Goal: Task Accomplishment & Management: Manage account settings

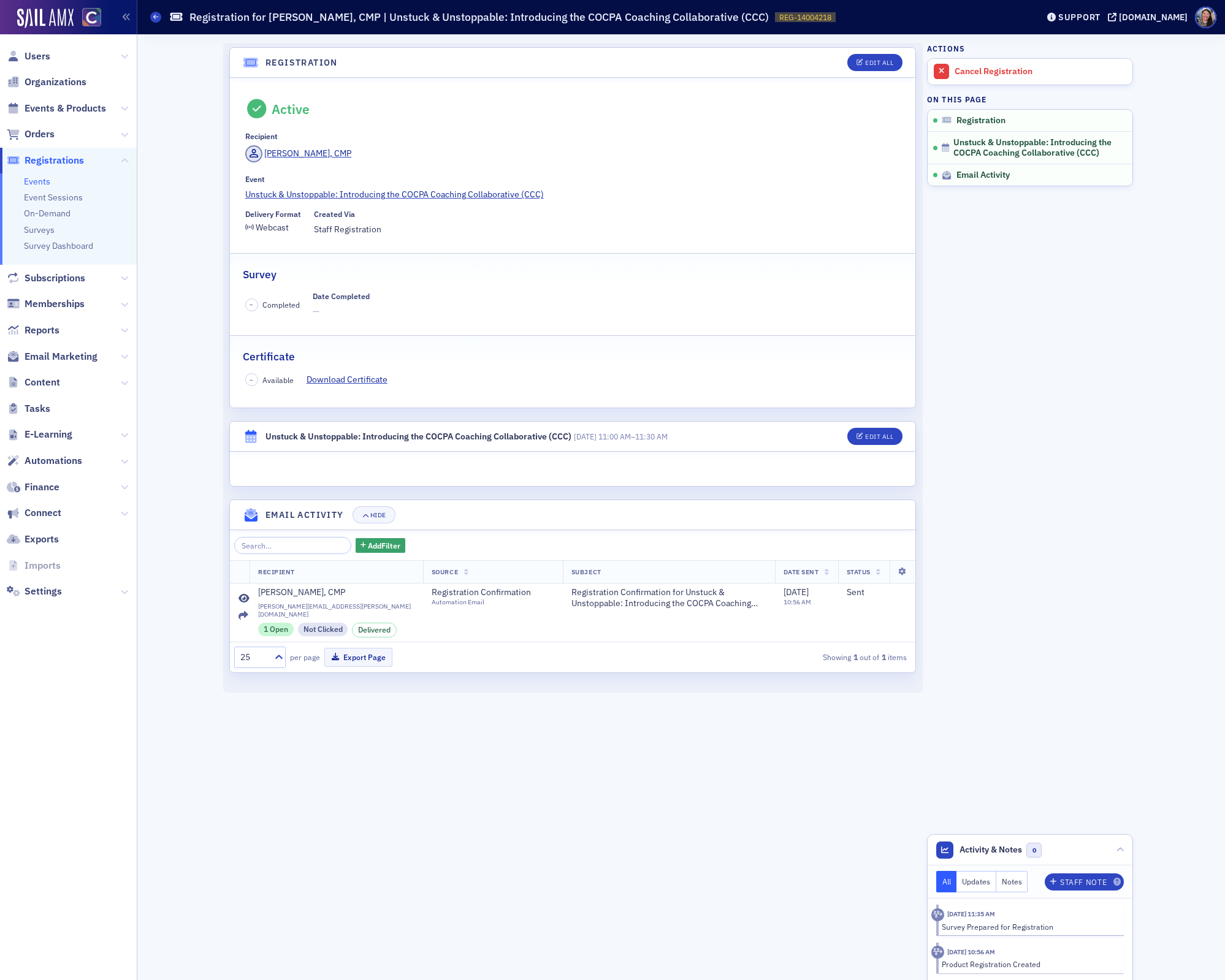
click at [40, 180] on link "Events" at bounding box center [36, 181] width 26 height 11
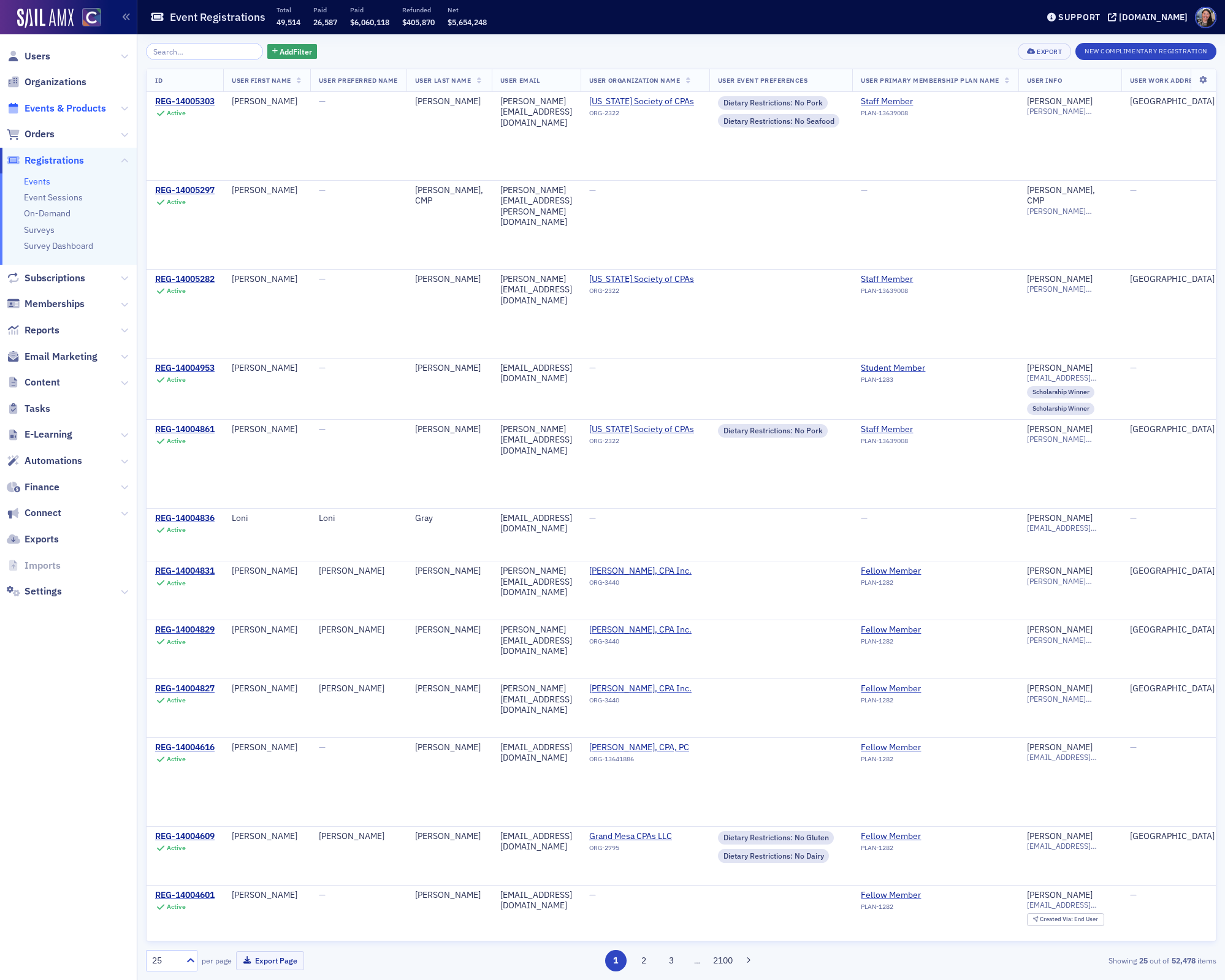
click at [51, 108] on span "Events & Products" at bounding box center [65, 108] width 81 height 14
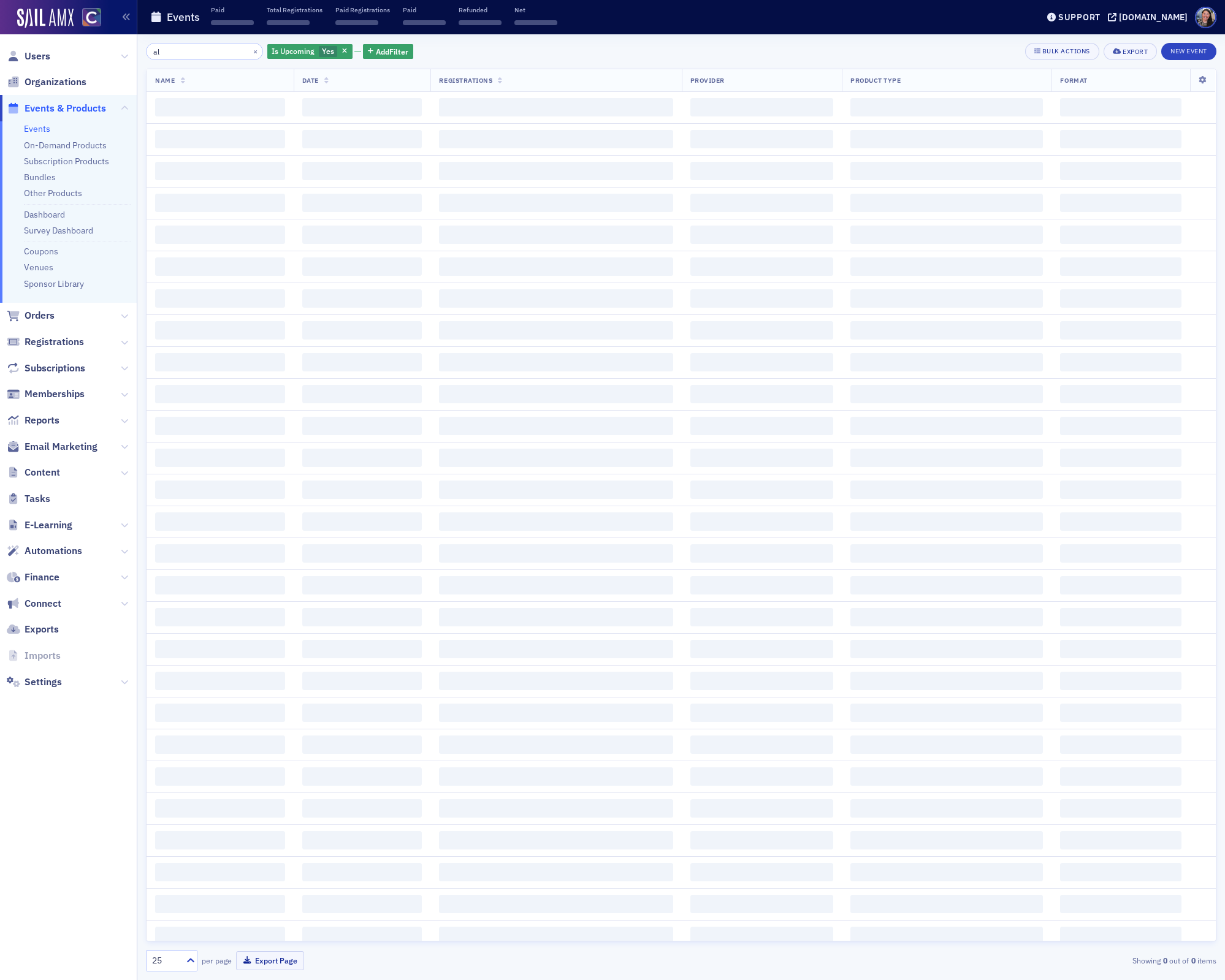
type input "a"
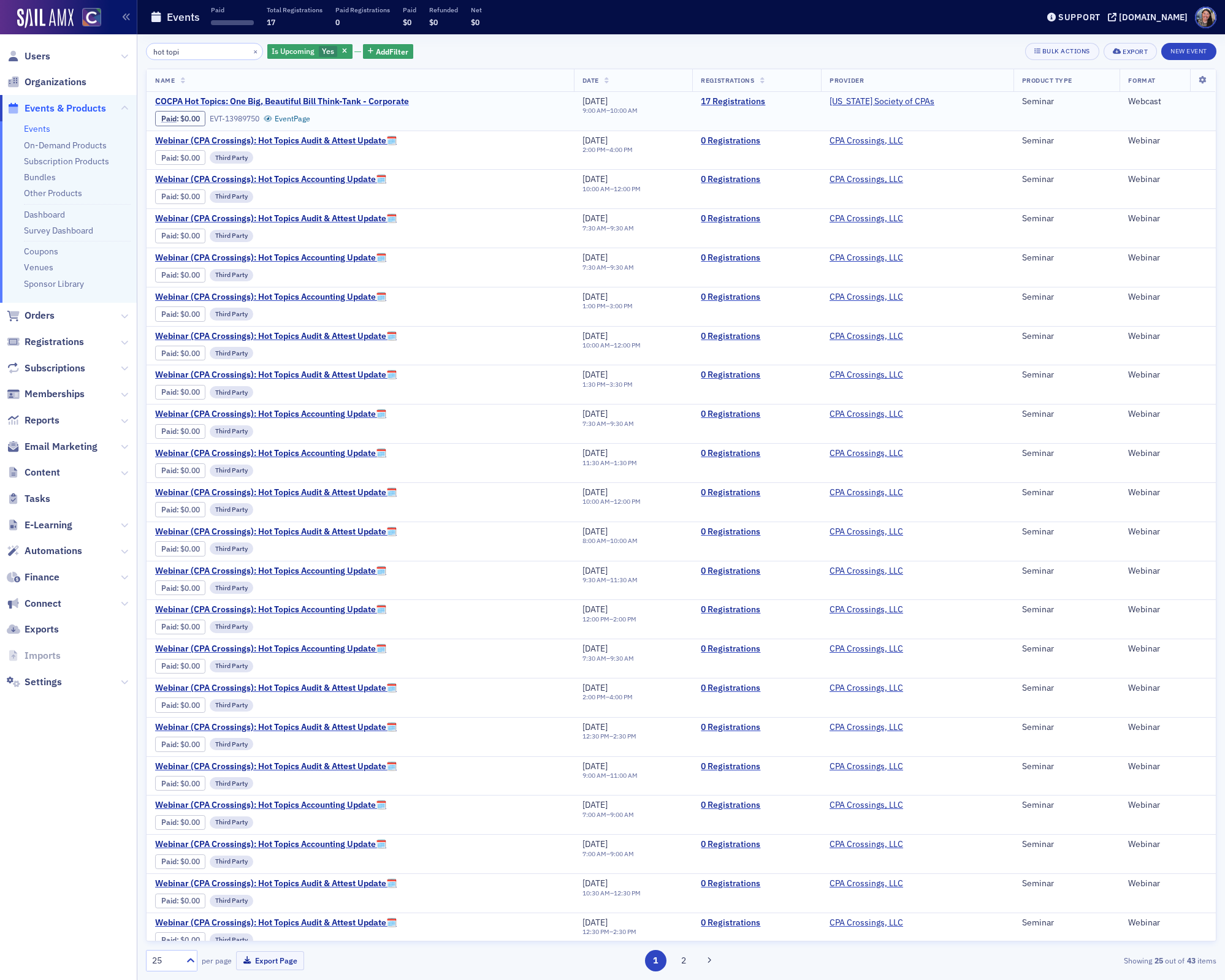
type input "hot topi"
click at [377, 102] on span "COCPA Hot Topics: One Big, Beautiful Bill Think-Tank - Corporate" at bounding box center [282, 102] width 254 height 11
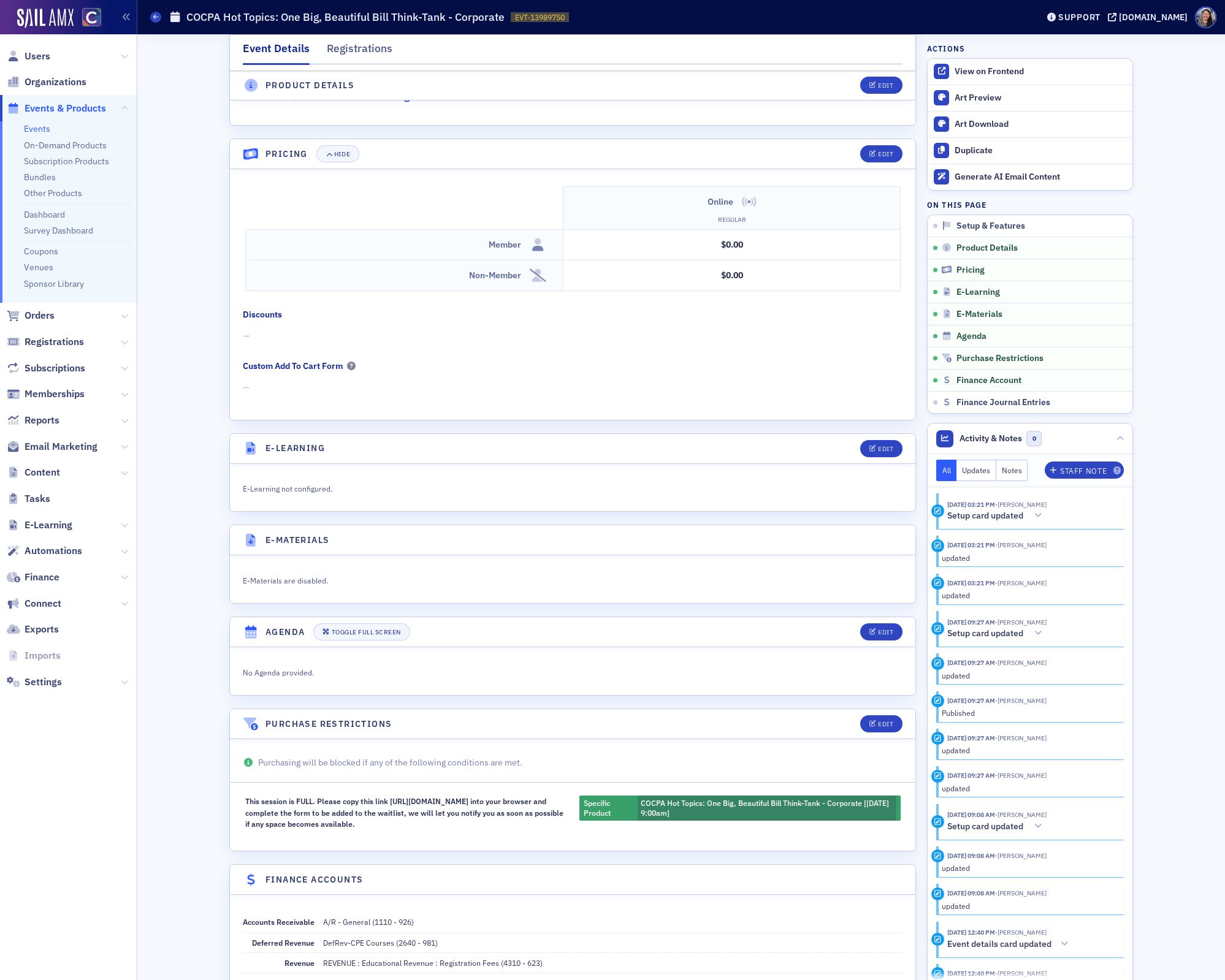
scroll to position [1216, 0]
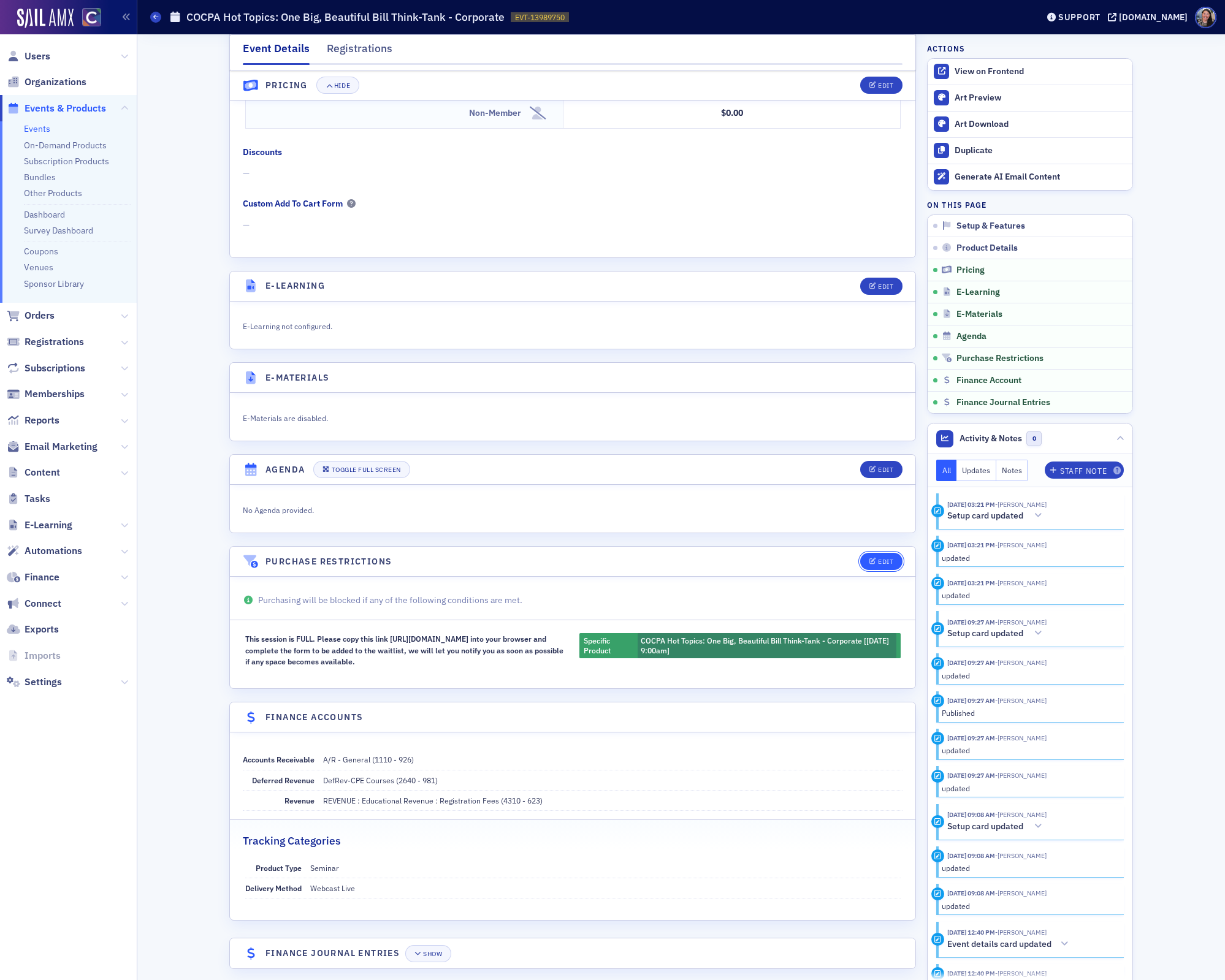
click at [885, 559] on div "Edit" at bounding box center [886, 561] width 15 height 6
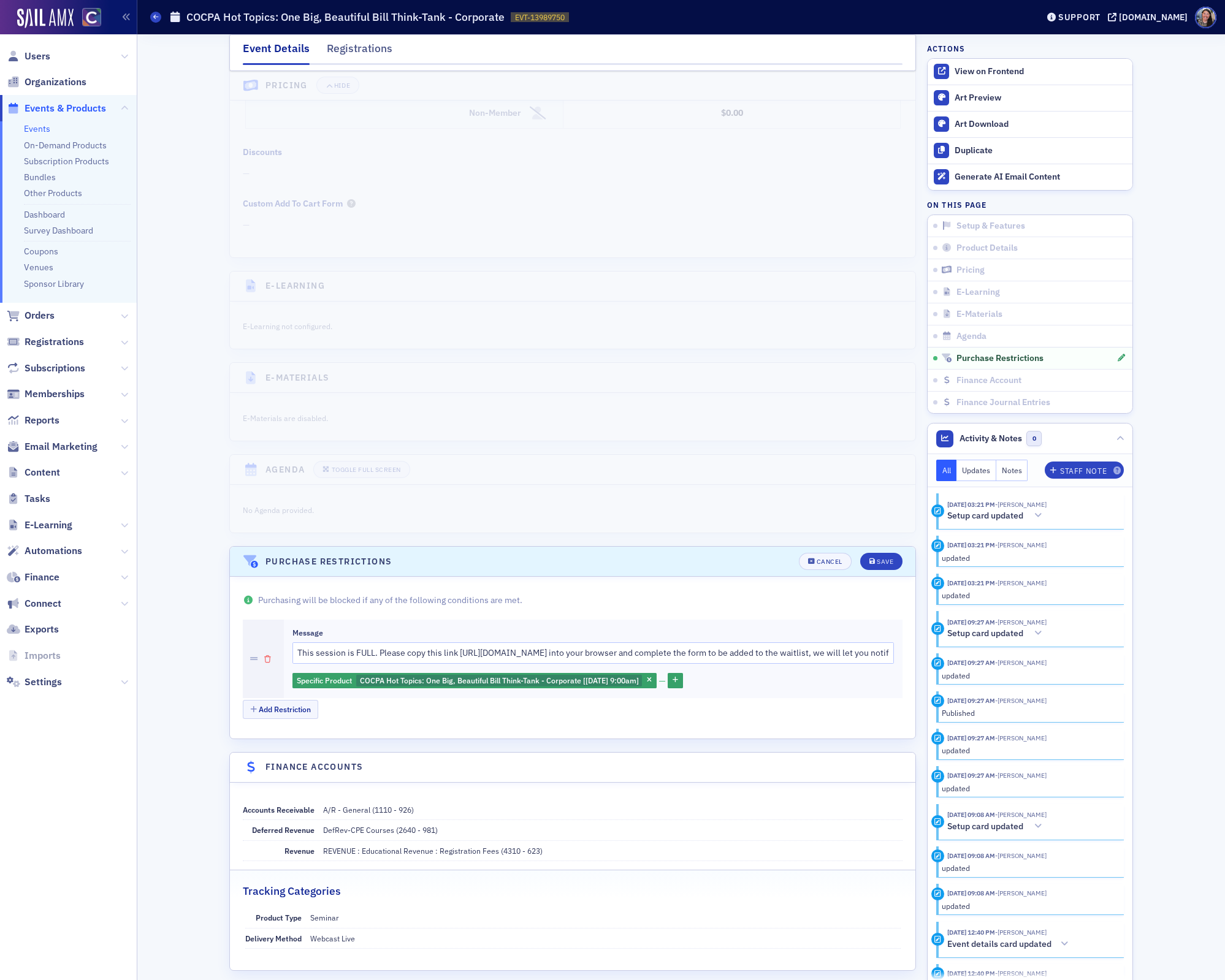
click at [269, 656] on icon "button" at bounding box center [267, 660] width 6 height 7
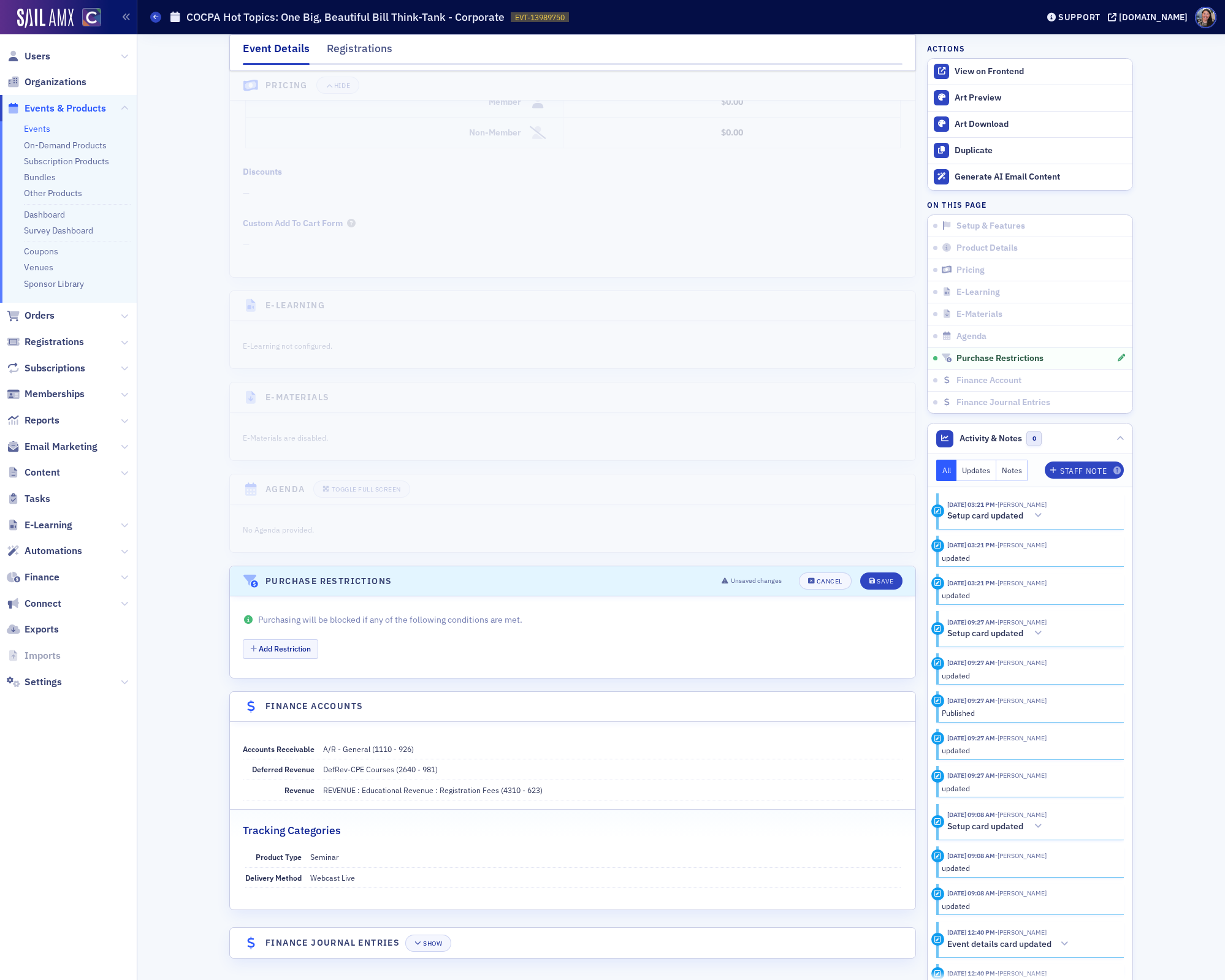
scroll to position [1185, 0]
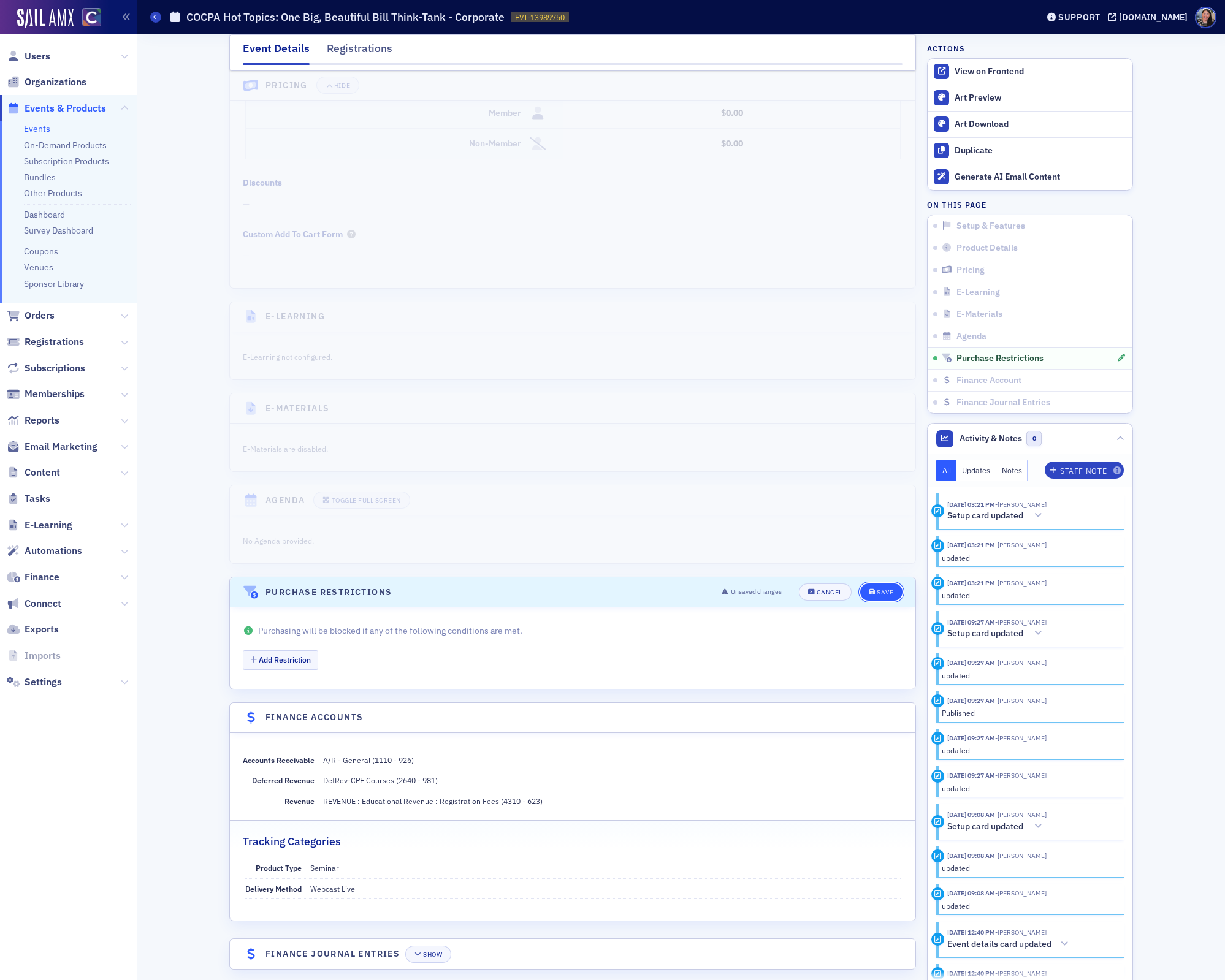
click at [883, 589] on div "Save" at bounding box center [886, 592] width 16 height 6
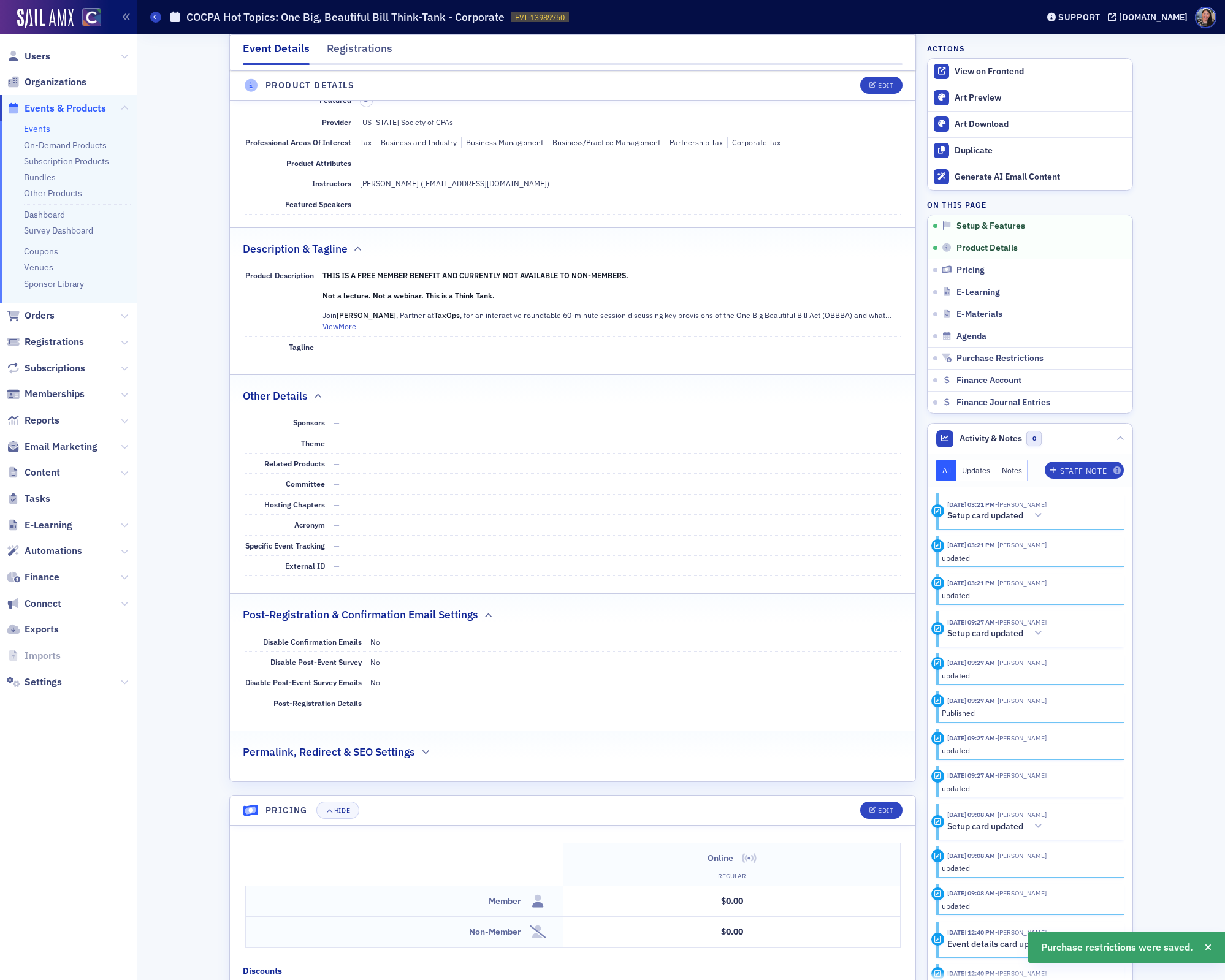
scroll to position [0, 0]
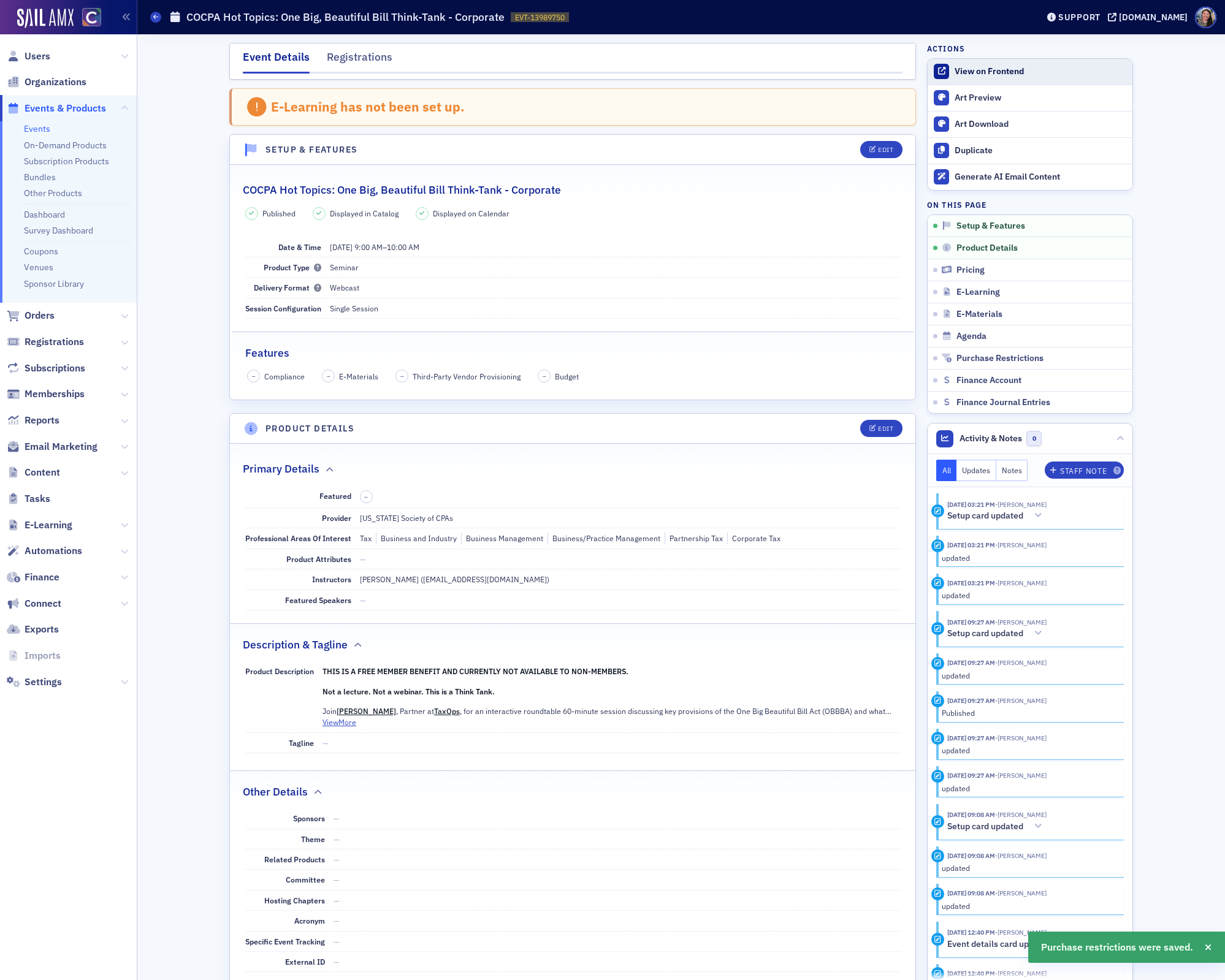
click at [967, 67] on div "View on Frontend" at bounding box center [1041, 71] width 172 height 11
click at [42, 472] on span "Content" at bounding box center [42, 472] width 35 height 14
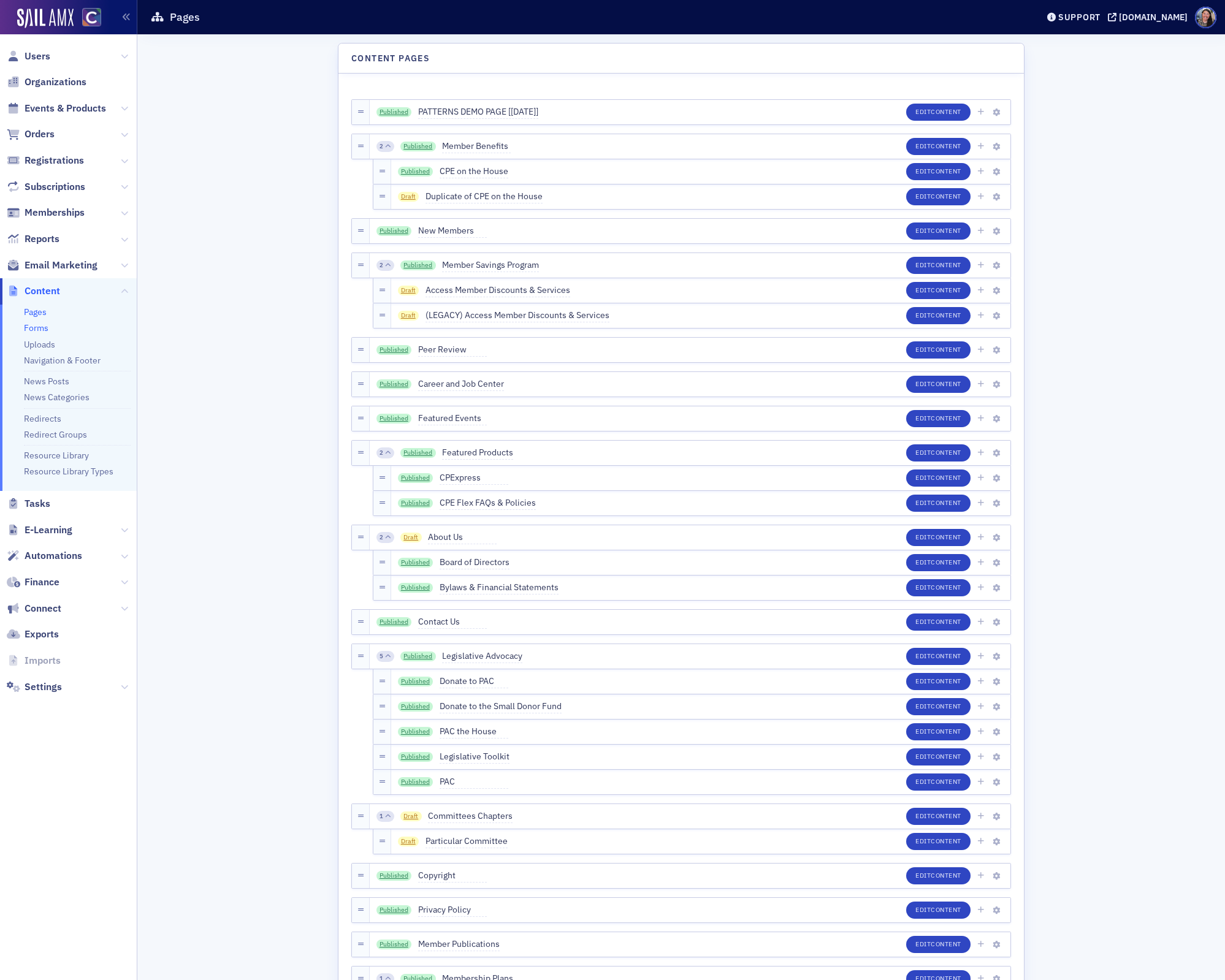
click at [41, 328] on link "Forms" at bounding box center [35, 328] width 24 height 11
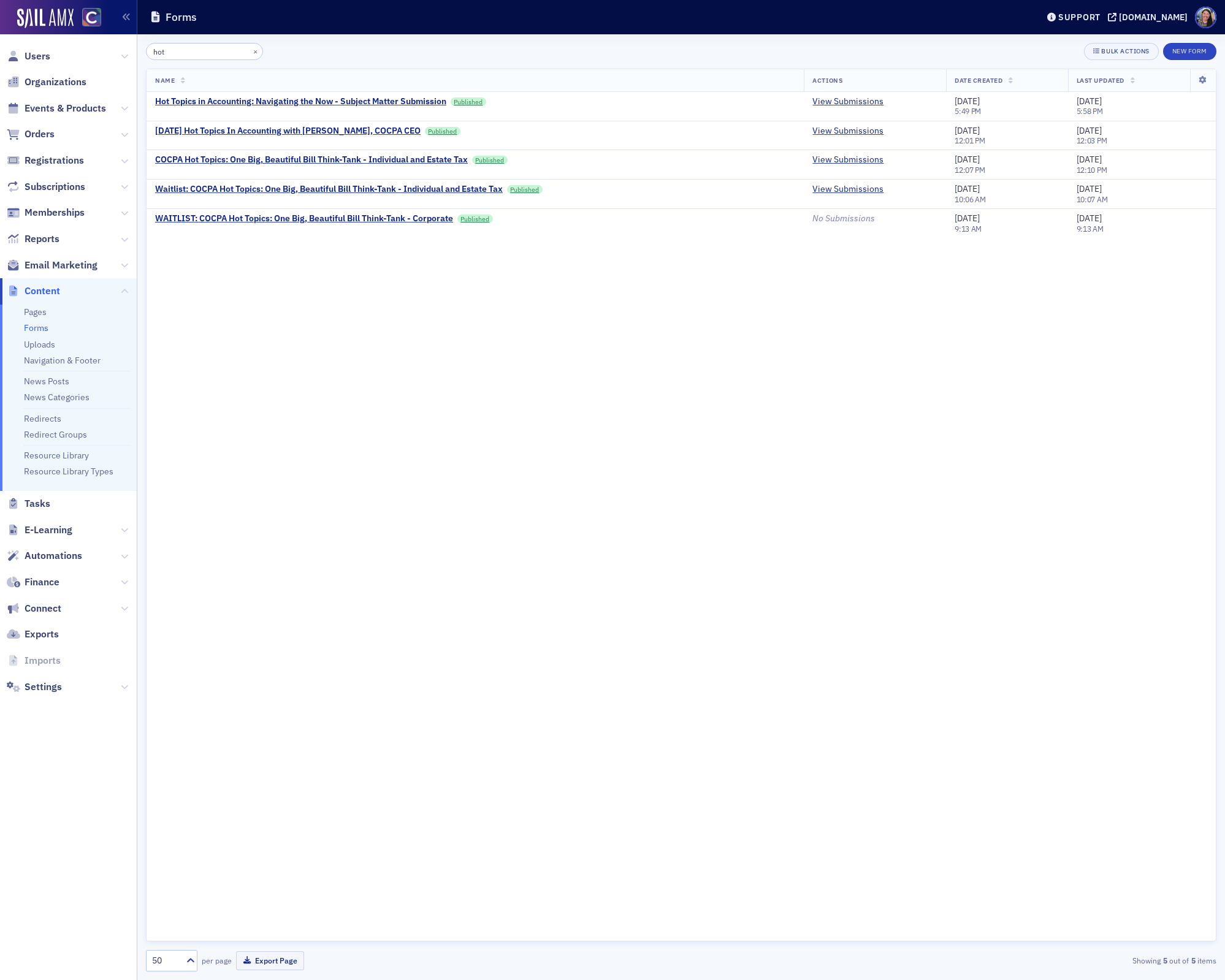
type input "hot"
click at [66, 113] on span "Events & Products" at bounding box center [65, 108] width 81 height 14
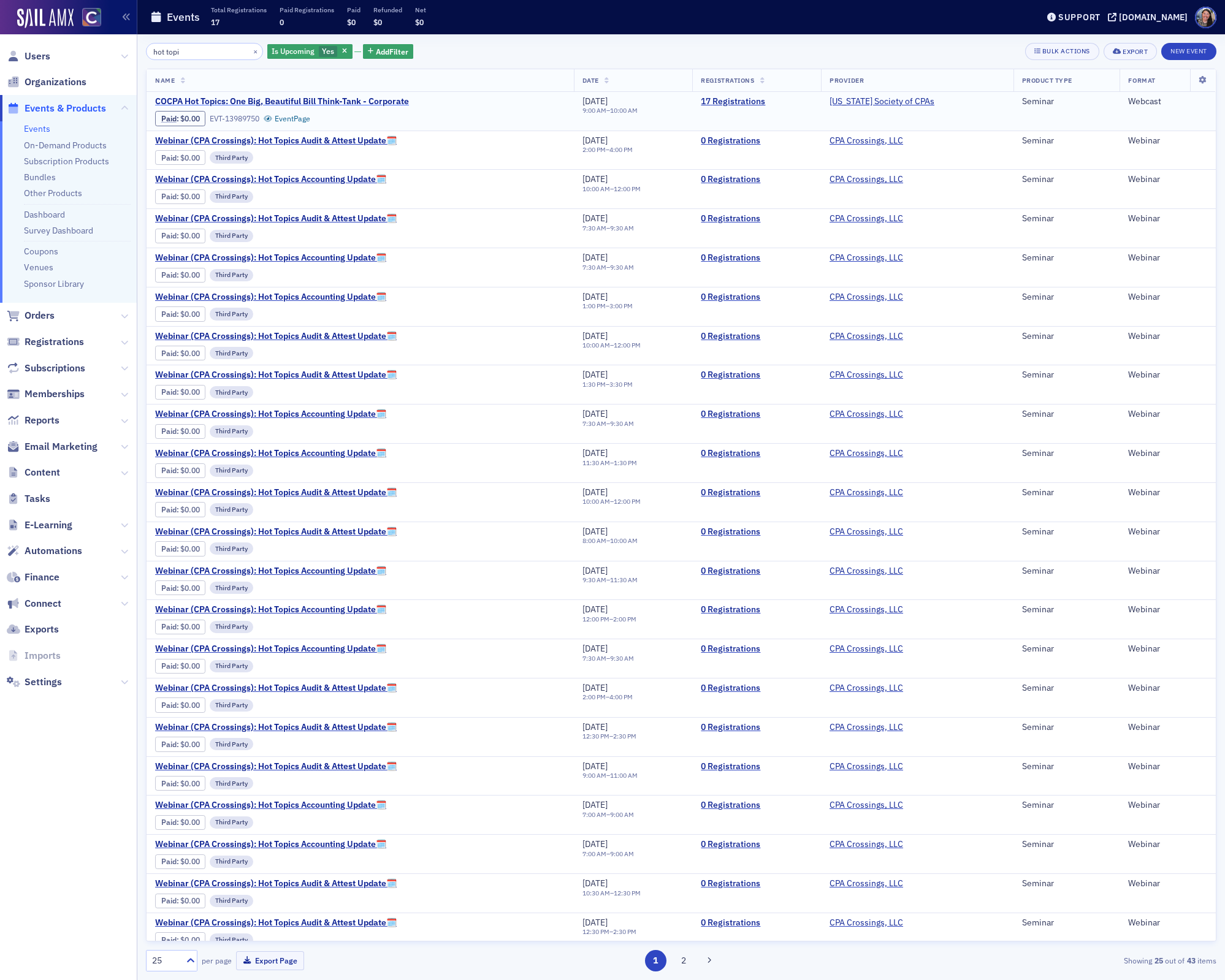
click at [364, 102] on span "COCPA Hot Topics: One Big, Beautiful Bill Think-Tank - Corporate" at bounding box center [282, 102] width 254 height 11
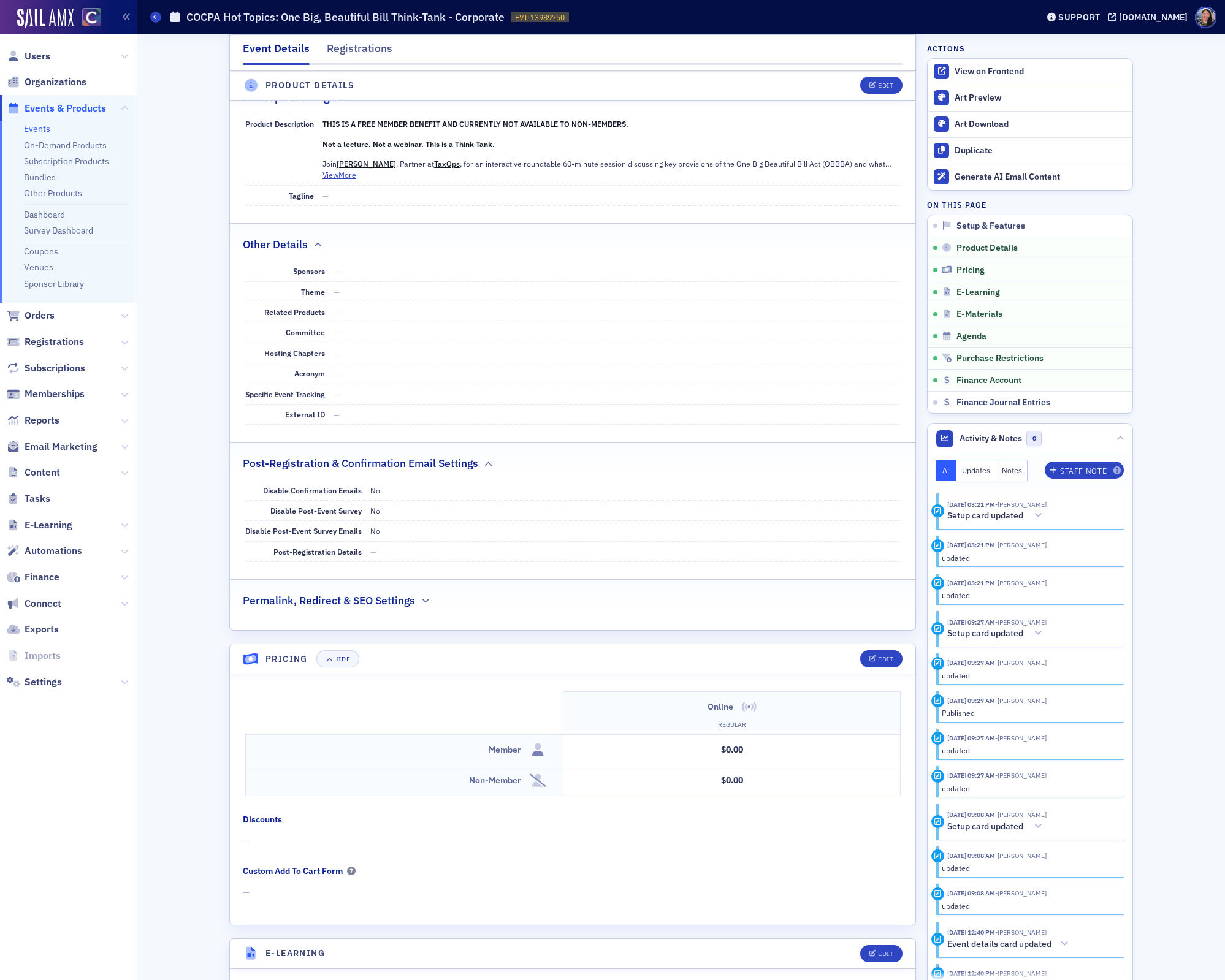
scroll to position [491, 0]
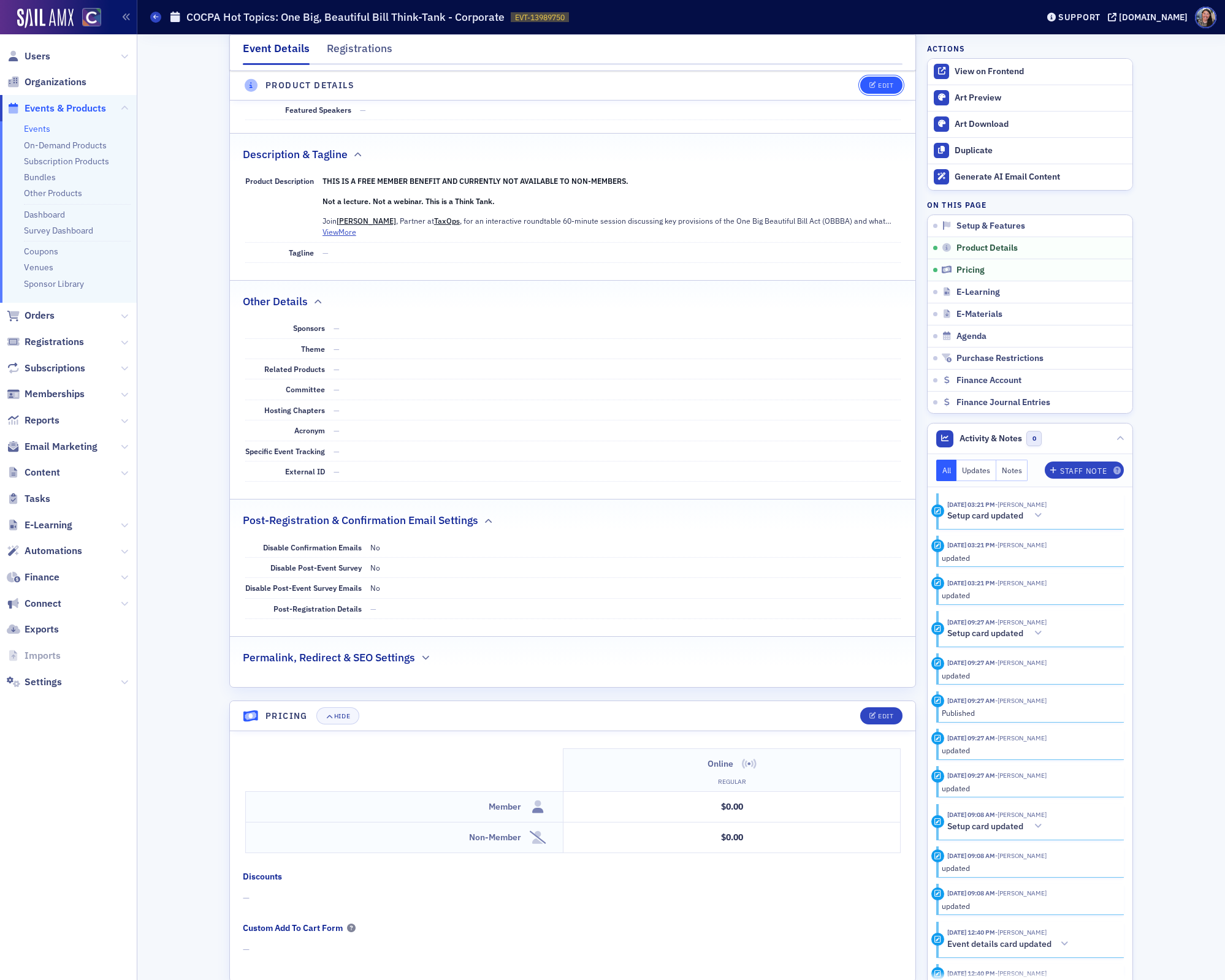
click at [886, 88] on div "Edit" at bounding box center [886, 86] width 15 height 6
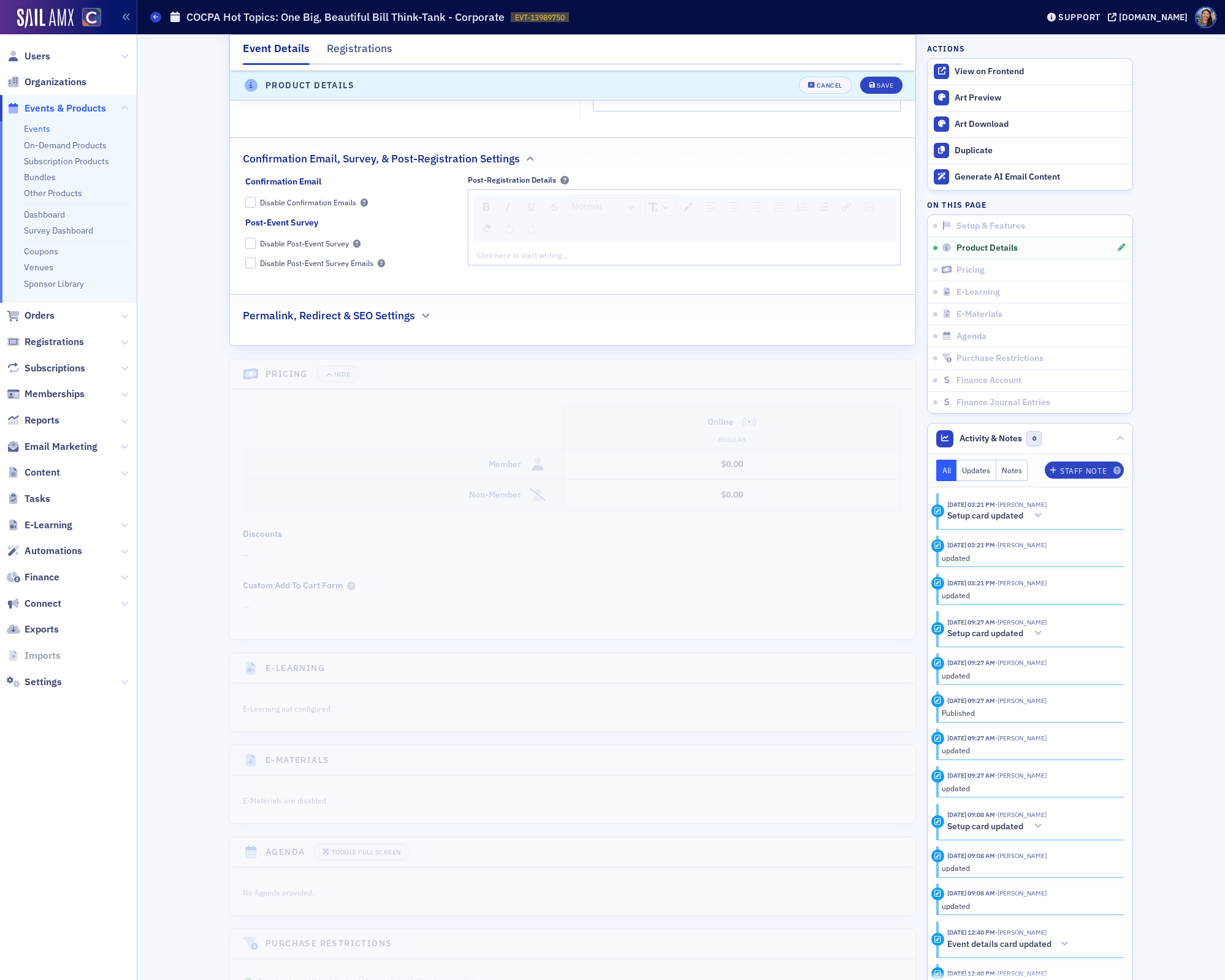
scroll to position [1240, 0]
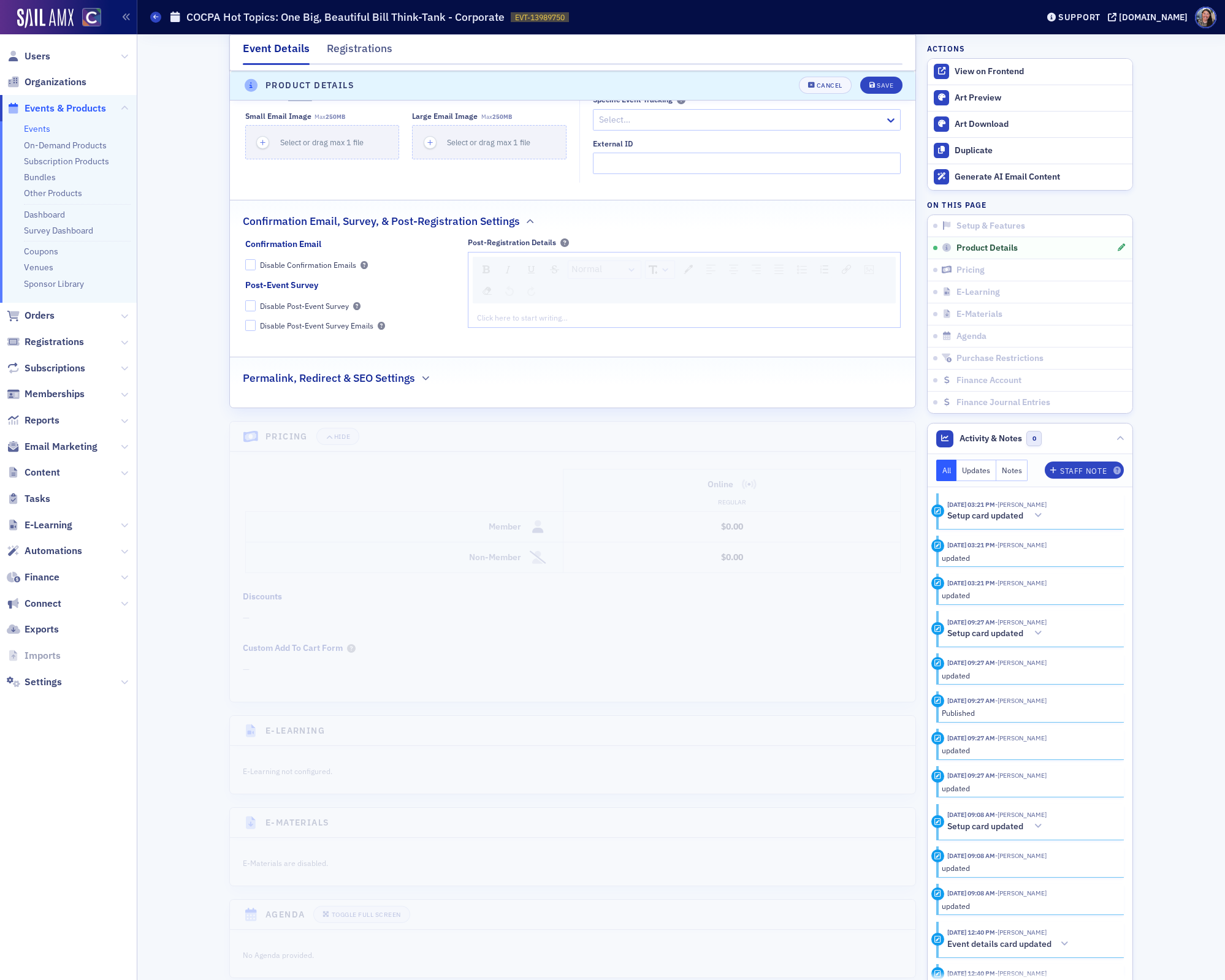
click at [625, 328] on div "Click here to start writing…" at bounding box center [684, 318] width 432 height 20
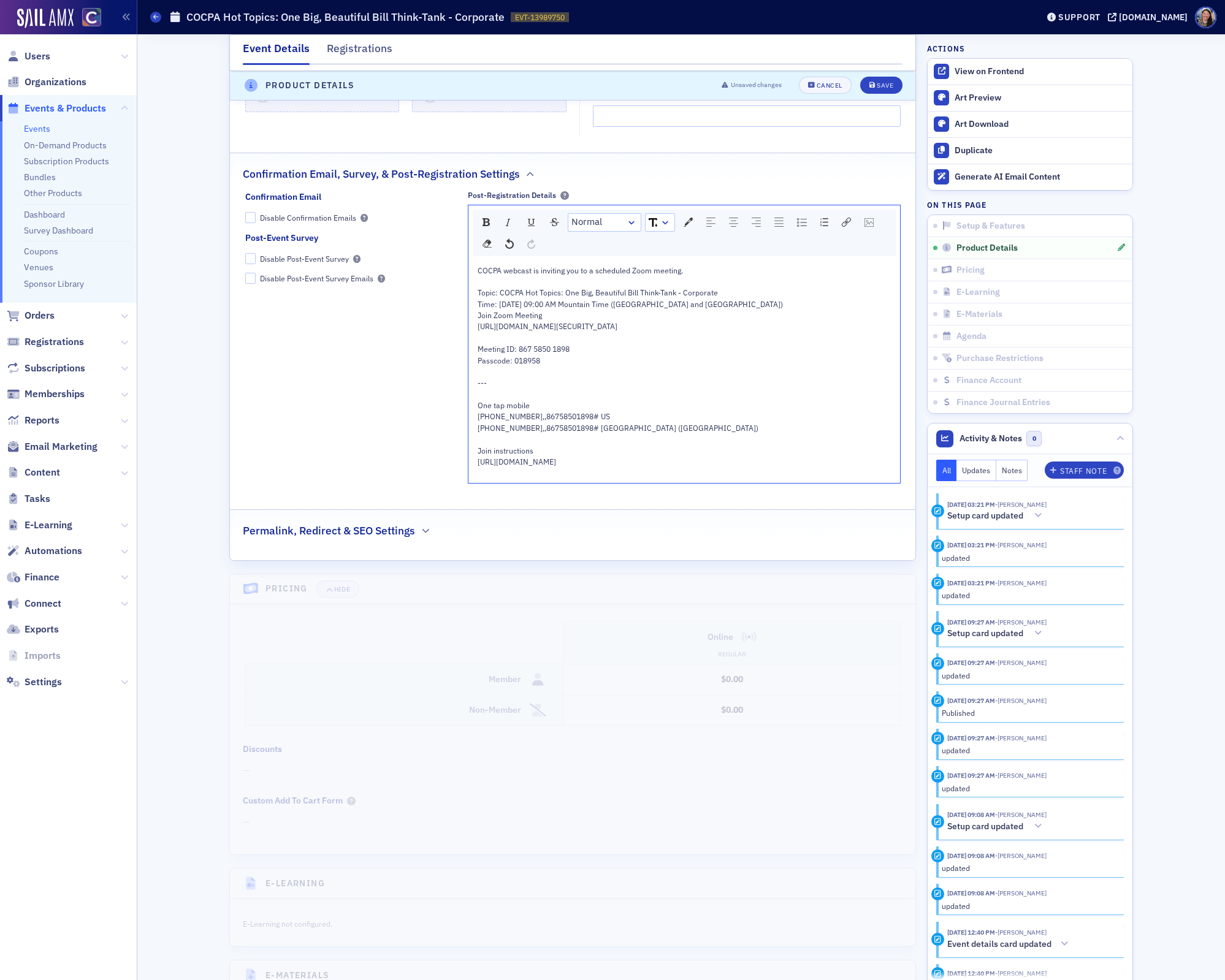
scroll to position [1288, 0]
click at [634, 467] on div "https://us02web.zoom.us/meetings/86758501898/invitations?signature=dJNJzFwNJ6-B…" at bounding box center [684, 461] width 414 height 11
drag, startPoint x: 560, startPoint y: 393, endPoint x: 460, endPoint y: 389, distance: 100.1
click at [460, 389] on div "Confirmation Email Disable Confirmation Emails Post-Event Survey Disable Post-E…" at bounding box center [573, 341] width 655 height 301
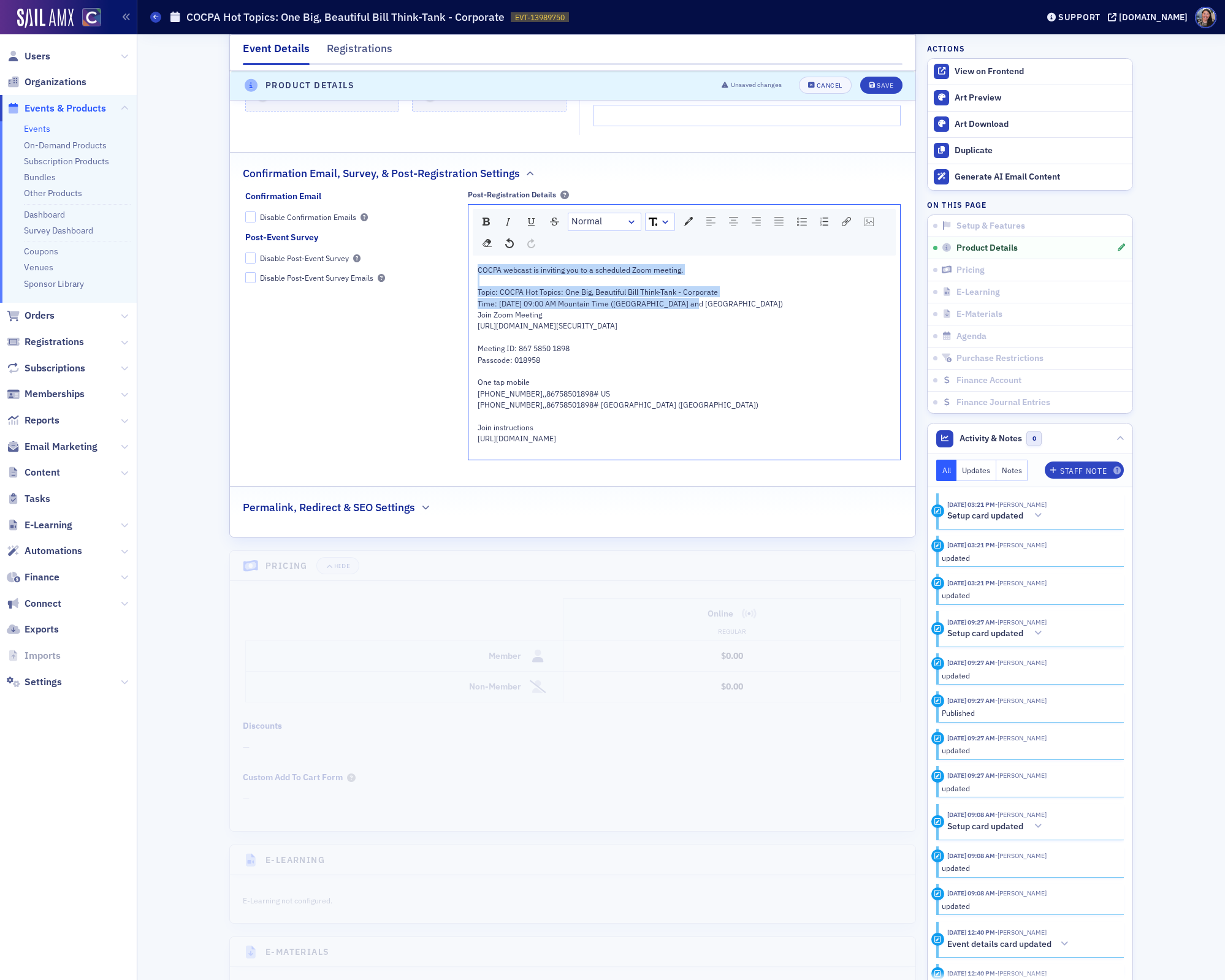
drag, startPoint x: 693, startPoint y: 313, endPoint x: 456, endPoint y: 242, distance: 247.4
click at [456, 242] on div "Confirmation Email Disable Confirmation Emails Post-Event Survey Disable Post-E…" at bounding box center [573, 329] width 655 height 279
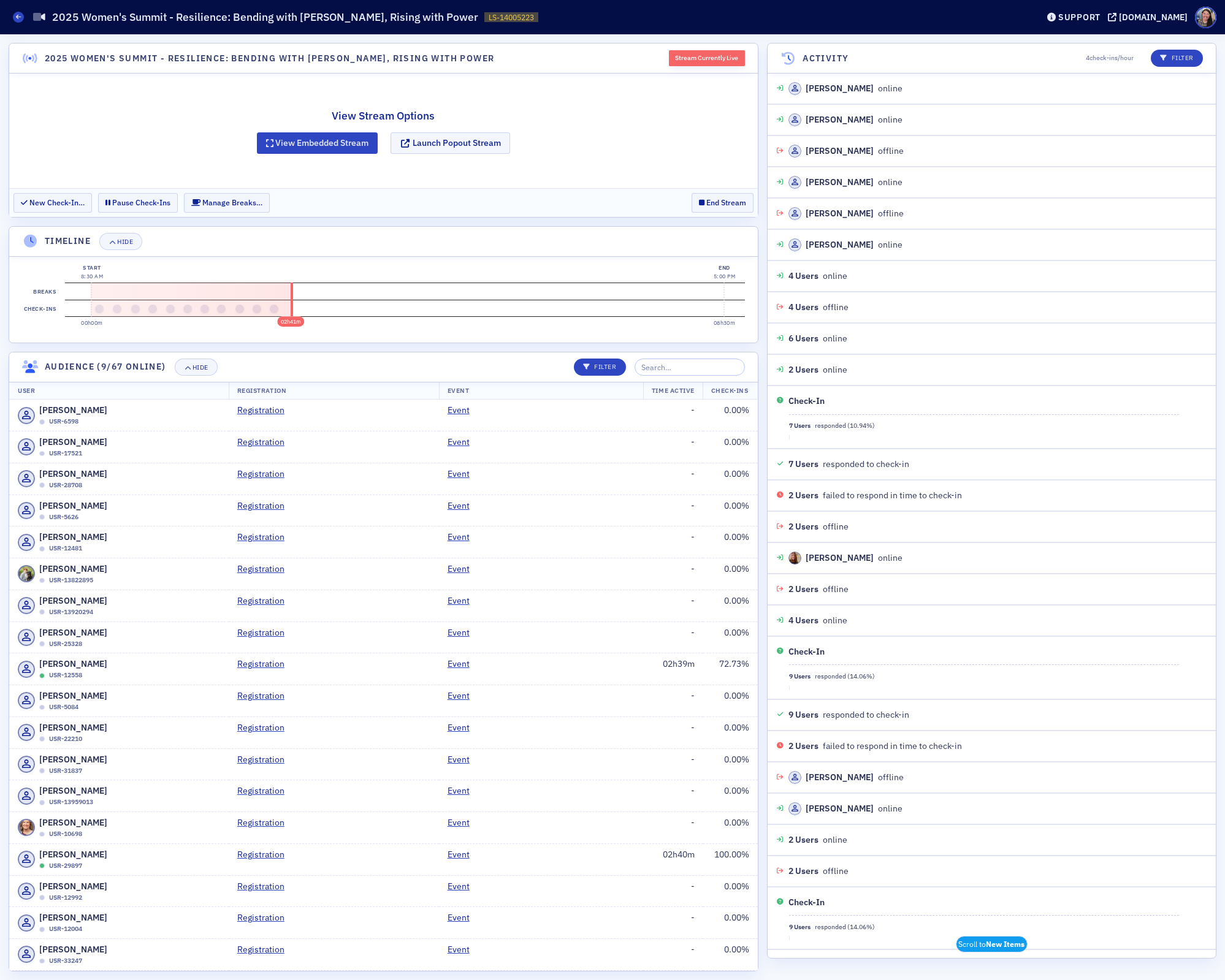
scroll to position [227, 0]
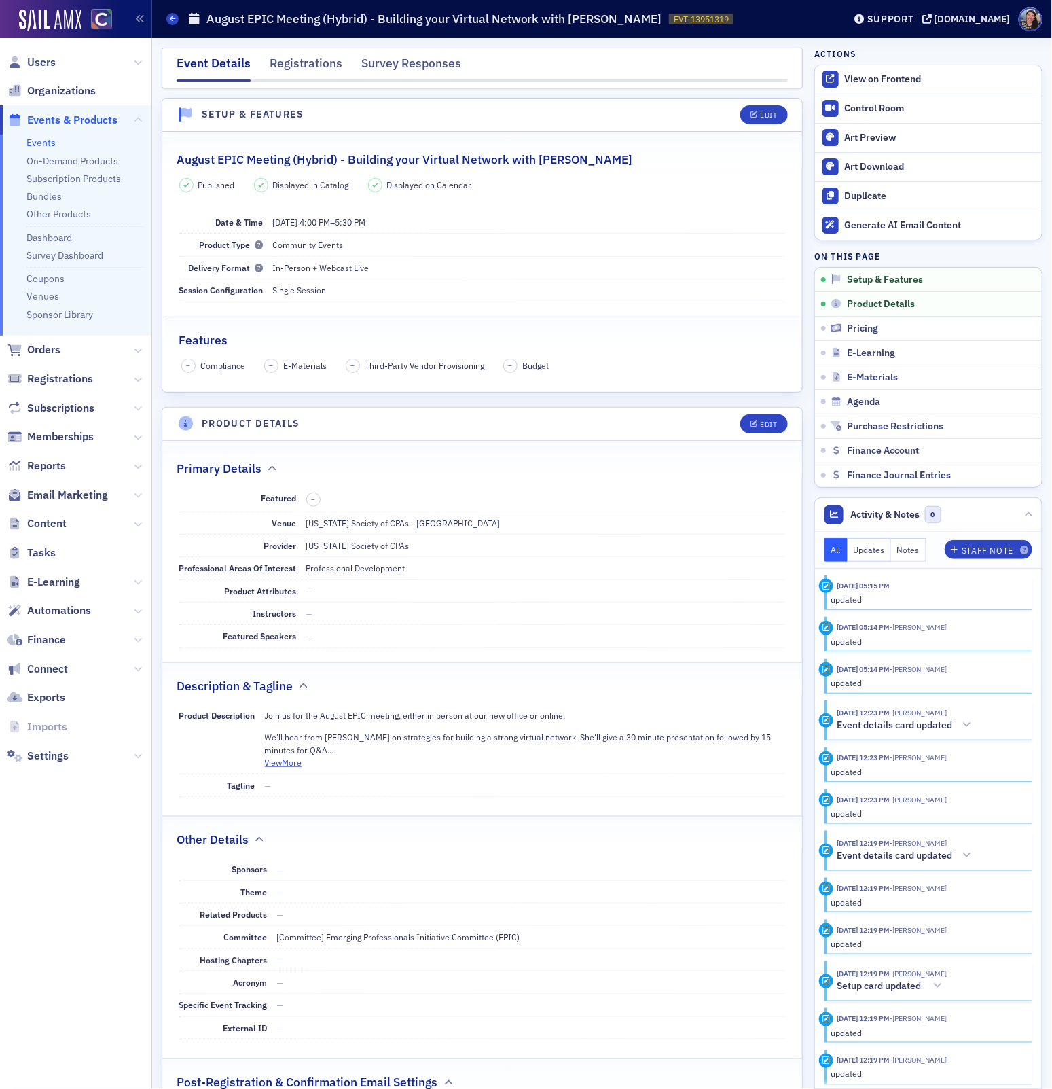
click at [38, 144] on link "Events" at bounding box center [40, 143] width 29 height 12
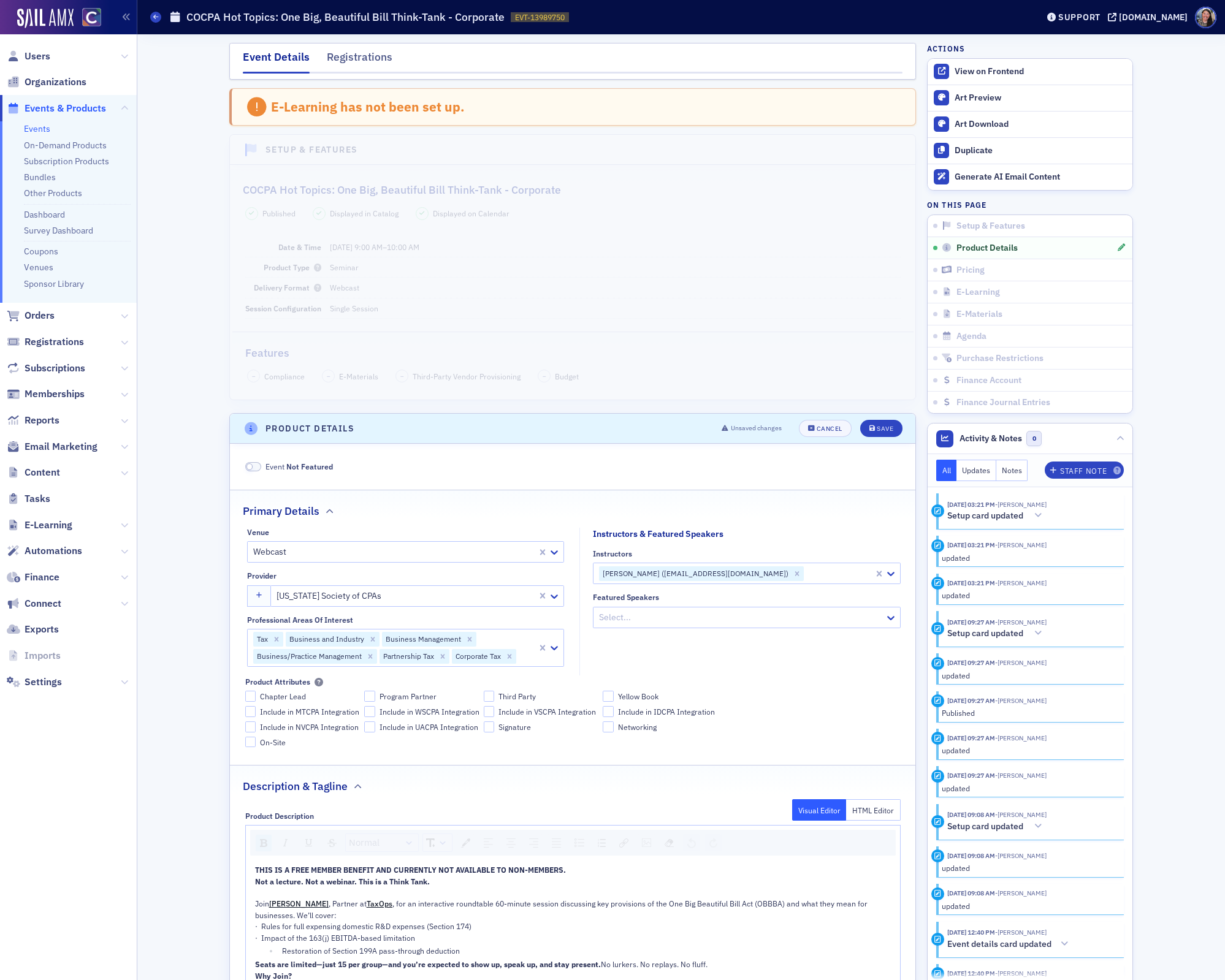
scroll to position [1288, 0]
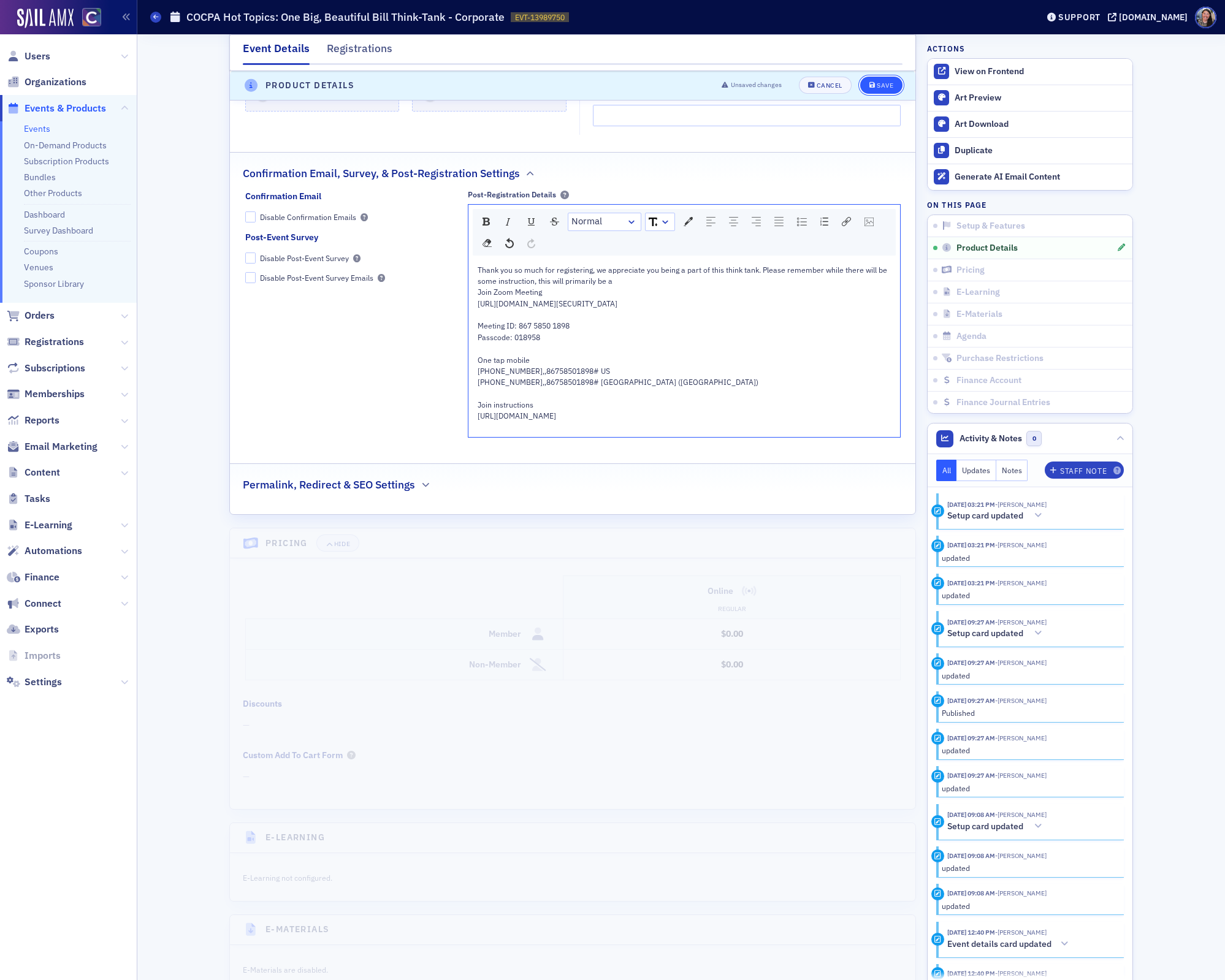
click at [889, 80] on button "Save" at bounding box center [881, 86] width 42 height 17
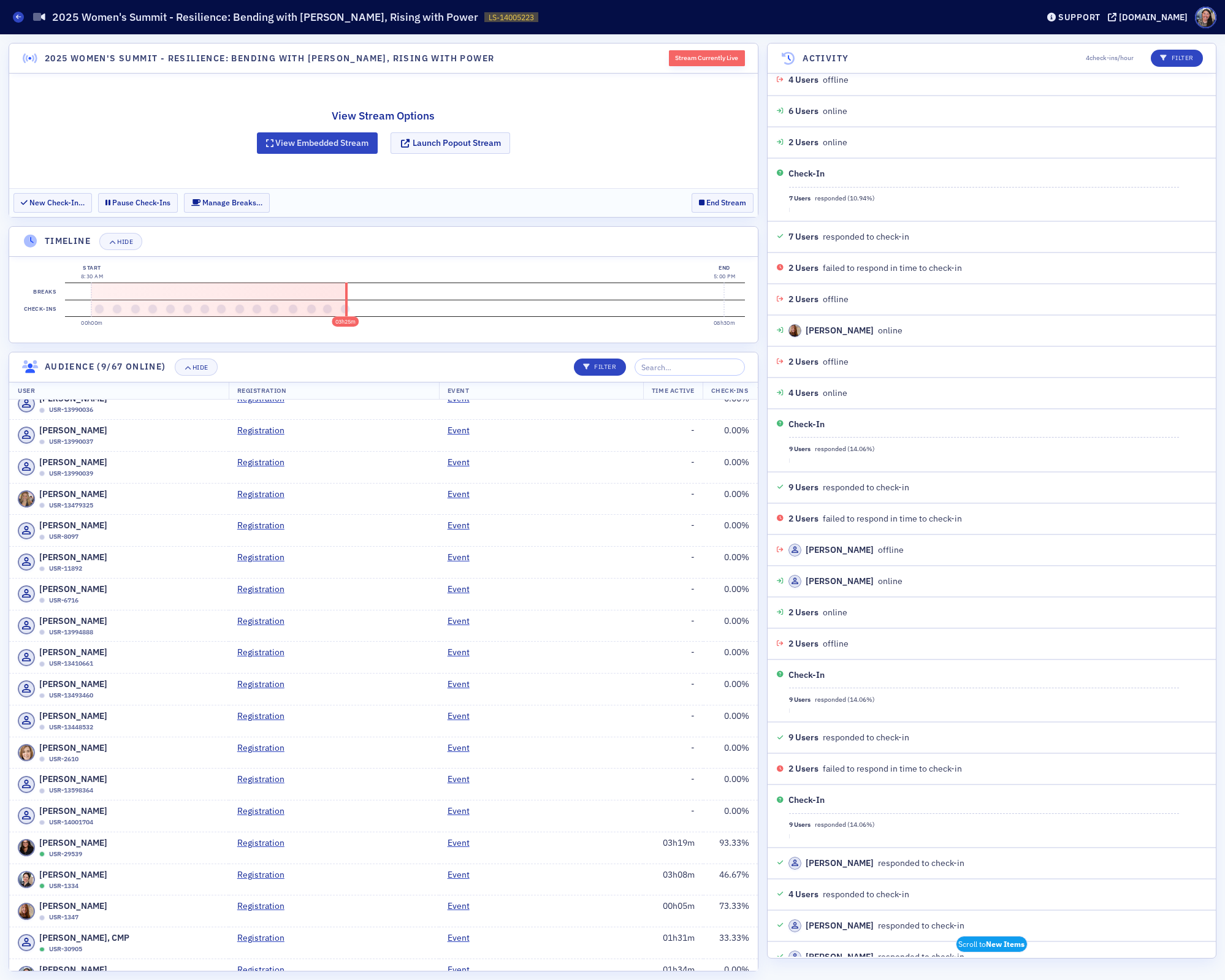
scroll to position [1541, 0]
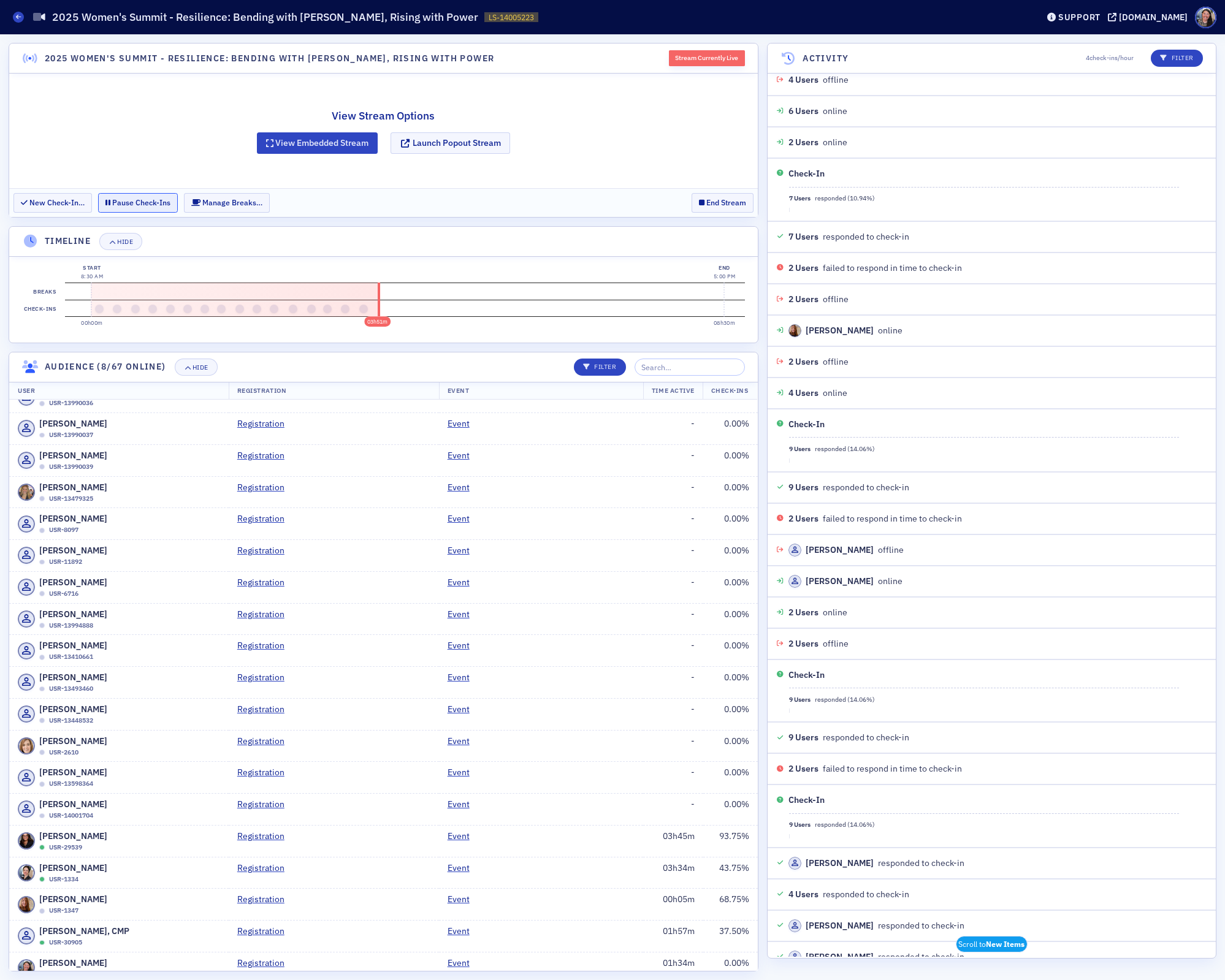
click at [131, 205] on button "Pause Check-Ins" at bounding box center [138, 202] width 79 height 19
click at [162, 116] on div "View Stream Options View Embedded Stream Launch Popout Stream" at bounding box center [384, 131] width 749 height 115
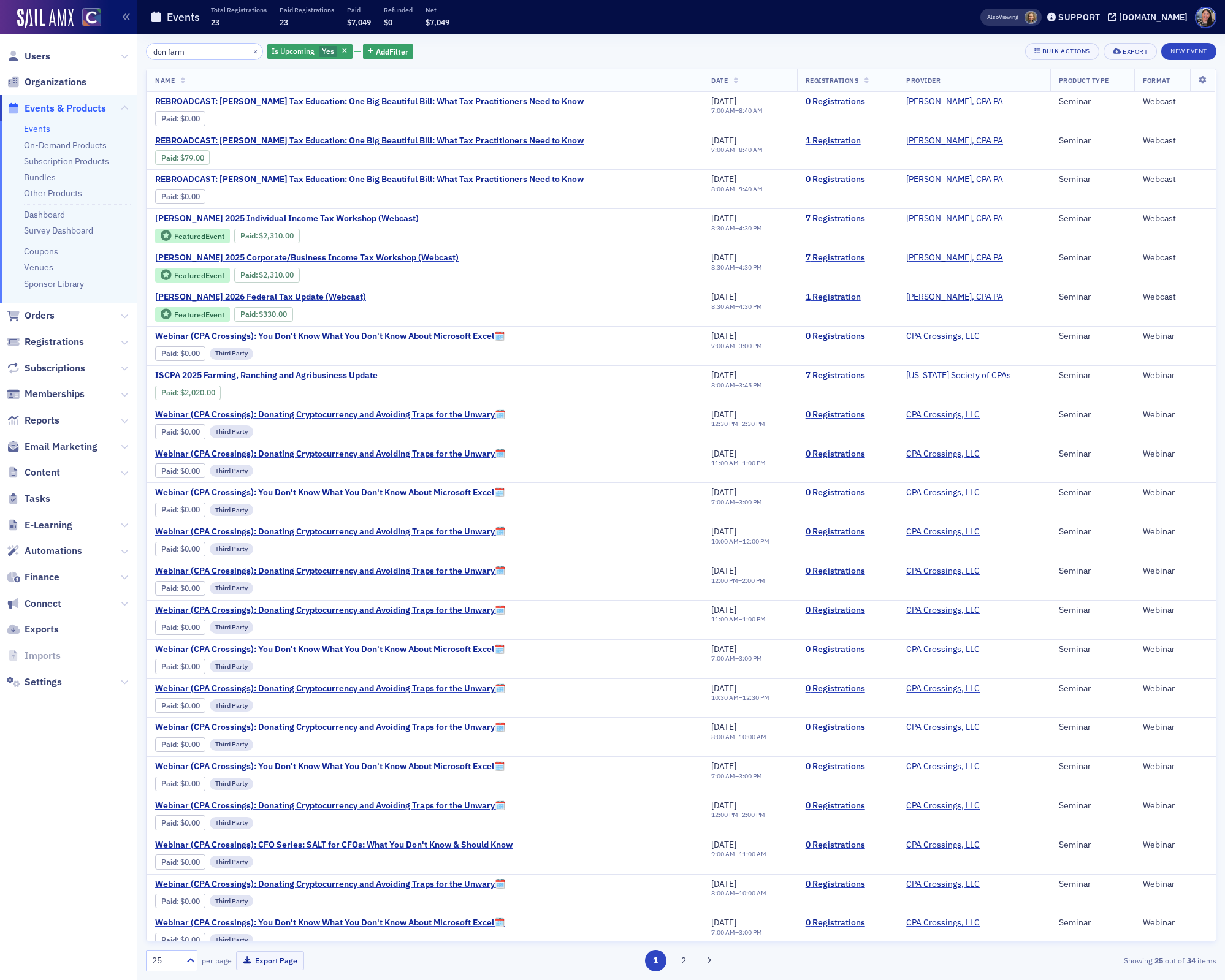
click at [221, 57] on input "don farm" at bounding box center [205, 51] width 117 height 17
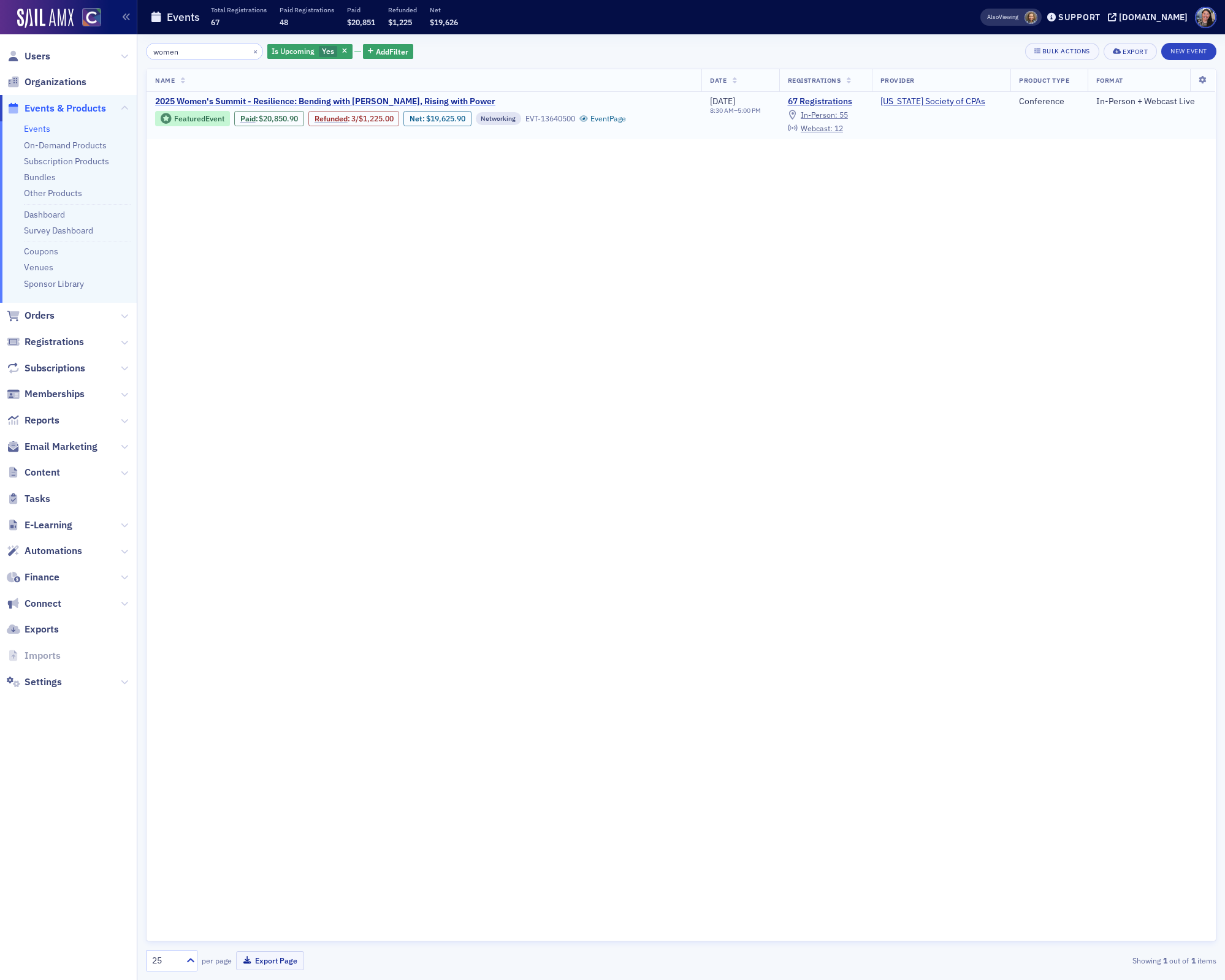
type input "women"
click at [394, 98] on span "2025 Women's Summit - Resilience: Bending with [PERSON_NAME], Rising with Power" at bounding box center [325, 102] width 340 height 11
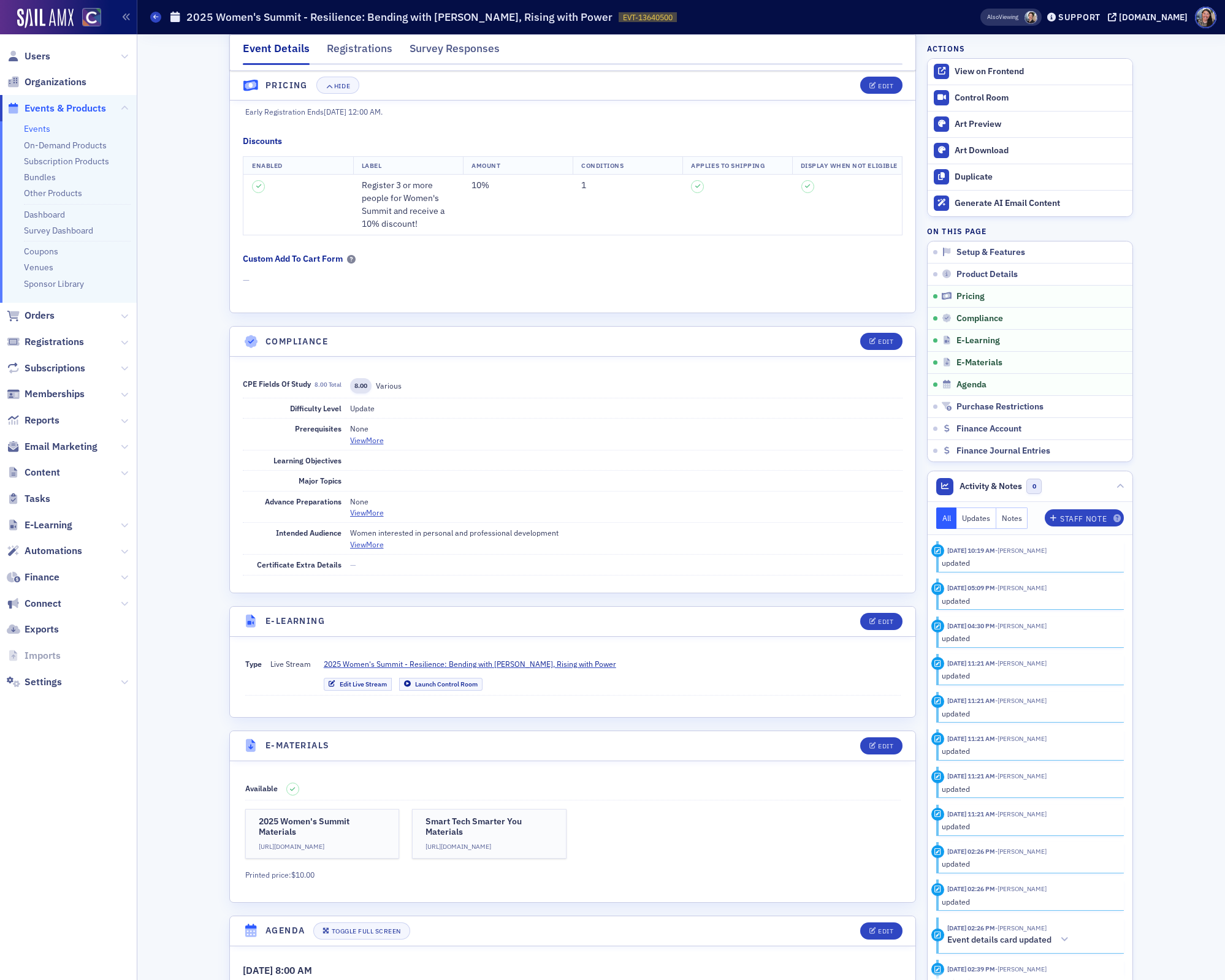
scroll to position [1192, 0]
click at [884, 339] on div "Edit" at bounding box center [886, 342] width 15 height 6
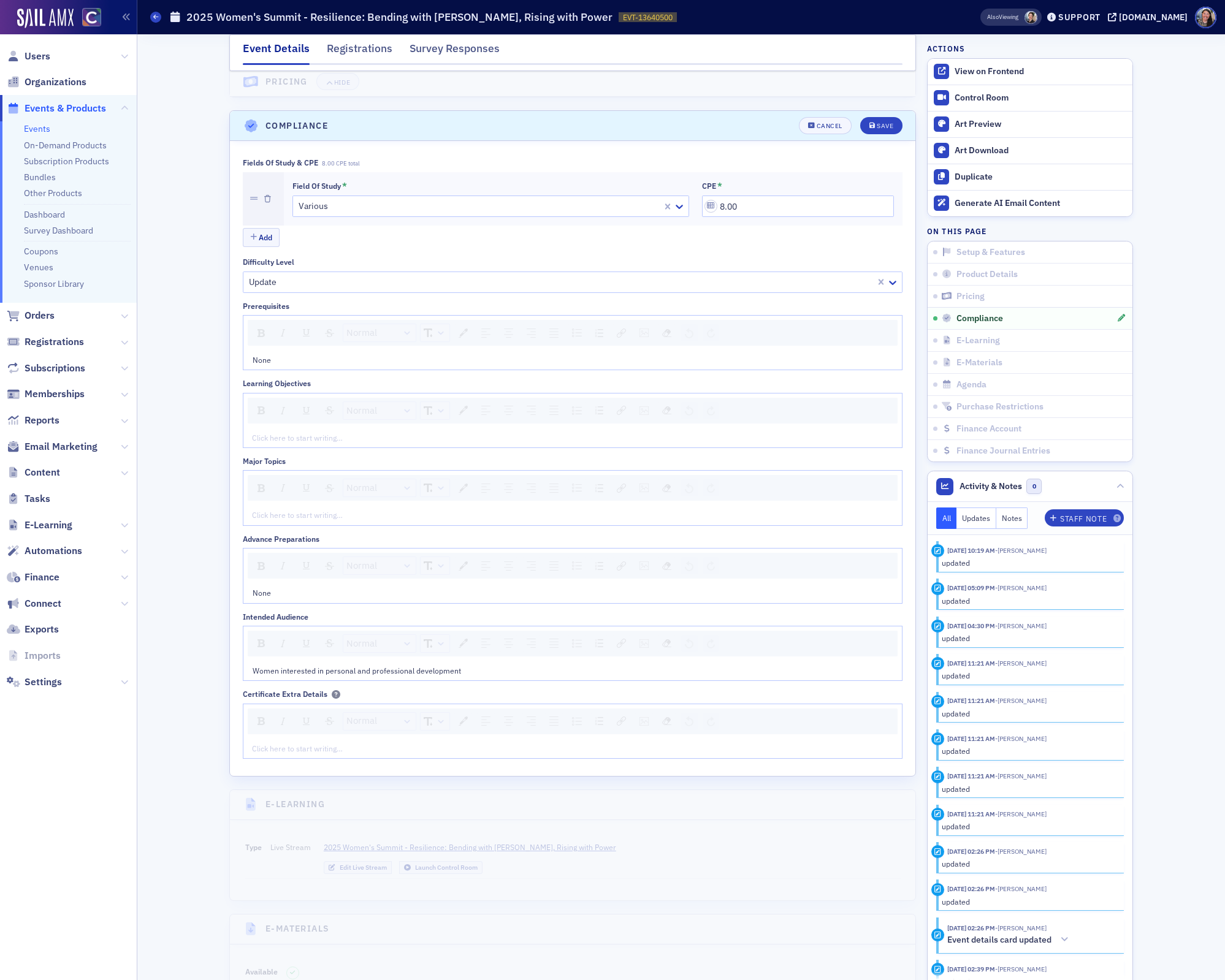
scroll to position [1441, 0]
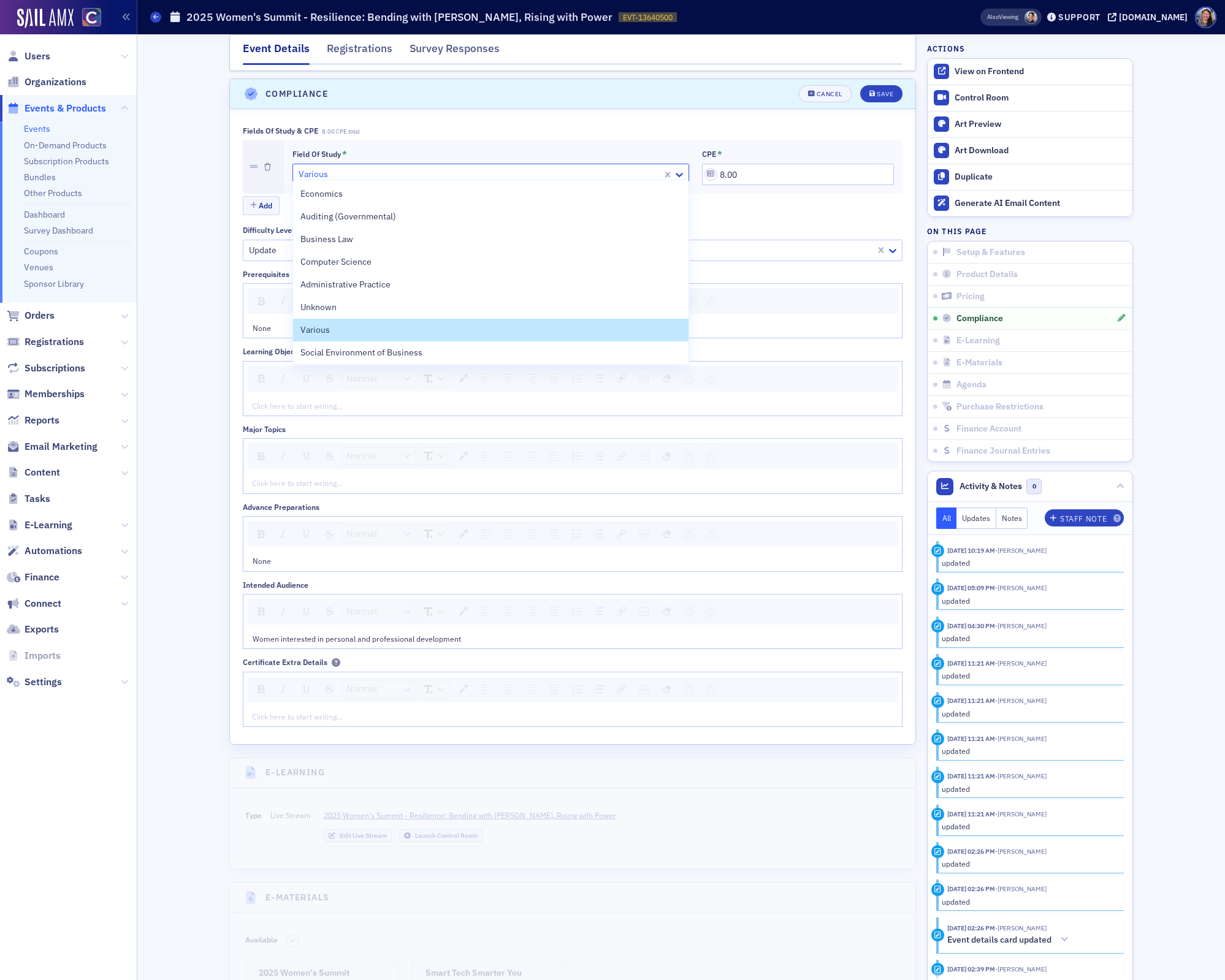
click at [330, 168] on div at bounding box center [479, 174] width 364 height 15
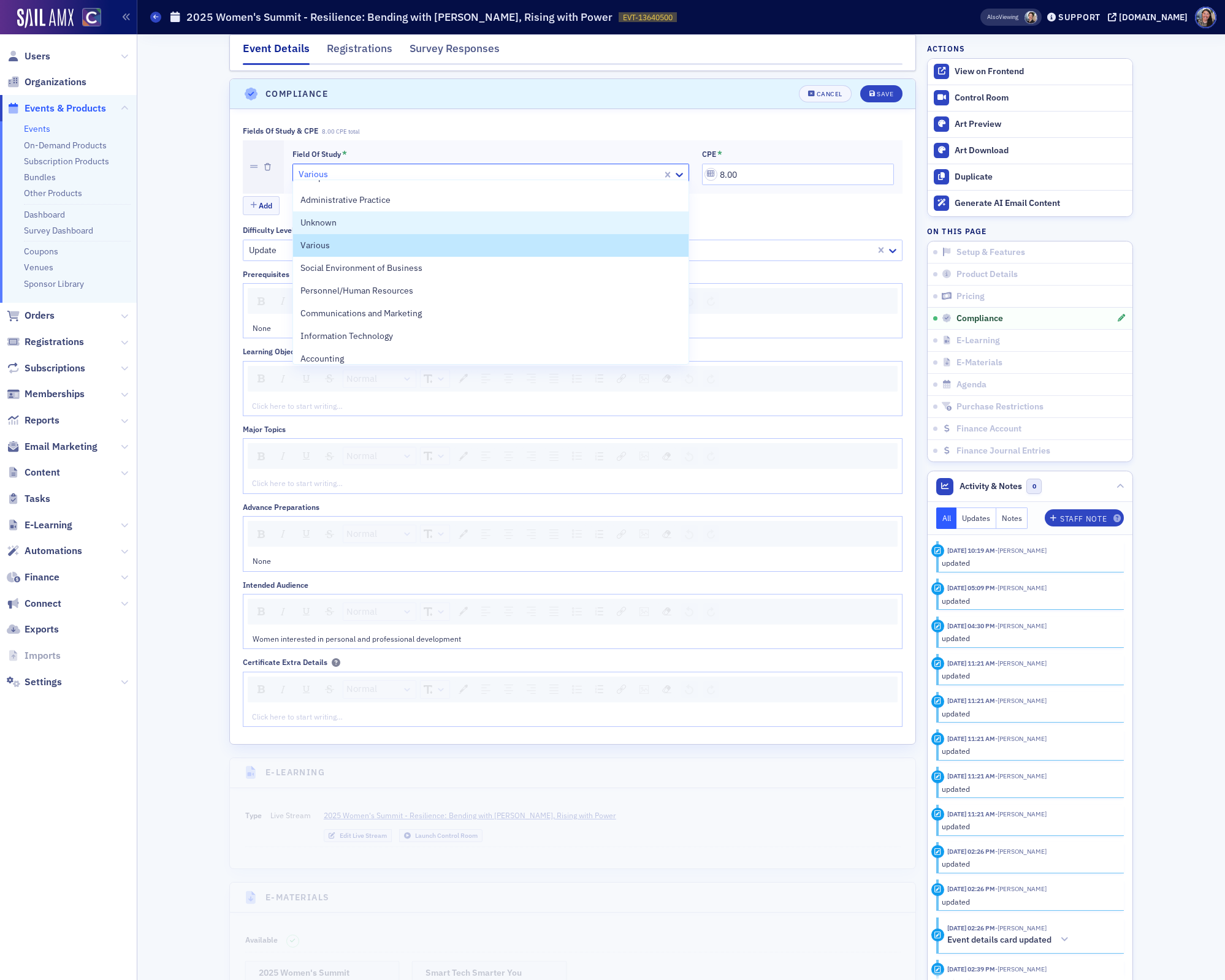
scroll to position [0, 0]
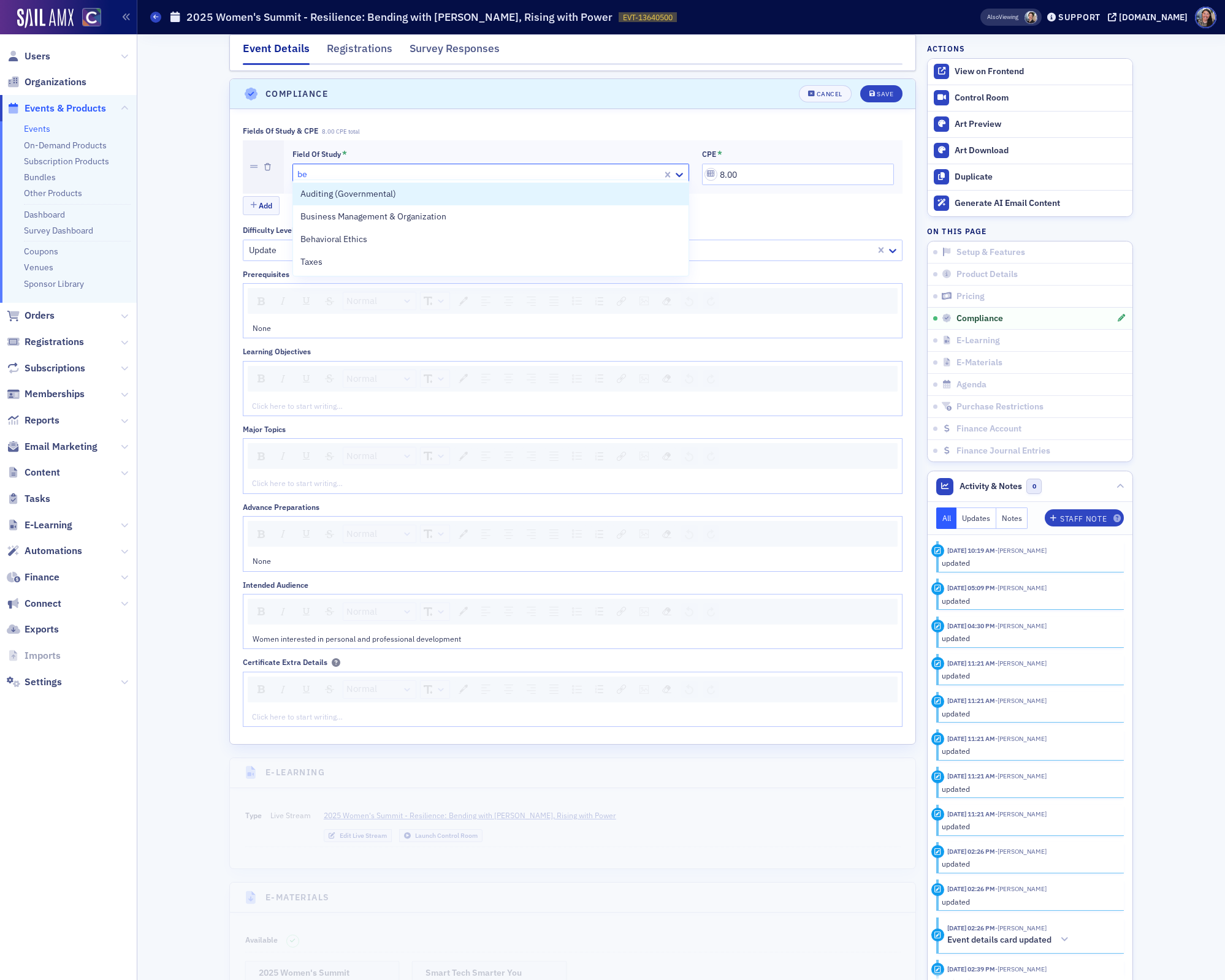
type input "beh"
click at [358, 199] on div "Behavioral Ethics" at bounding box center [491, 193] width 396 height 23
drag, startPoint x: 748, startPoint y: 168, endPoint x: 613, endPoint y: 143, distance: 137.3
click at [617, 149] on div "Field of Study * Behavioral Ethics CPE * 8.00" at bounding box center [593, 167] width 601 height 37
type input "2.00"
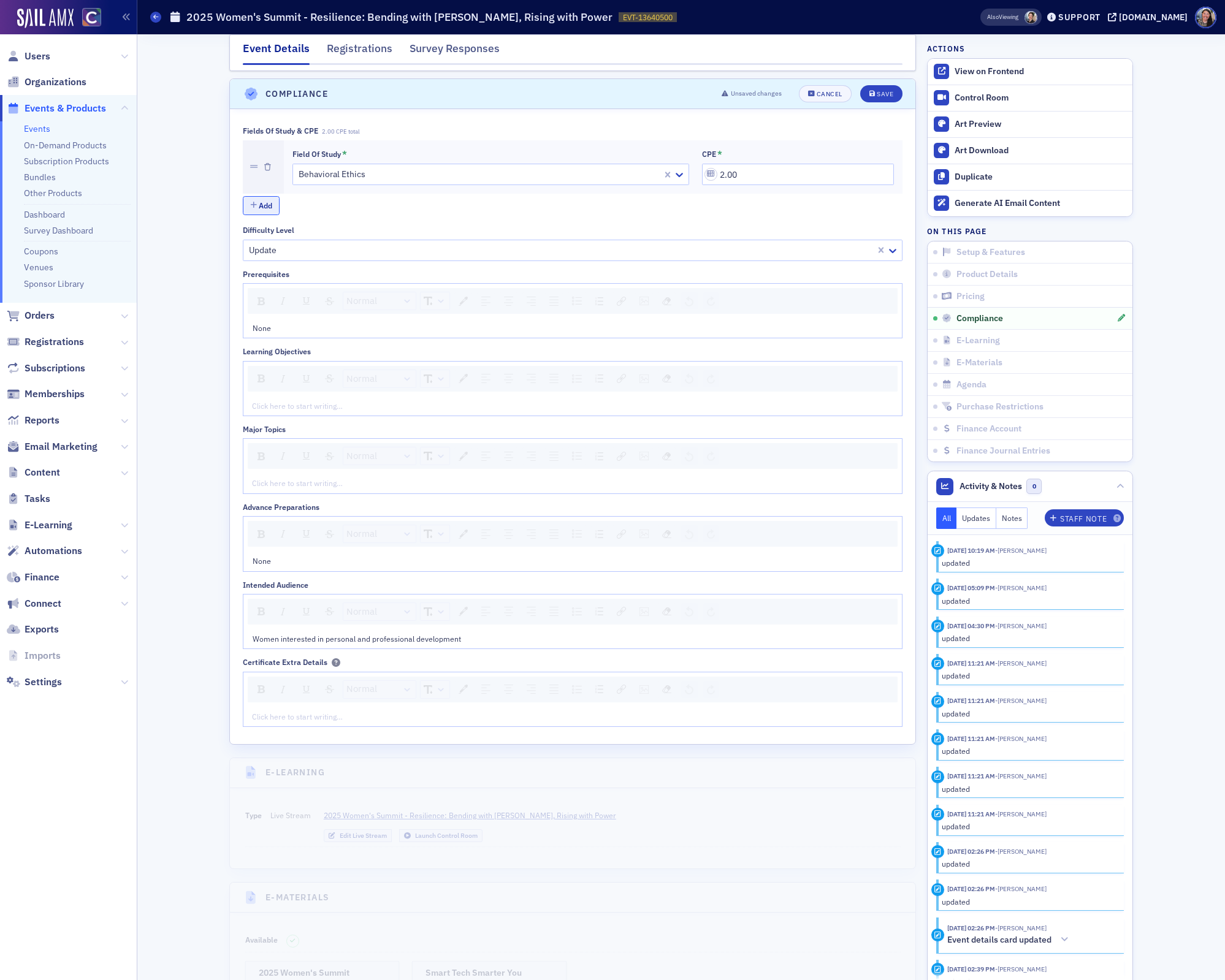
click at [258, 198] on button "Add" at bounding box center [261, 205] width 37 height 19
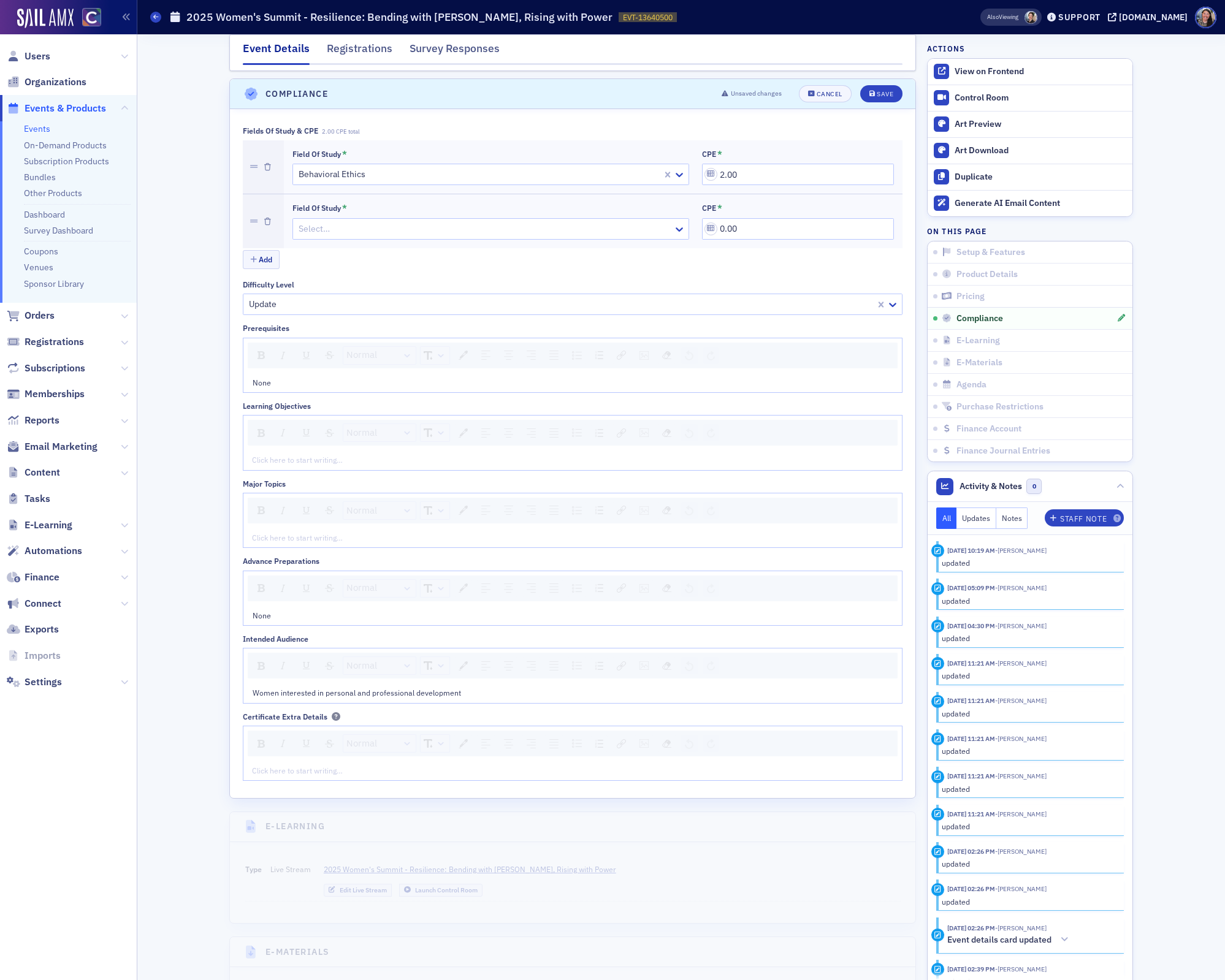
click at [363, 221] on div at bounding box center [485, 228] width 375 height 15
type input "pers"
click at [390, 271] on div "Personal Development" at bounding box center [491, 271] width 382 height 13
drag, startPoint x: 747, startPoint y: 227, endPoint x: 682, endPoint y: 215, distance: 66.1
click at [685, 216] on div "Field of Study * Personal Development CPE * 0.00" at bounding box center [593, 221] width 601 height 37
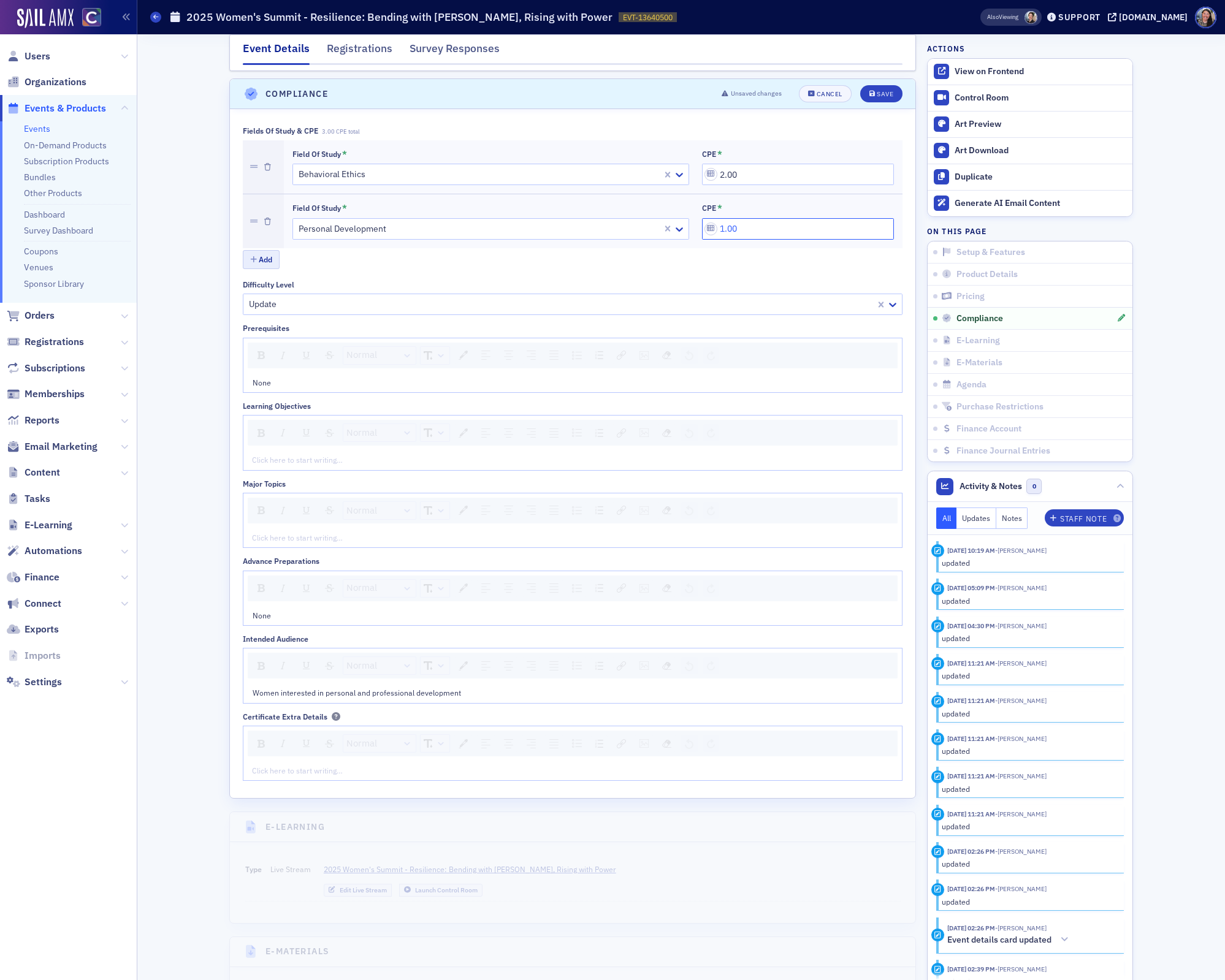
type input "1.00"
click at [265, 257] on button "Add" at bounding box center [261, 259] width 37 height 19
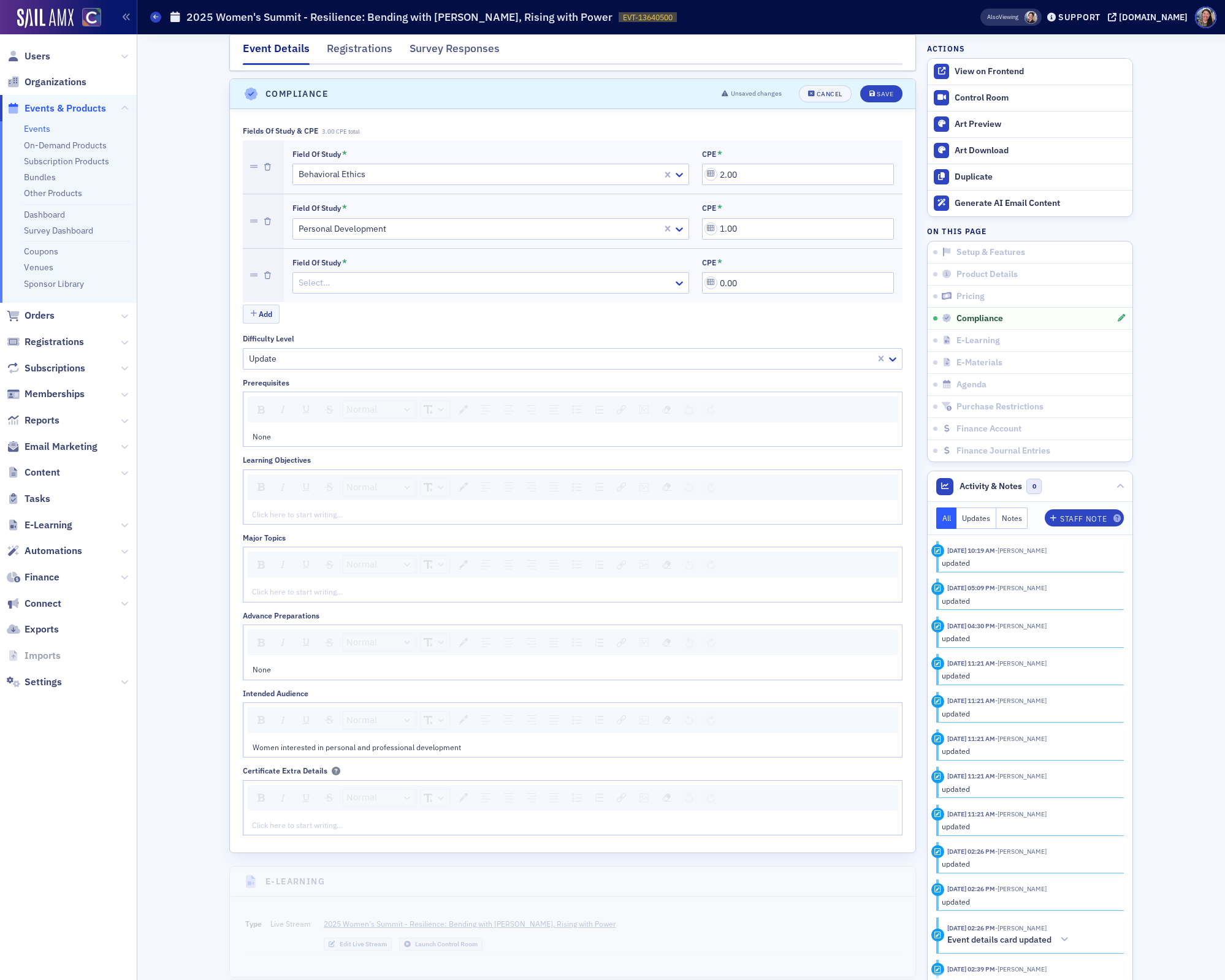
click at [370, 275] on div at bounding box center [485, 282] width 375 height 15
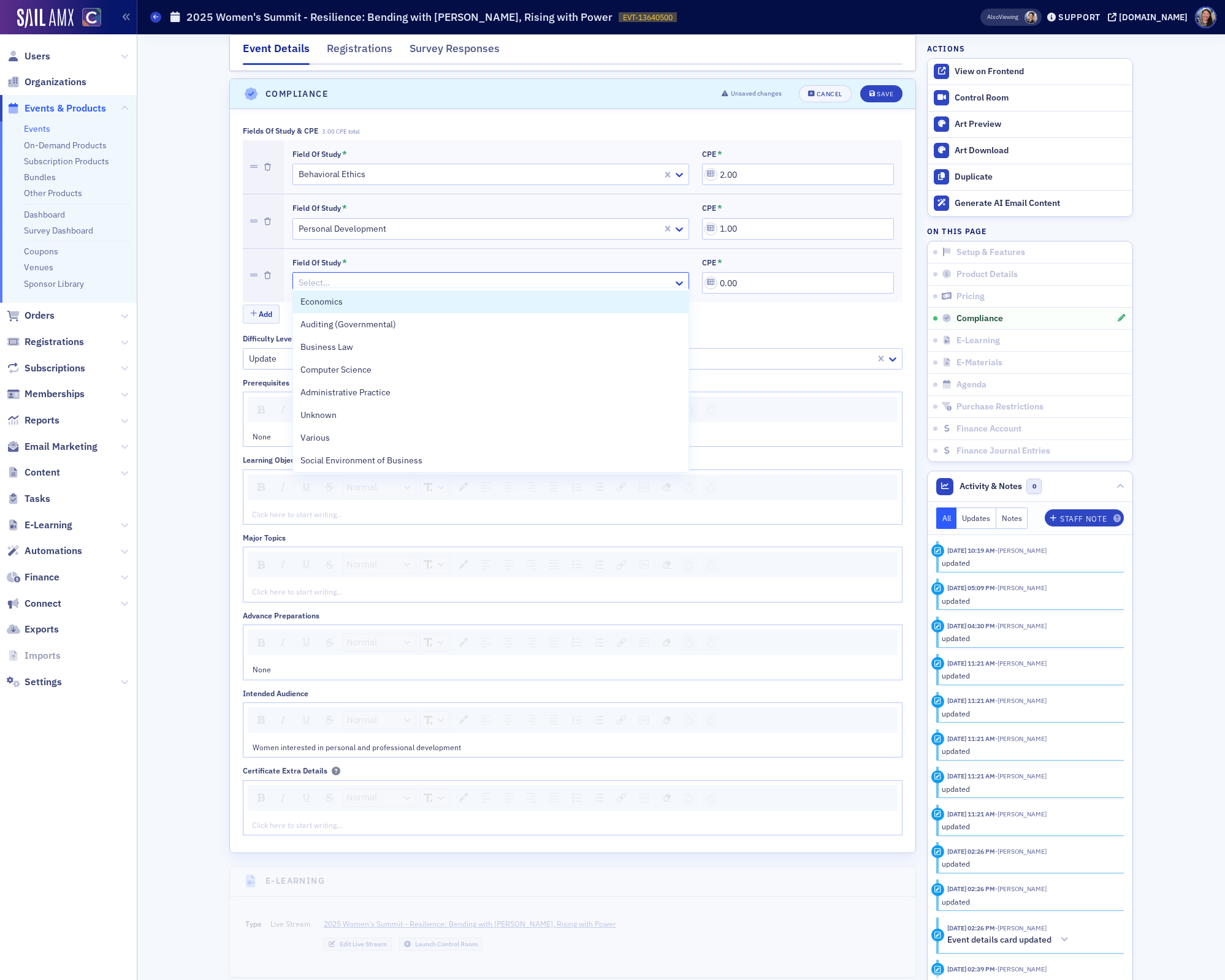
type input "a"
type input "information"
click at [391, 295] on span "Information Technology" at bounding box center [347, 301] width 93 height 13
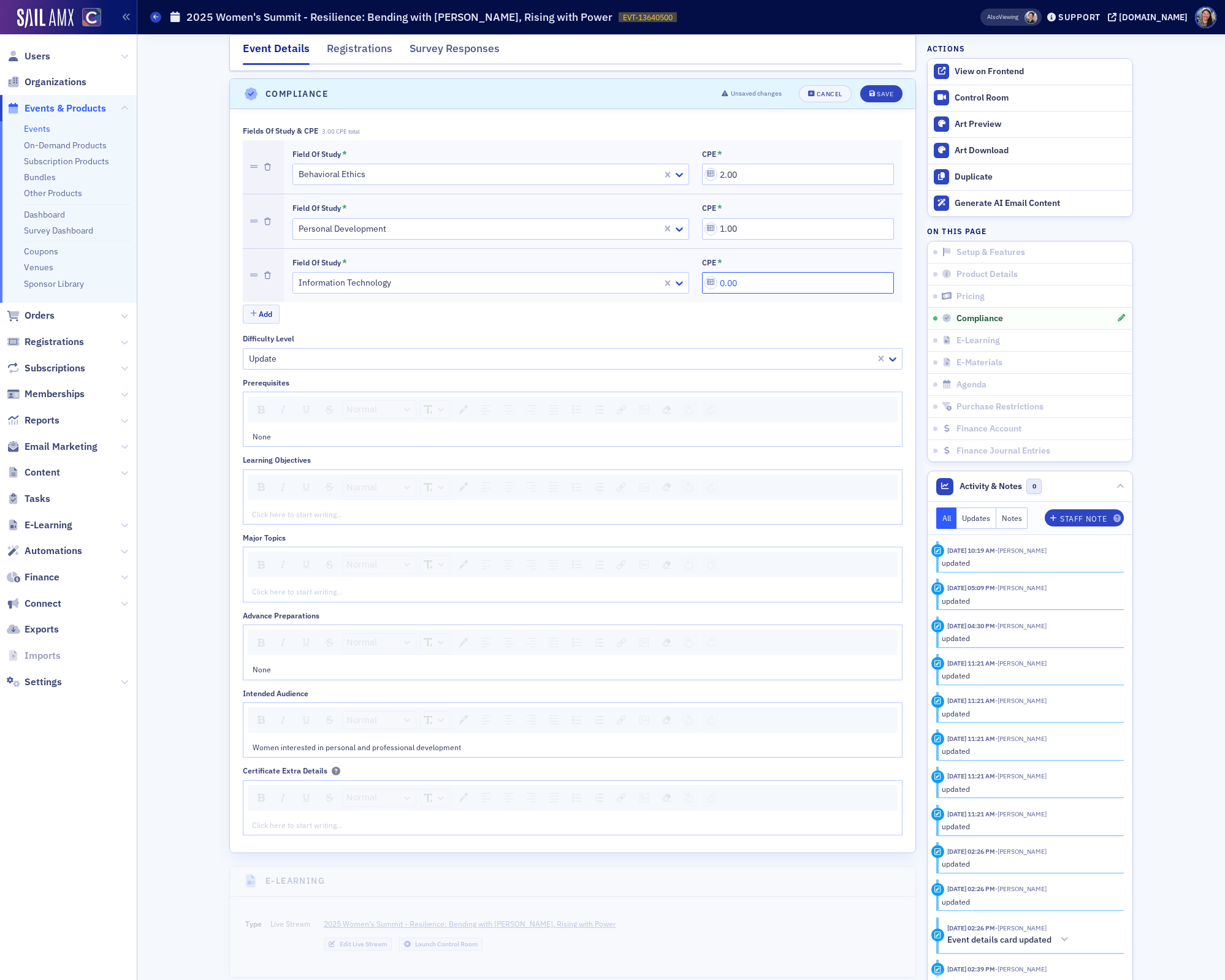
drag, startPoint x: 756, startPoint y: 273, endPoint x: 647, endPoint y: 244, distance: 112.8
click at [650, 249] on div "Field of Study * Information Technology CPE * 0.00" at bounding box center [594, 276] width 619 height 54
type input "1.00"
click at [265, 305] on button "Add" at bounding box center [261, 314] width 37 height 19
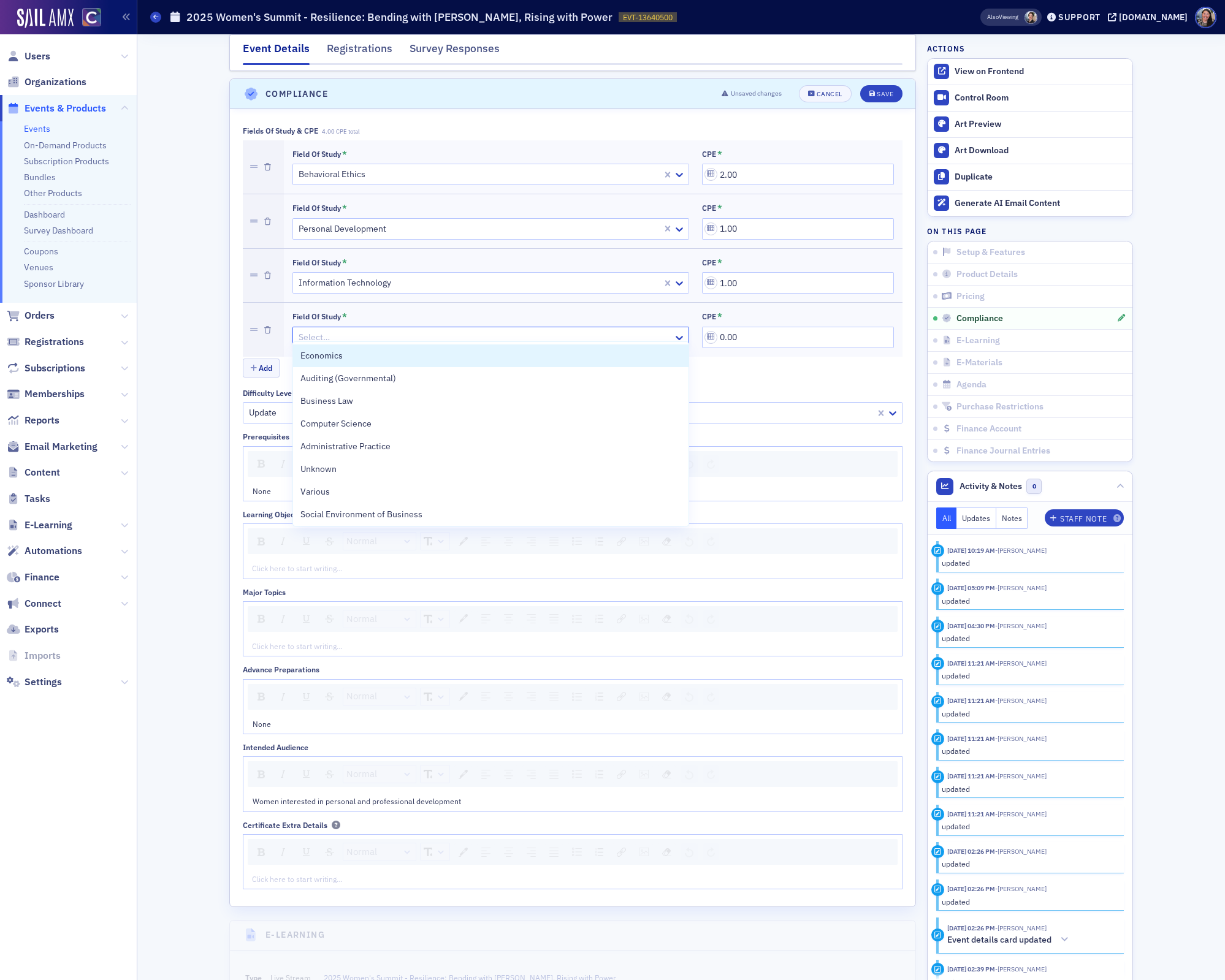
click at [365, 330] on div at bounding box center [485, 337] width 375 height 15
type input "hum"
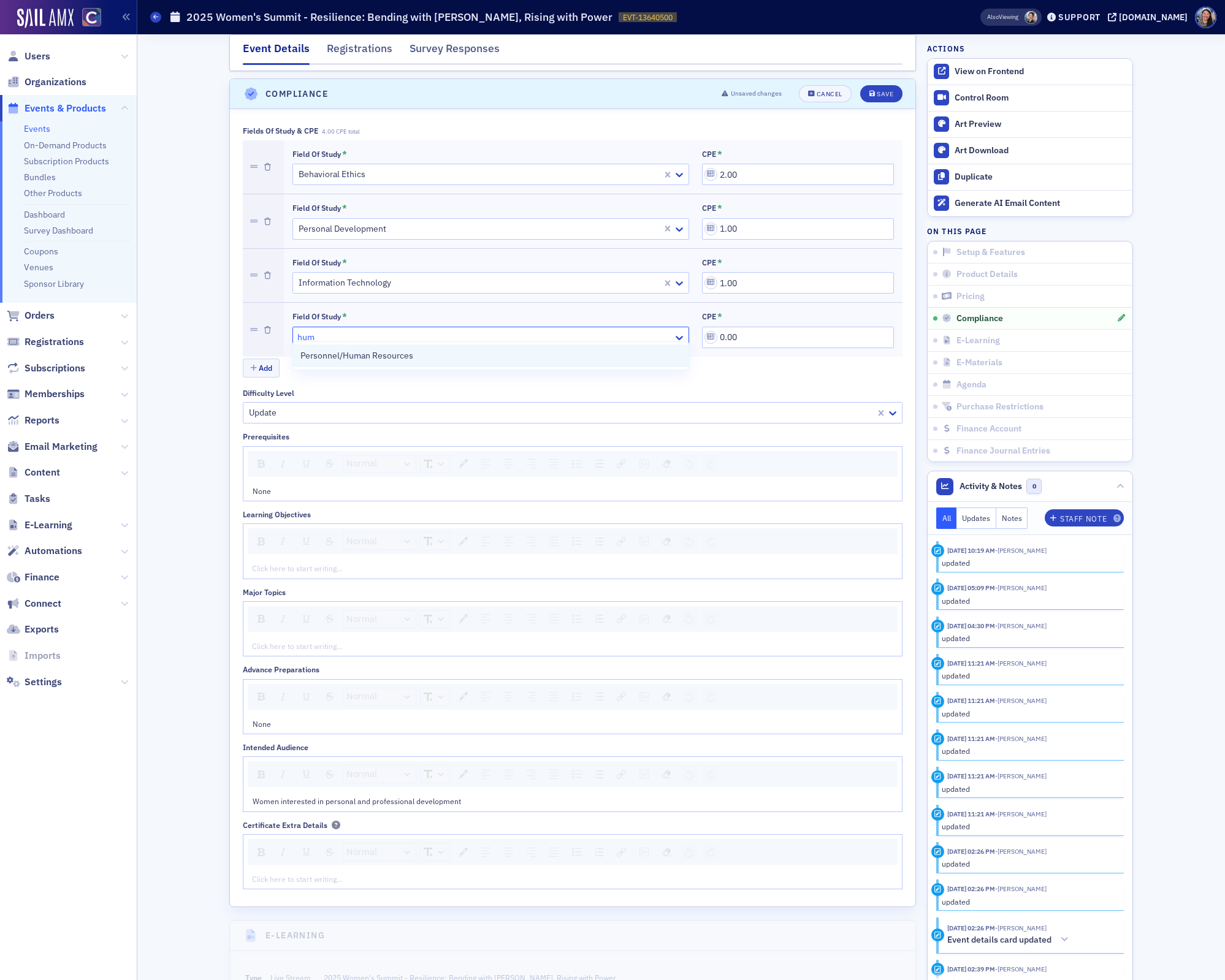
click at [351, 354] on span "Personnel/Human Resources" at bounding box center [357, 356] width 113 height 13
drag, startPoint x: 756, startPoint y: 332, endPoint x: 619, endPoint y: 290, distance: 143.3
click at [619, 290] on div "Field of Study * Behavioral Ethics CPE * 2.00 Field of Study * Personal Develop…" at bounding box center [572, 249] width 660 height 217
type input "1.00"
click at [259, 358] on button "Add" at bounding box center [261, 367] width 37 height 19
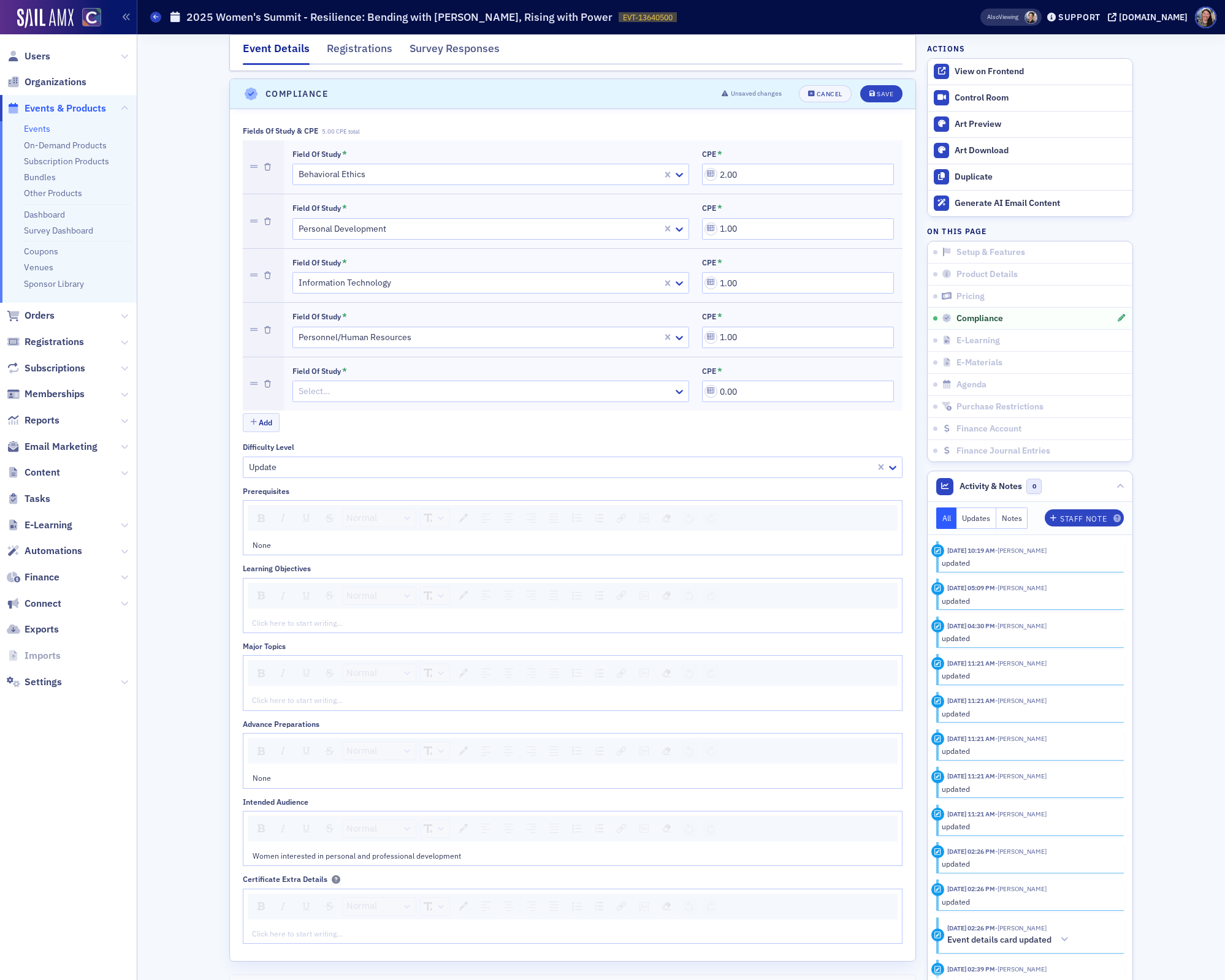
click at [341, 385] on div at bounding box center [485, 391] width 375 height 15
type input "econ"
click at [376, 418] on div "Economics" at bounding box center [491, 410] width 396 height 23
drag, startPoint x: 758, startPoint y: 384, endPoint x: 590, endPoint y: 350, distance: 171.4
click at [590, 357] on div "Field of Study * Economics CPE * 0.00" at bounding box center [594, 384] width 619 height 54
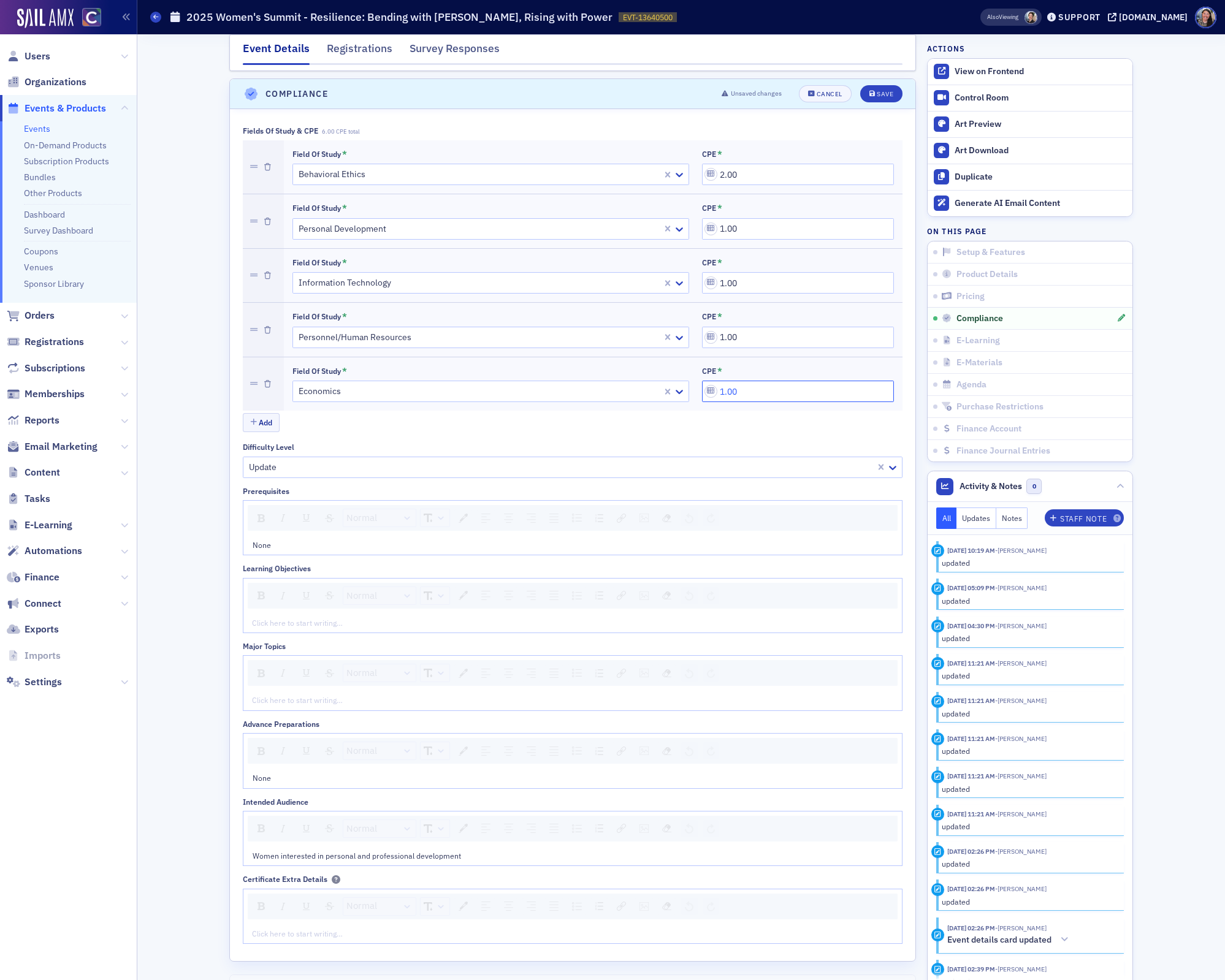
type input "1.00"
click at [724, 219] on input "1.00" at bounding box center [798, 229] width 192 height 22
type input "3.00"
click at [874, 91] on icon "submit" at bounding box center [872, 94] width 6 height 6
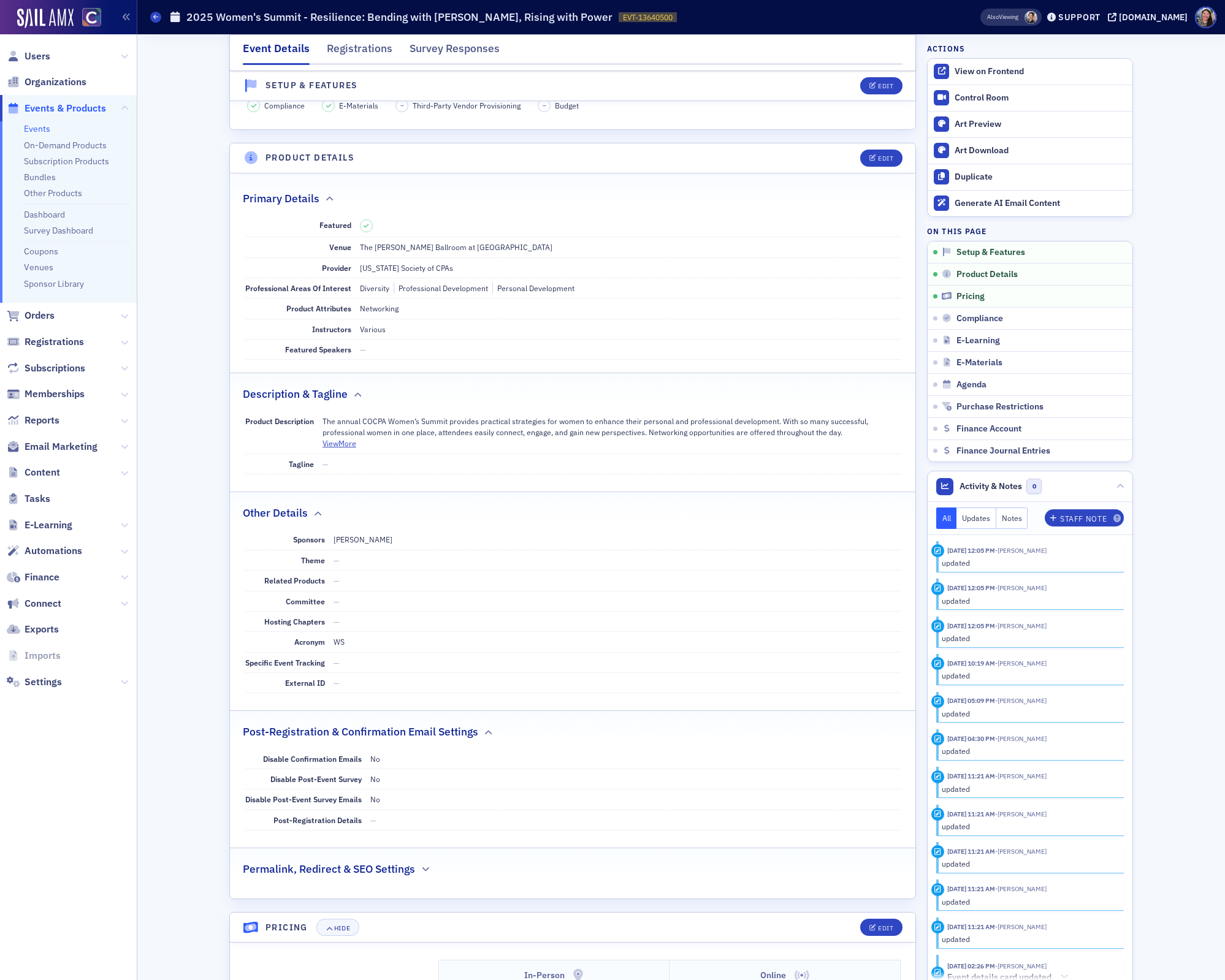
scroll to position [178, 0]
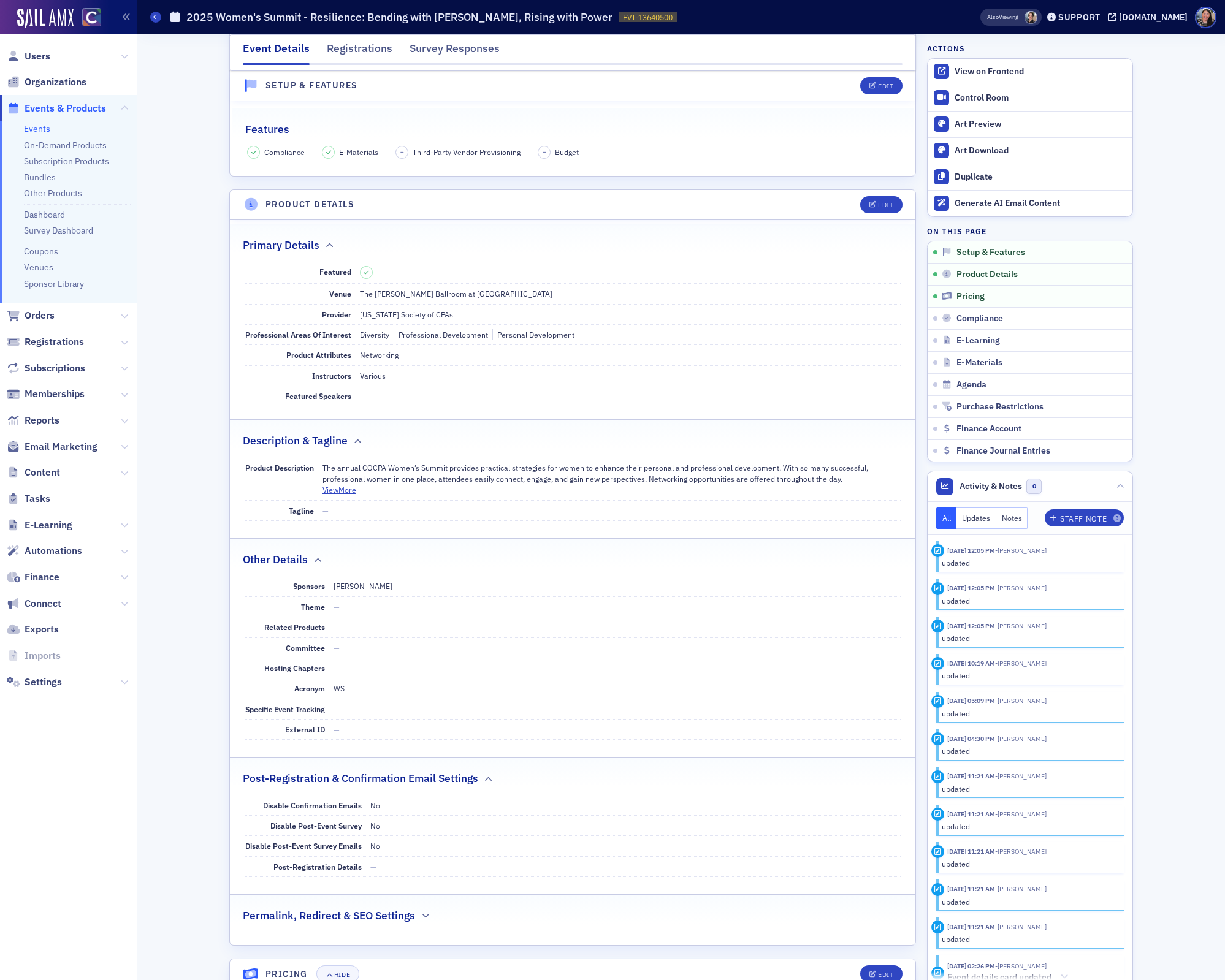
click at [39, 134] on link "Events" at bounding box center [36, 129] width 26 height 11
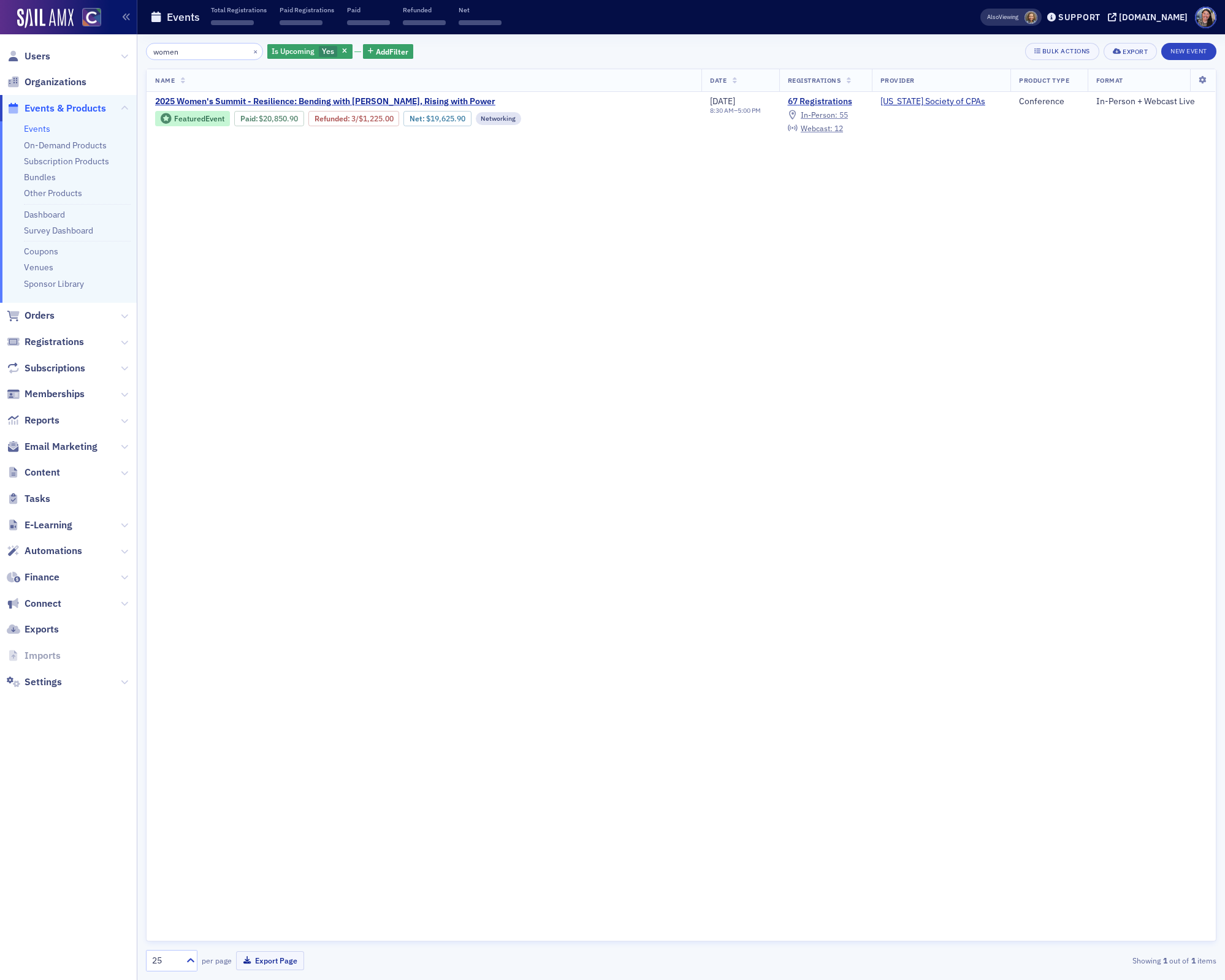
click at [190, 49] on input "women" at bounding box center [205, 51] width 117 height 17
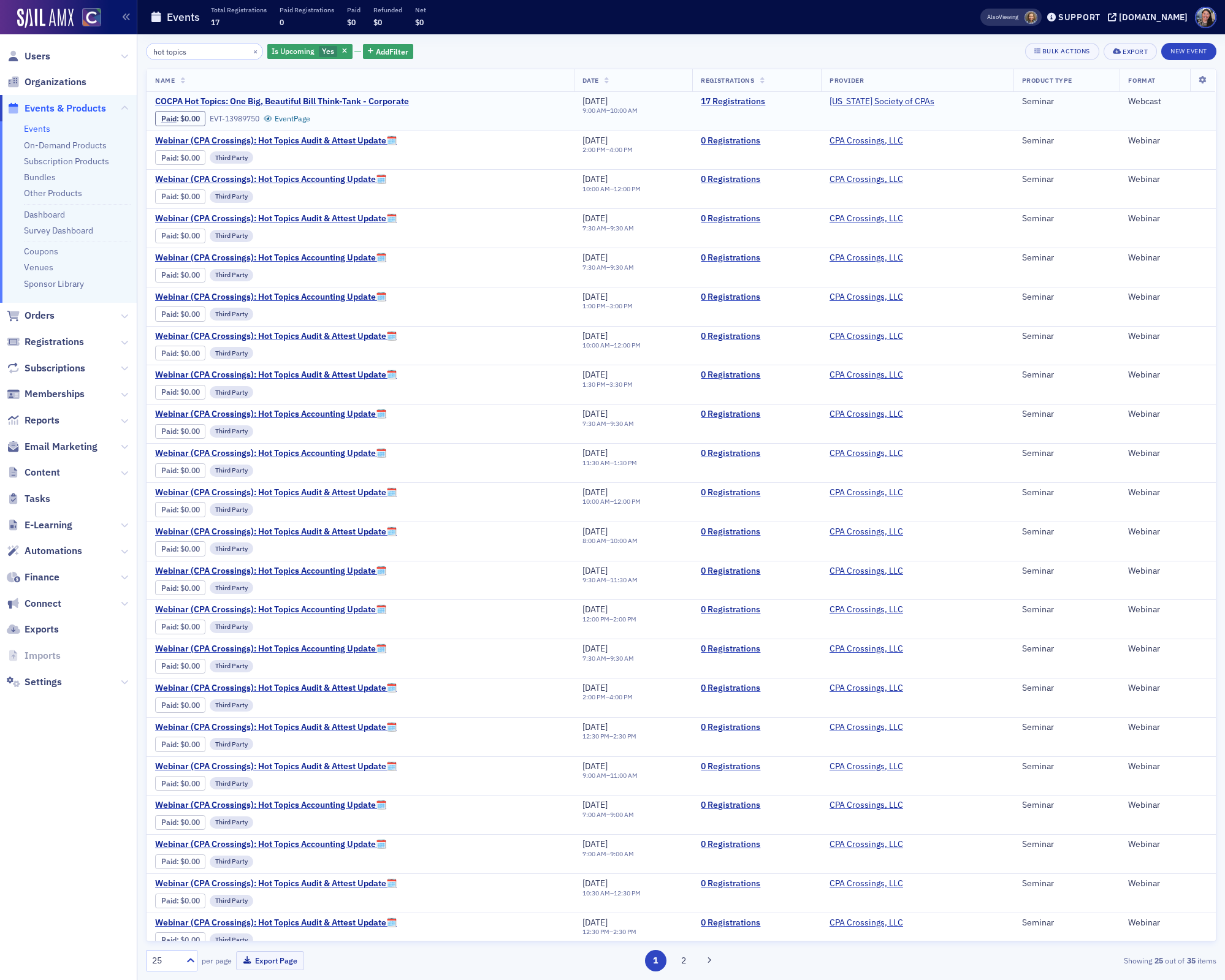
type input "hot topics"
click at [395, 100] on span "COCPA Hot Topics: One Big, Beautiful Bill Think-Tank - Corporate" at bounding box center [282, 102] width 254 height 11
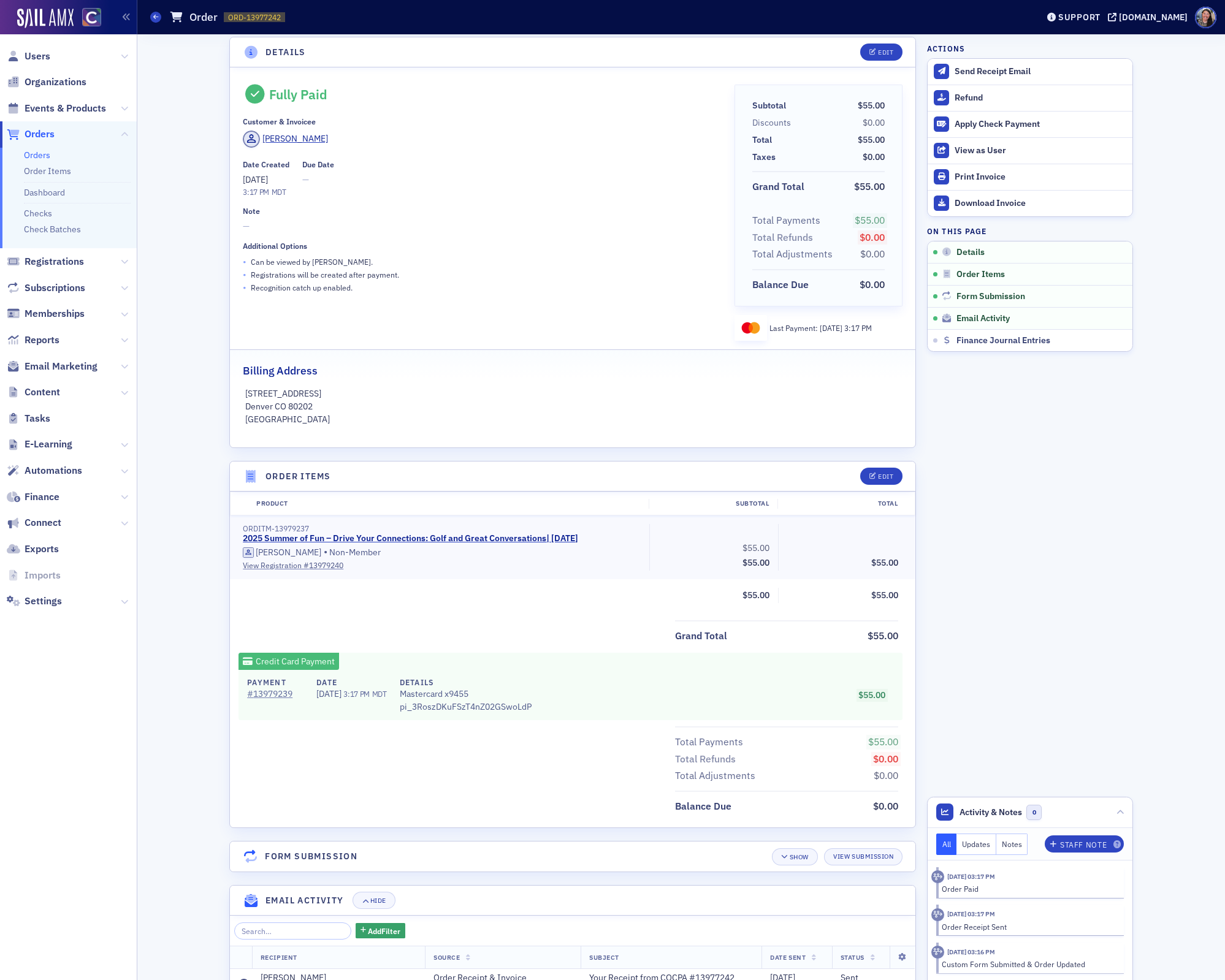
scroll to position [4, 0]
click at [159, 18] on span at bounding box center [155, 17] width 11 height 11
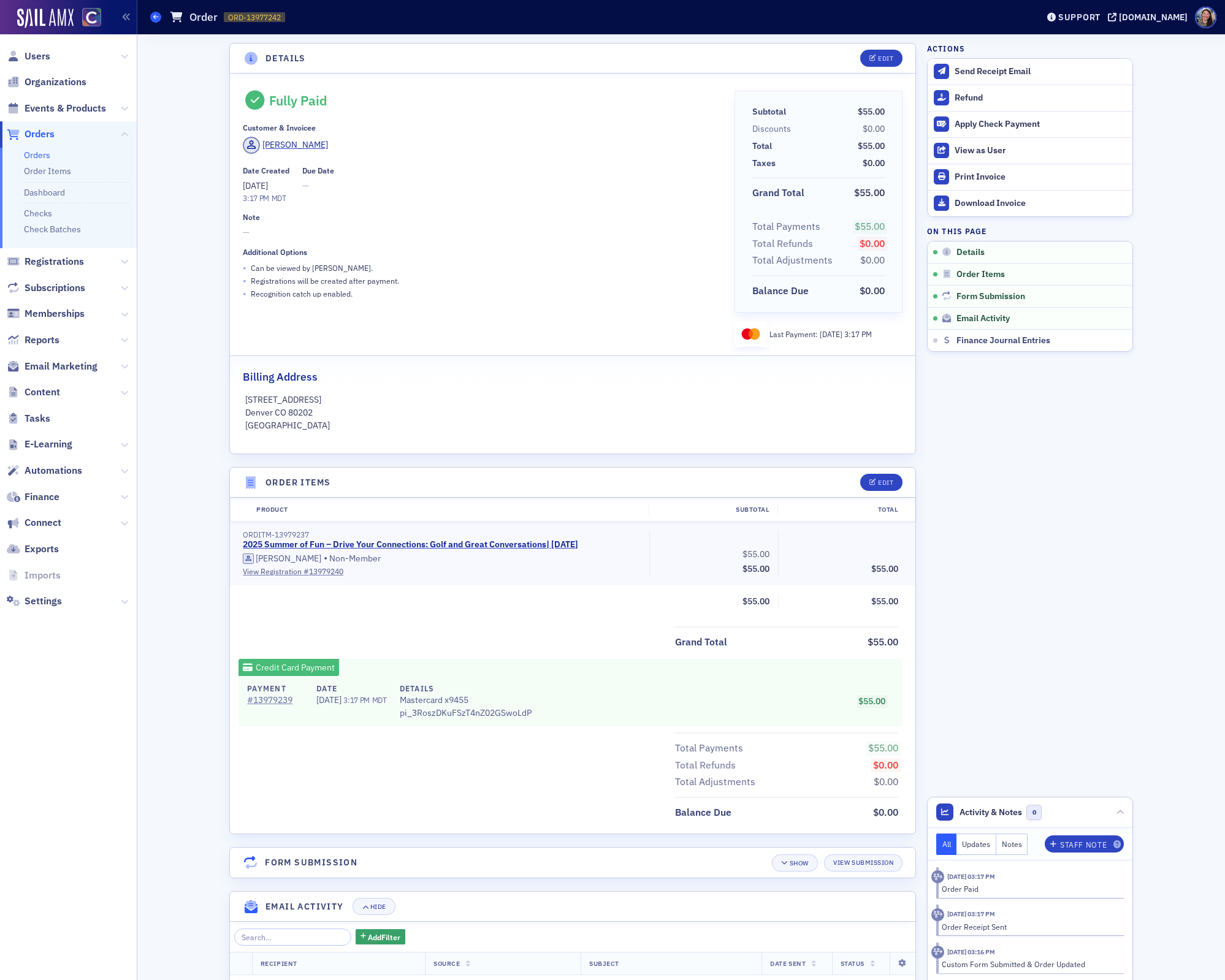
click at [156, 20] on icon at bounding box center [155, 17] width 5 height 5
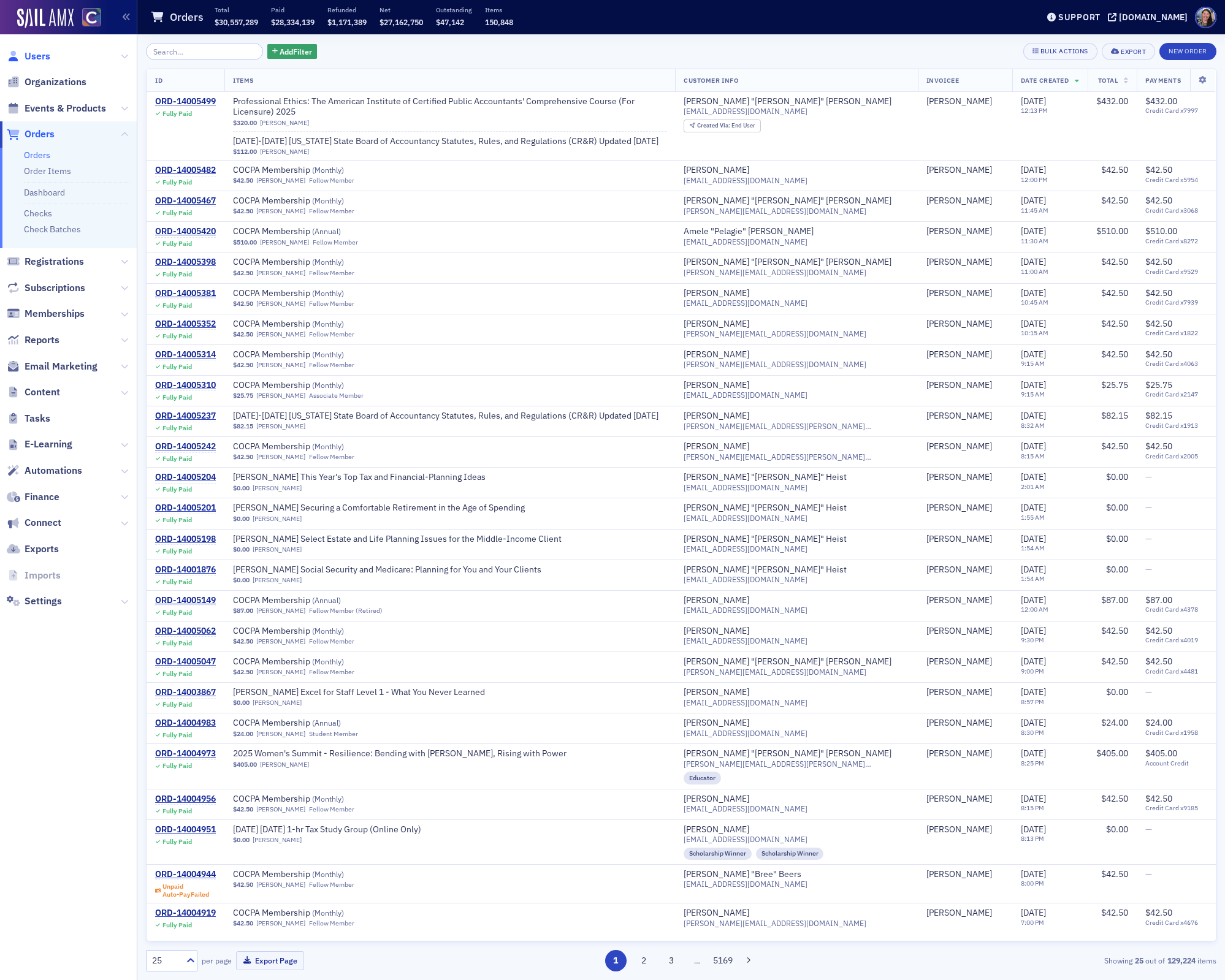
click at [43, 57] on span "Users" at bounding box center [37, 56] width 26 height 14
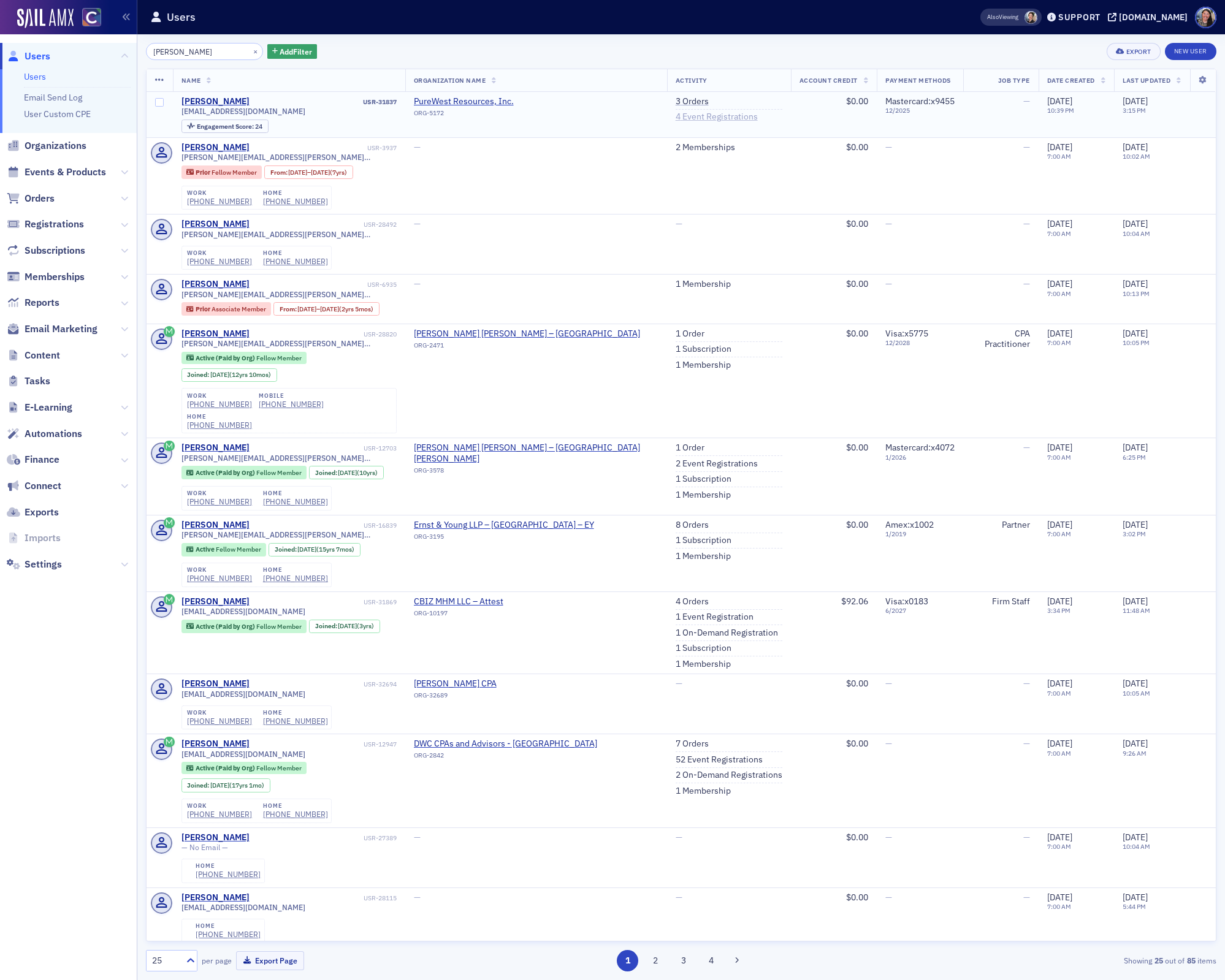
type input "loren brandon"
click at [676, 117] on link "4 Event Registrations" at bounding box center [717, 117] width 82 height 11
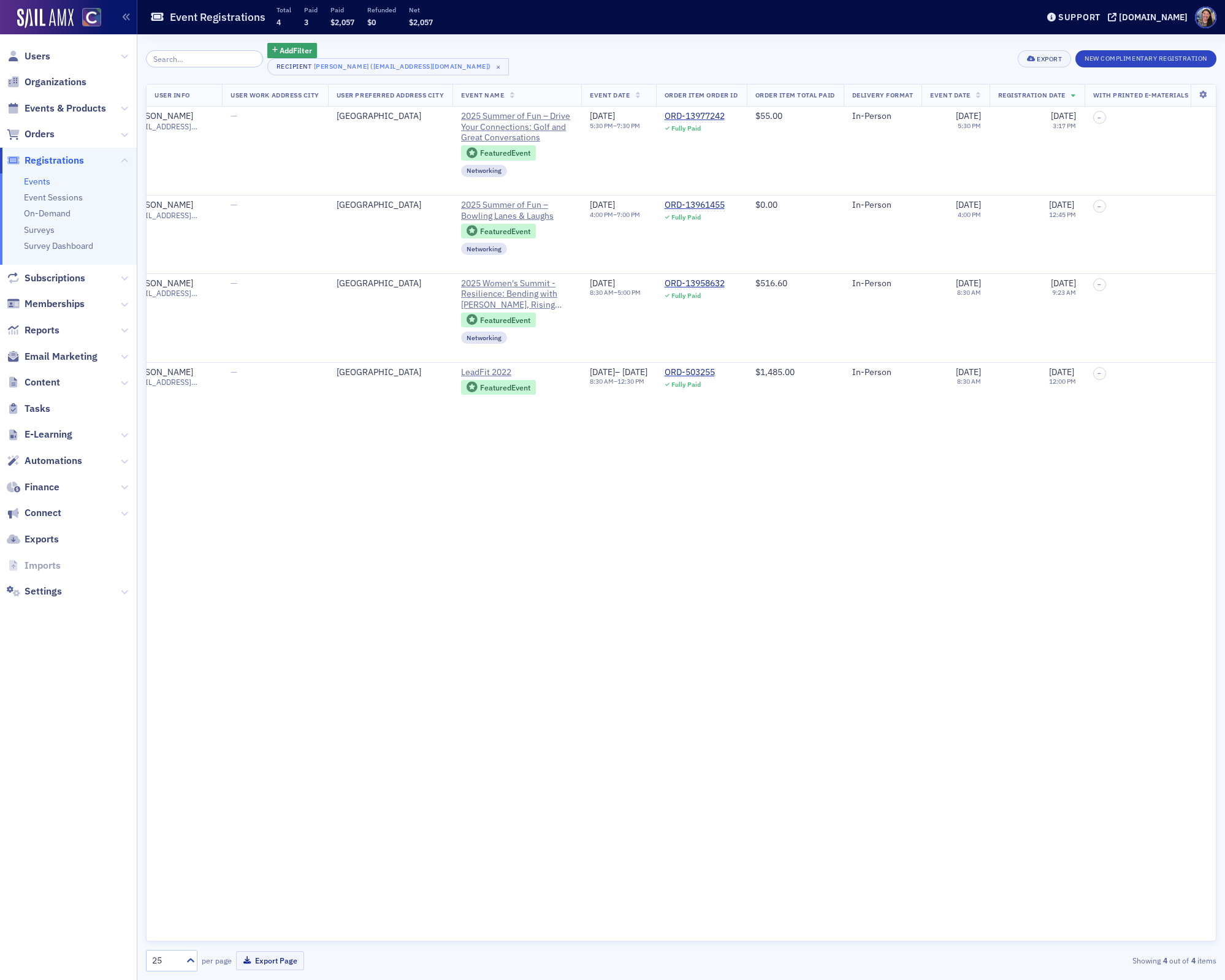
scroll to position [0, 868]
click at [719, 116] on div "ORD-13977242" at bounding box center [689, 116] width 60 height 11
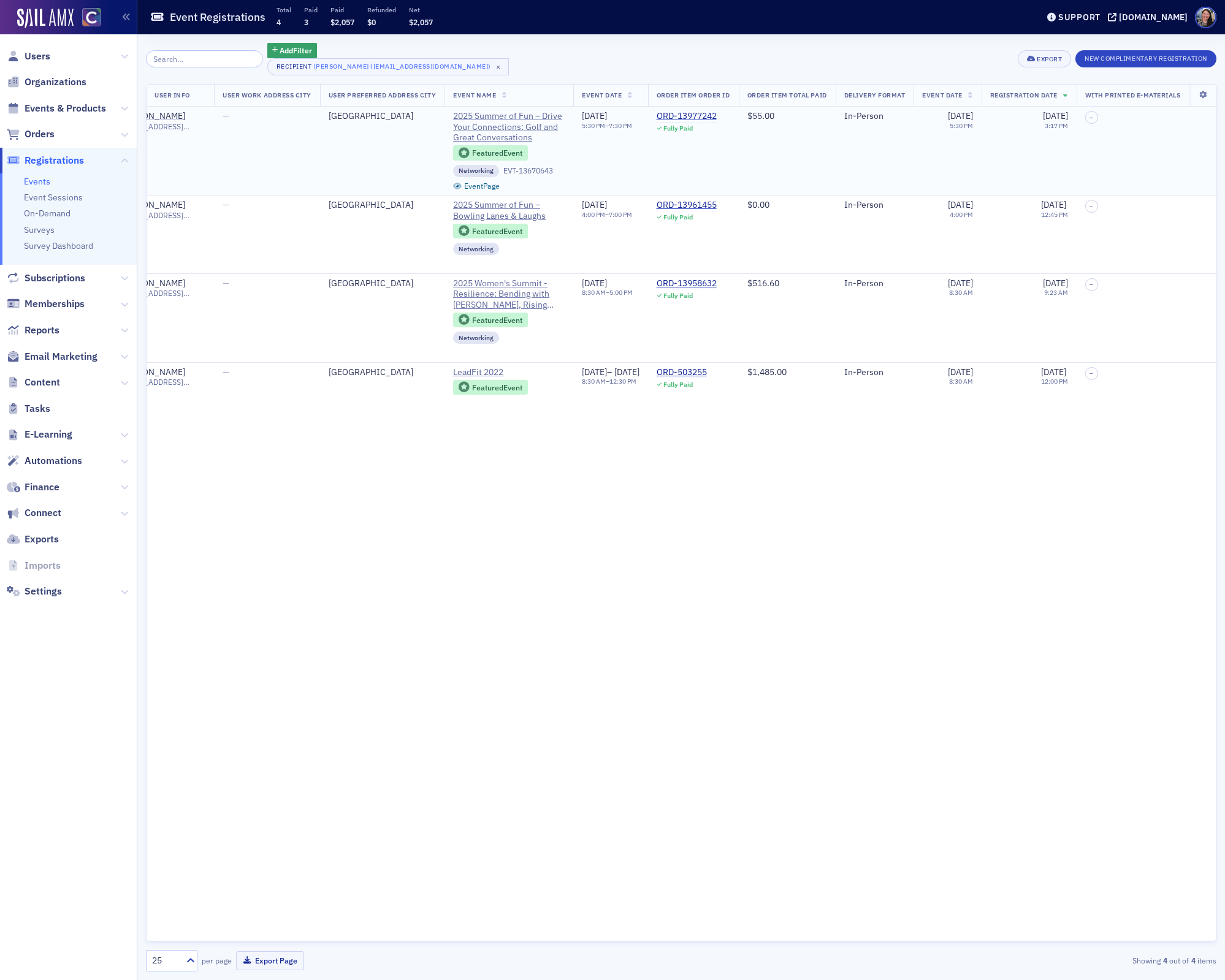
scroll to position [0, 743]
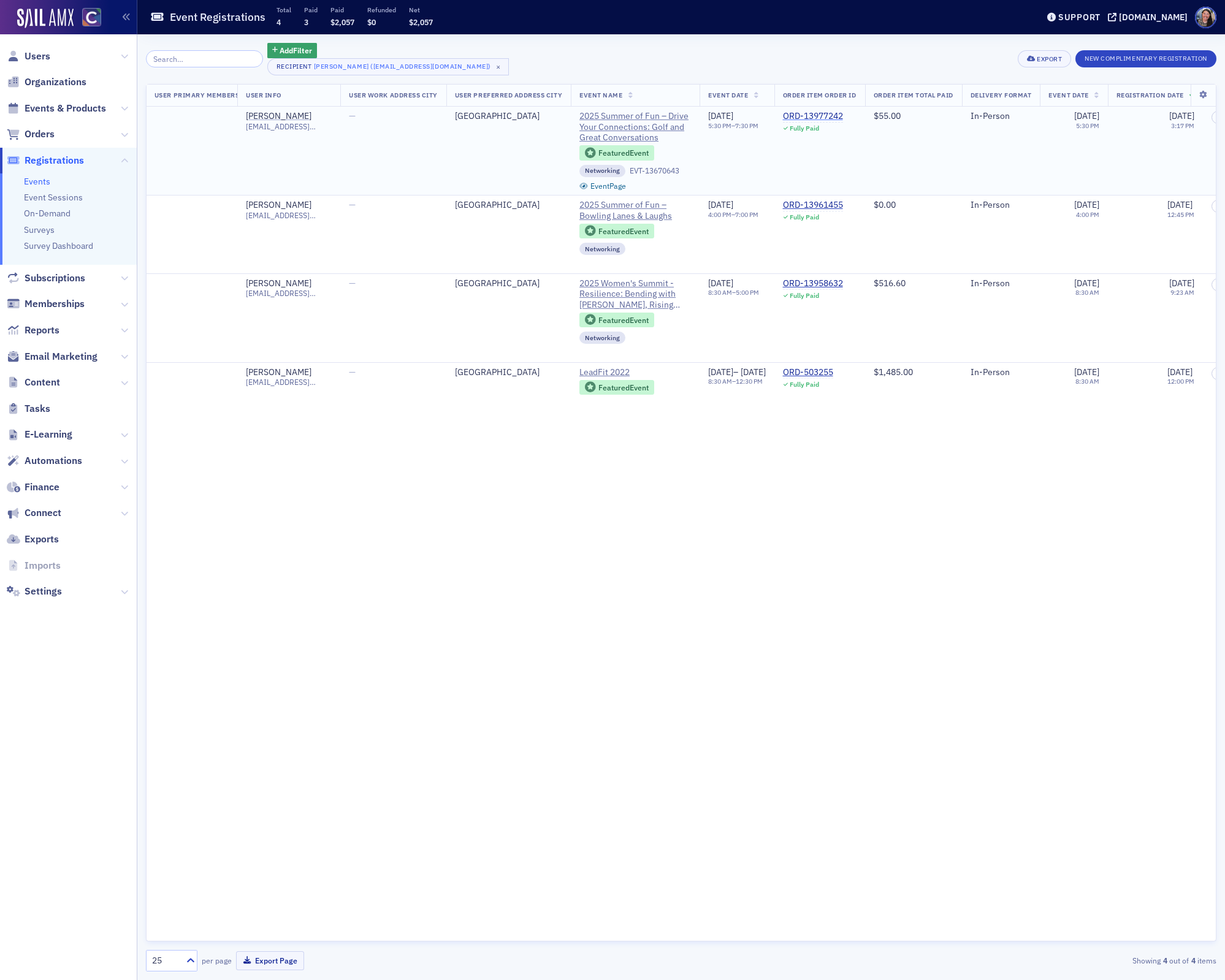
click at [843, 117] on div "ORD-13977242" at bounding box center [813, 116] width 60 height 11
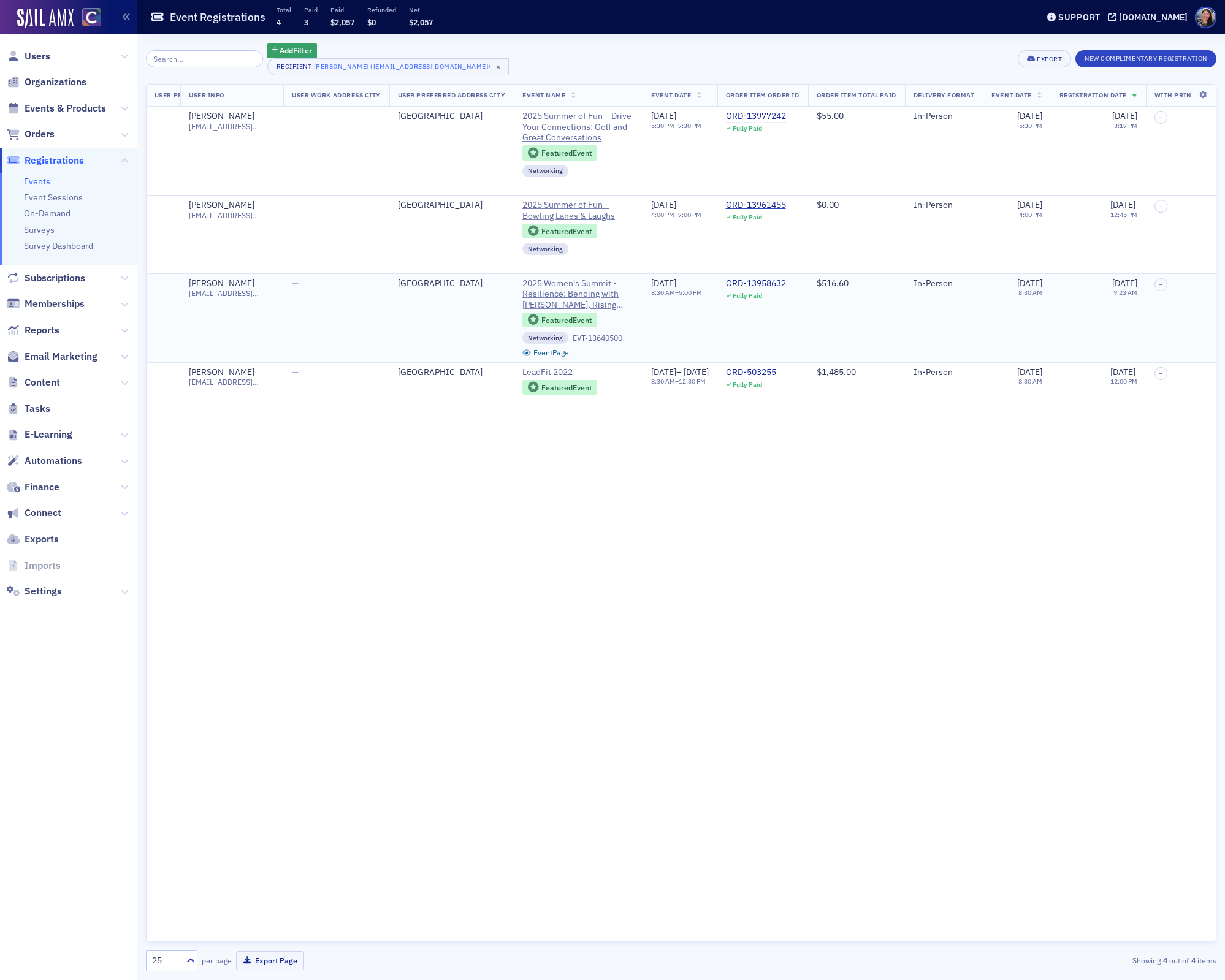
scroll to position [0, 858]
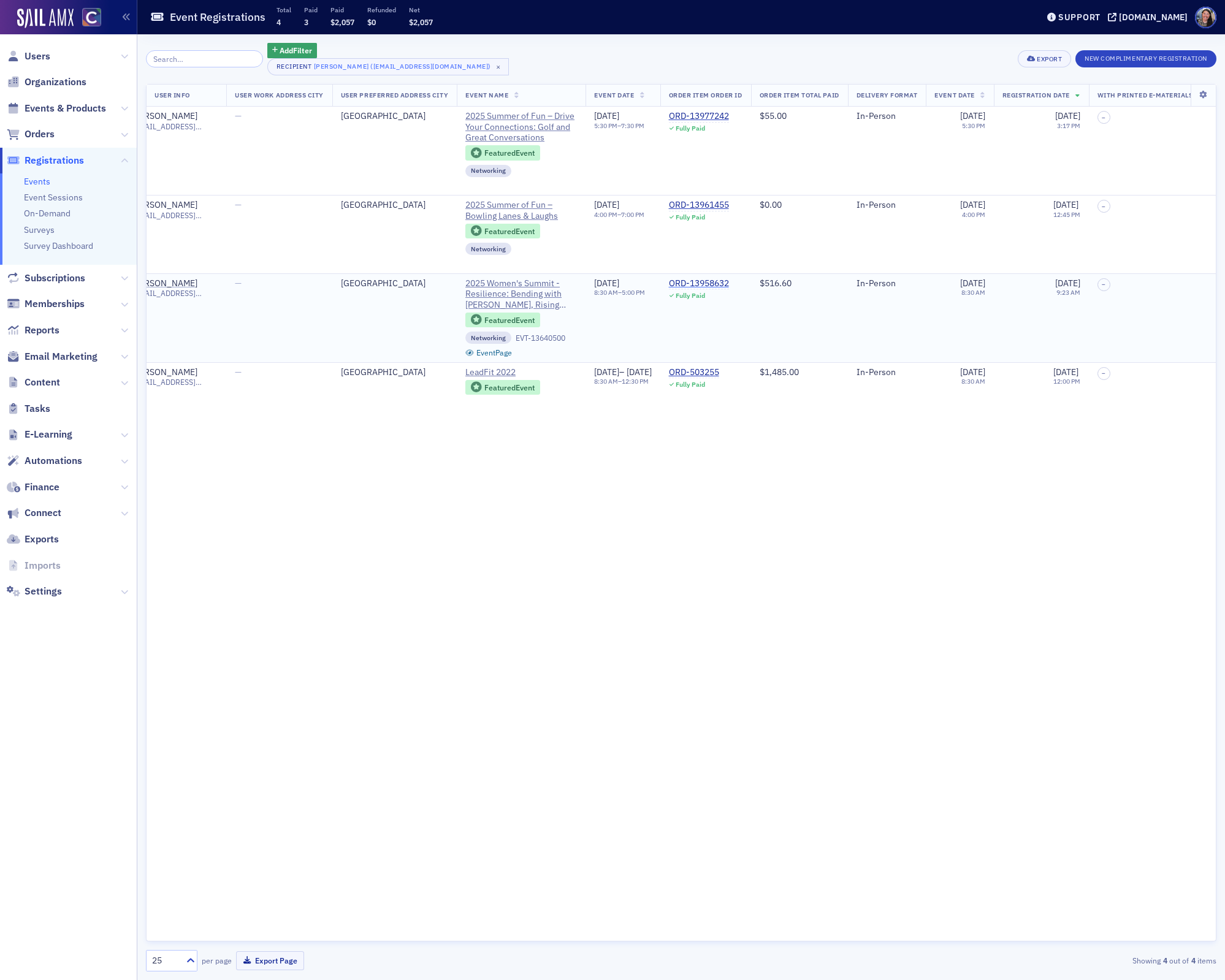
click at [729, 286] on div "ORD-13958632" at bounding box center [699, 283] width 60 height 11
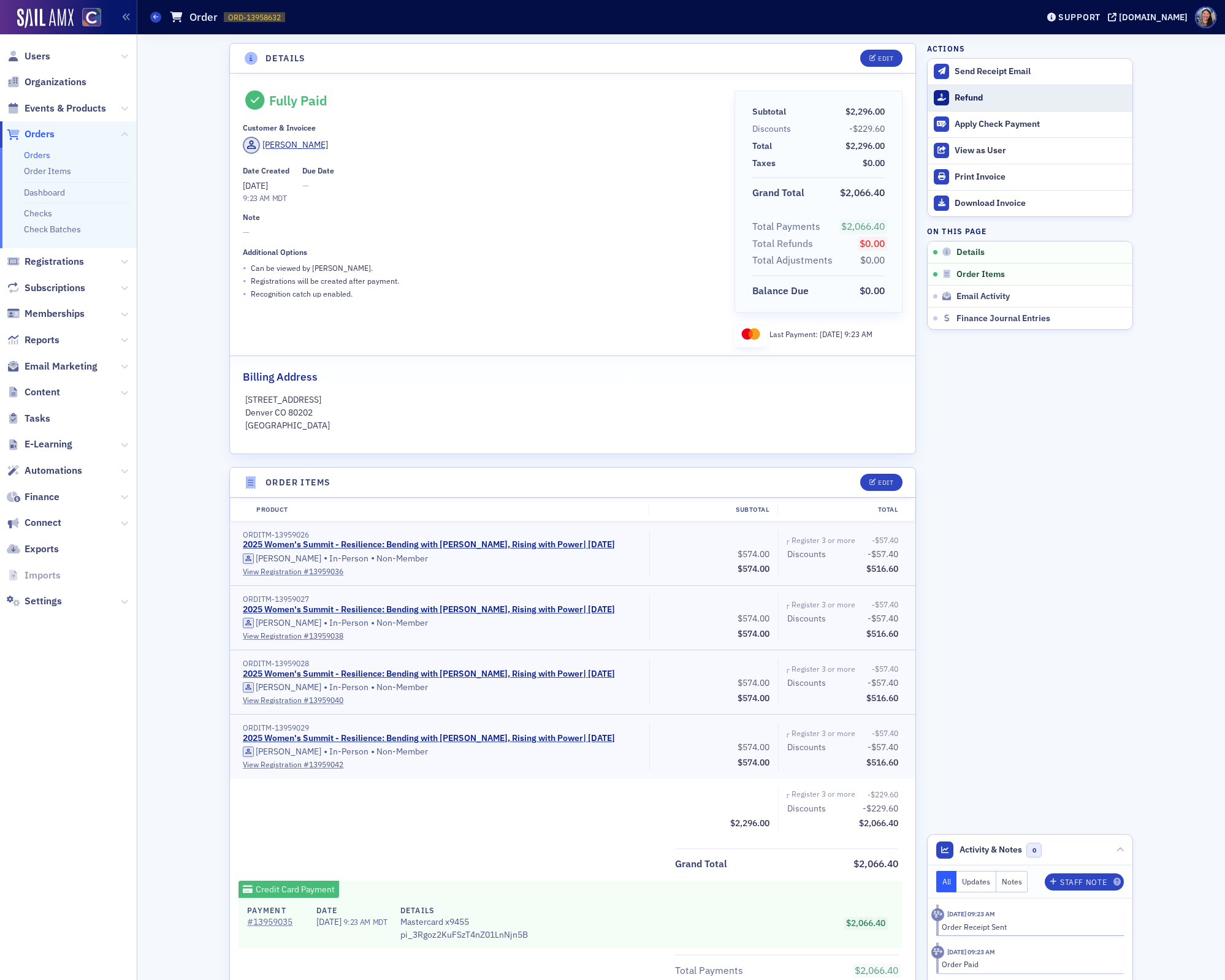
click at [965, 100] on div "Refund" at bounding box center [1041, 98] width 172 height 11
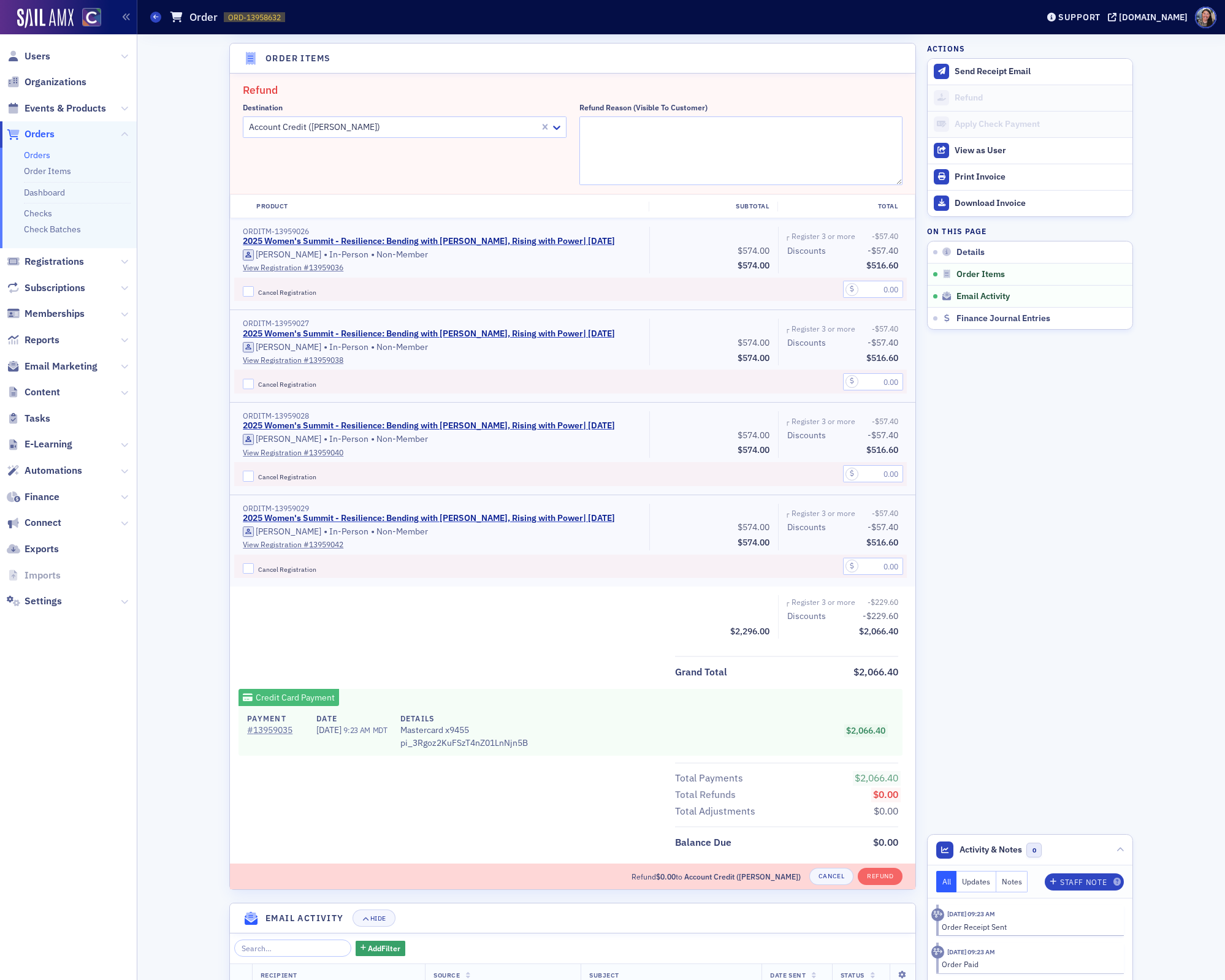
scroll to position [425, 0]
click at [650, 147] on textarea "Refund Reason (Visible to Customer)" at bounding box center [741, 150] width 324 height 69
type textarea "Switching to webcast"
click at [885, 384] on input "text" at bounding box center [873, 381] width 60 height 17
type input "516.00"
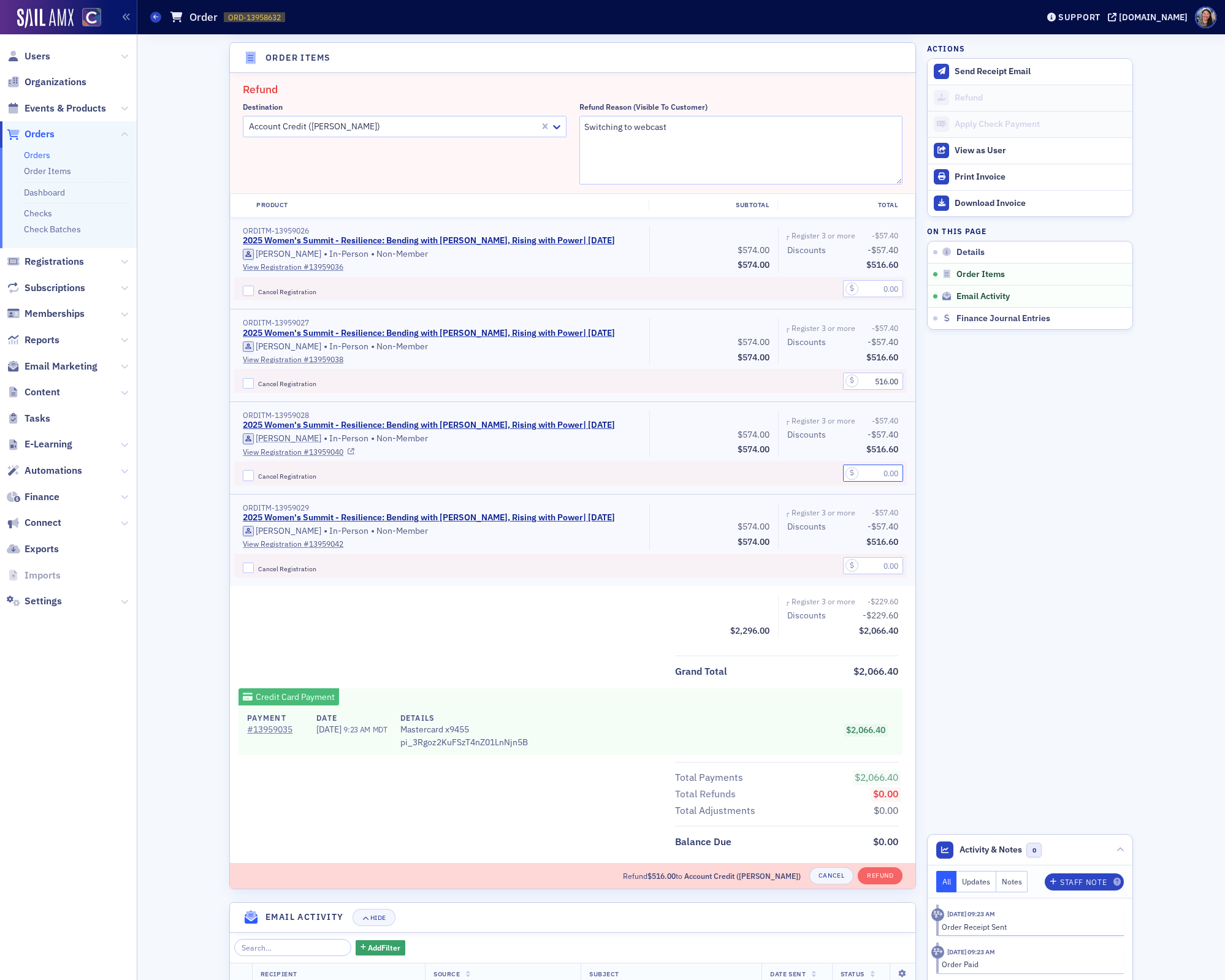
click at [883, 474] on input "text" at bounding box center [873, 473] width 60 height 17
type input "516.00"
click at [291, 382] on span "Cancel Registration" at bounding box center [287, 384] width 59 height 9
click at [254, 382] on input "Cancel Registration" at bounding box center [248, 384] width 11 height 11
checkbox input "true"
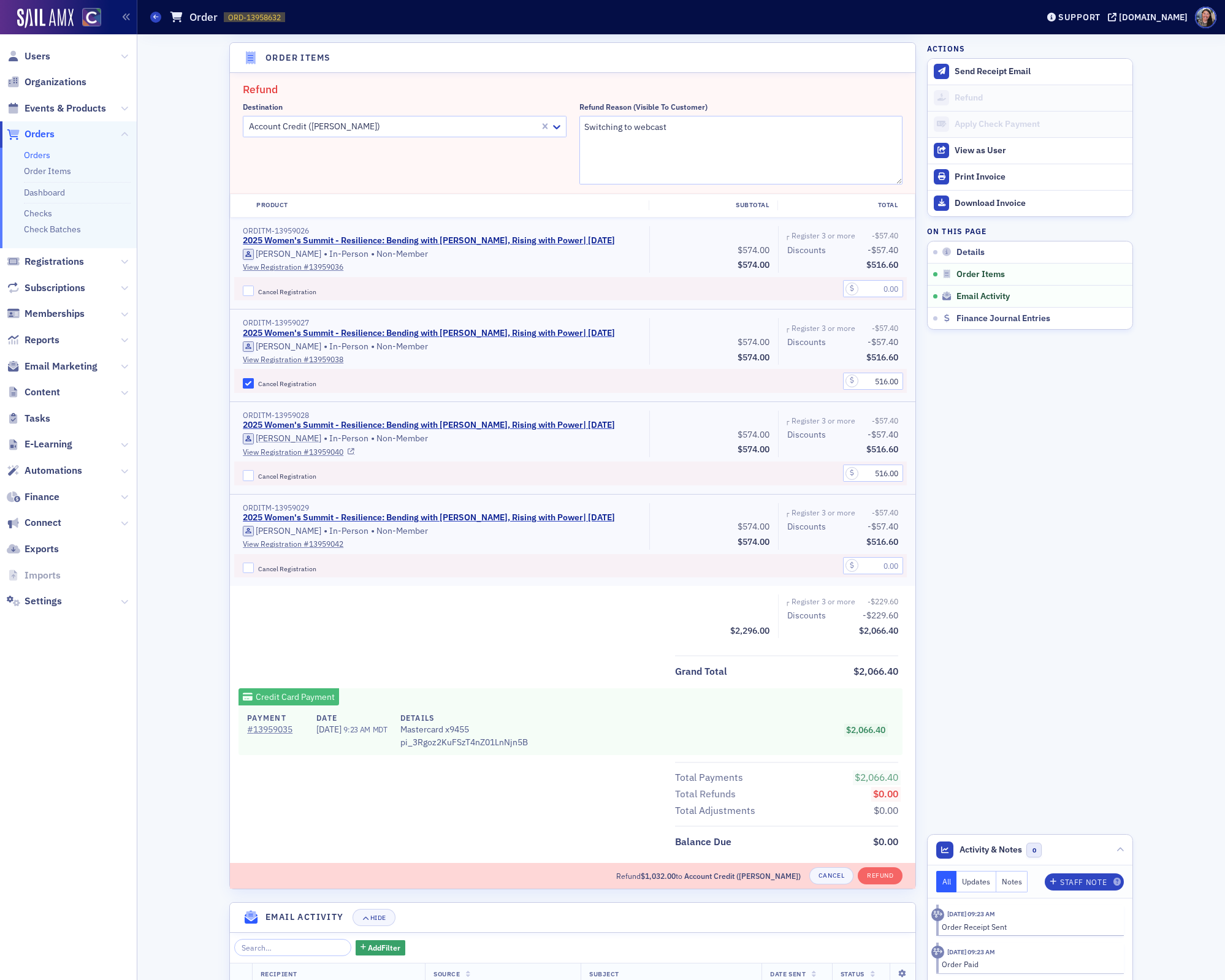
click at [282, 475] on span "Cancel Registration" at bounding box center [287, 476] width 59 height 9
click at [254, 475] on input "Cancel Registration" at bounding box center [248, 476] width 11 height 11
checkbox input "true"
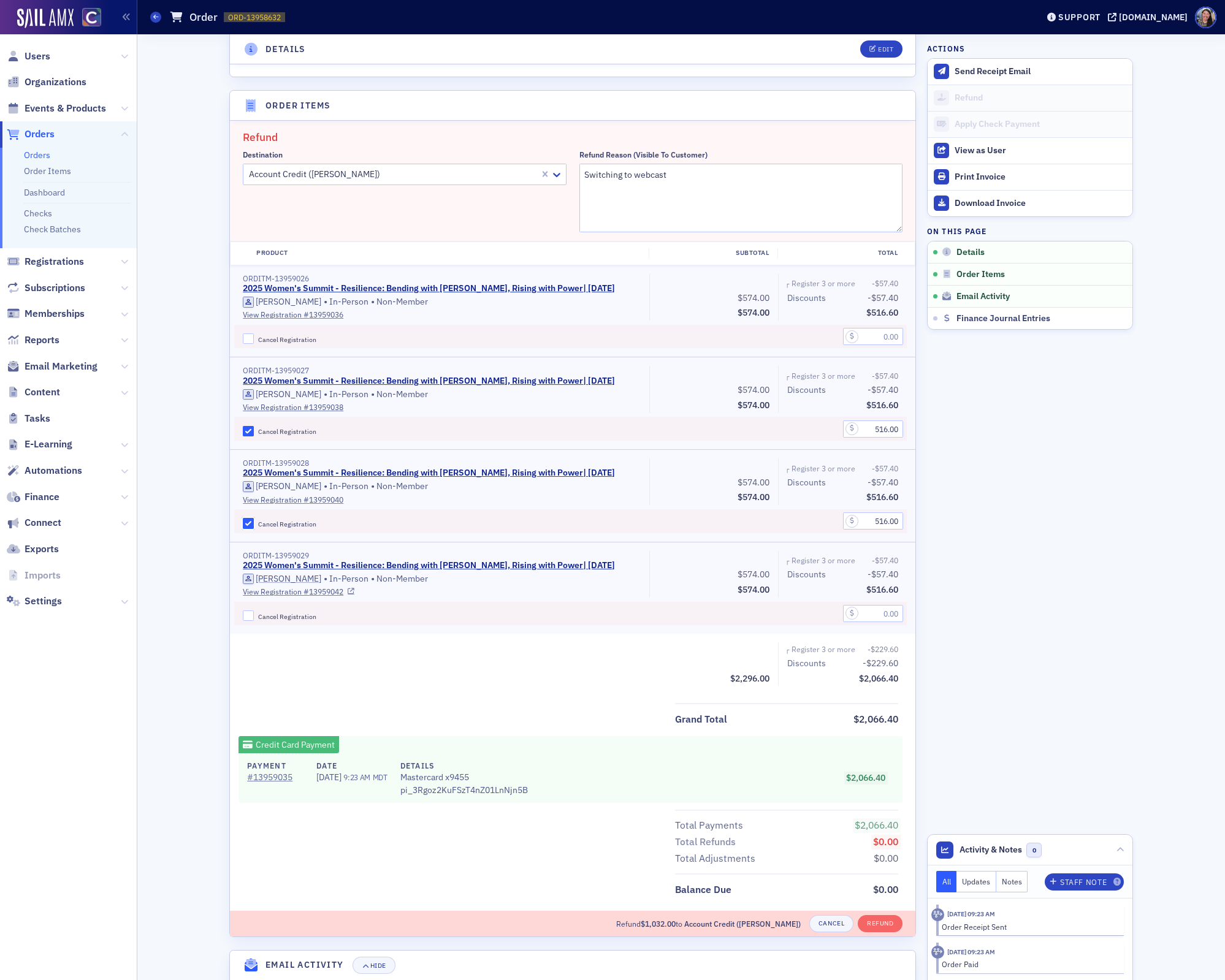
scroll to position [374, 0]
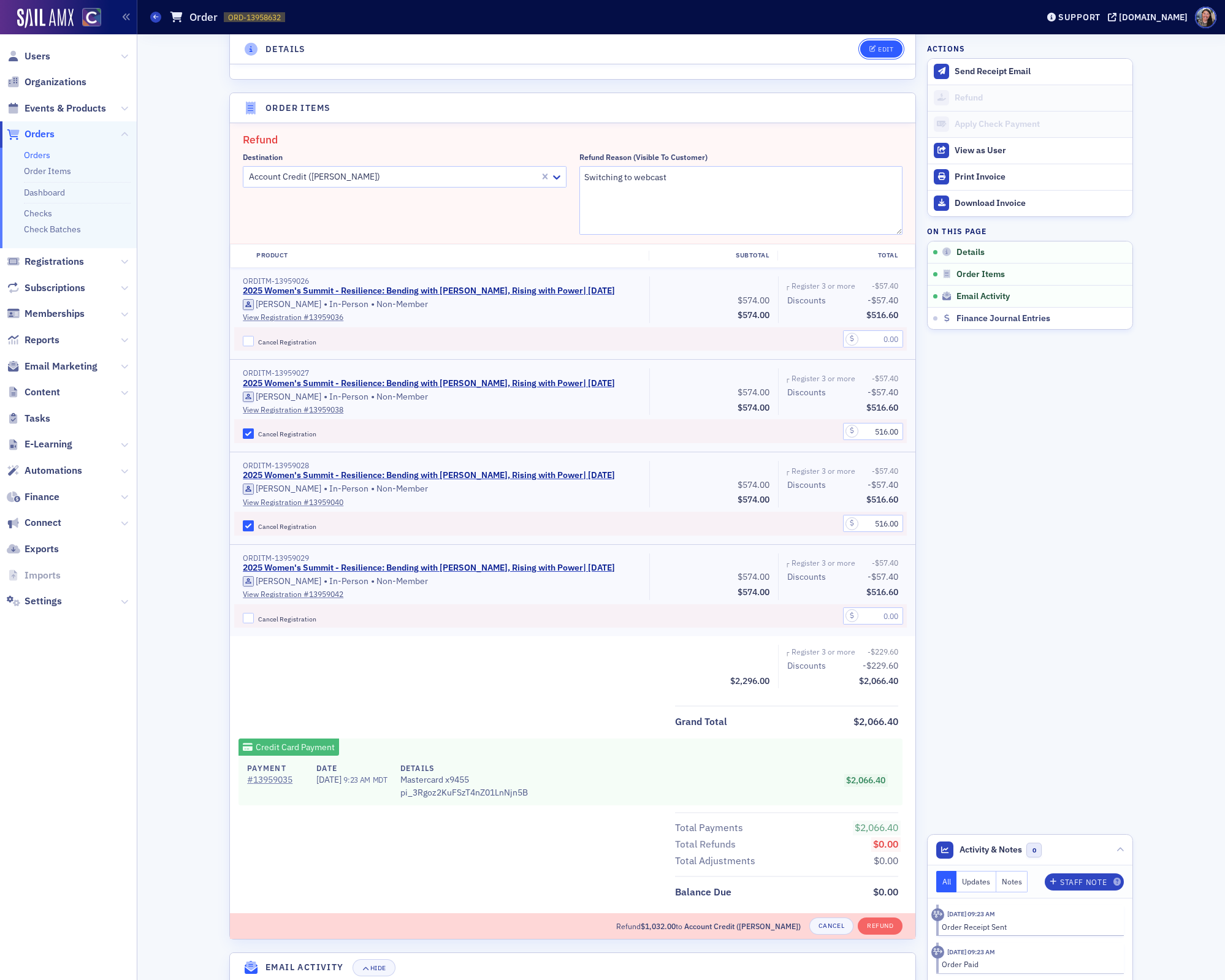
click at [877, 48] on span "Edit" at bounding box center [881, 49] width 23 height 6
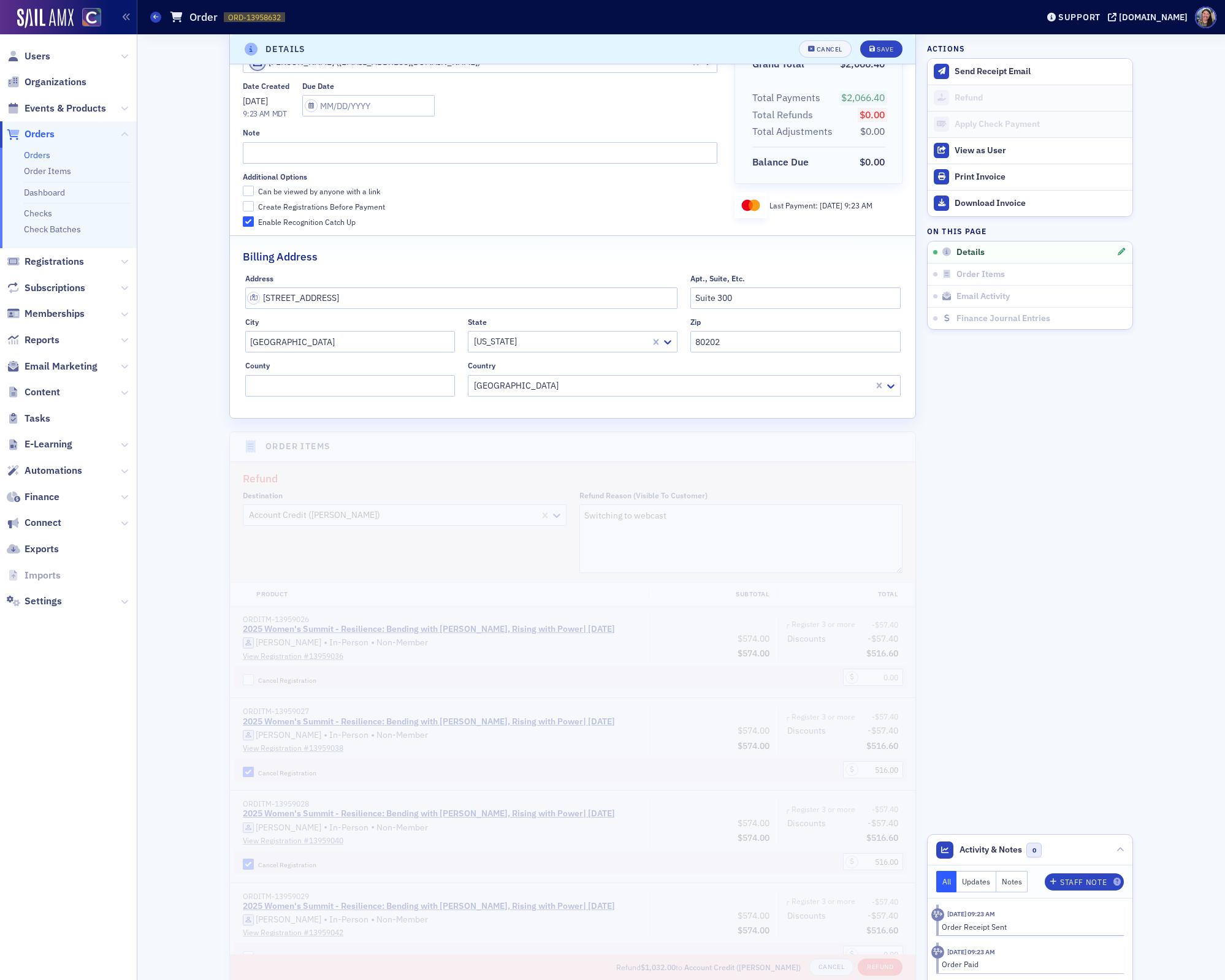
scroll to position [0, 0]
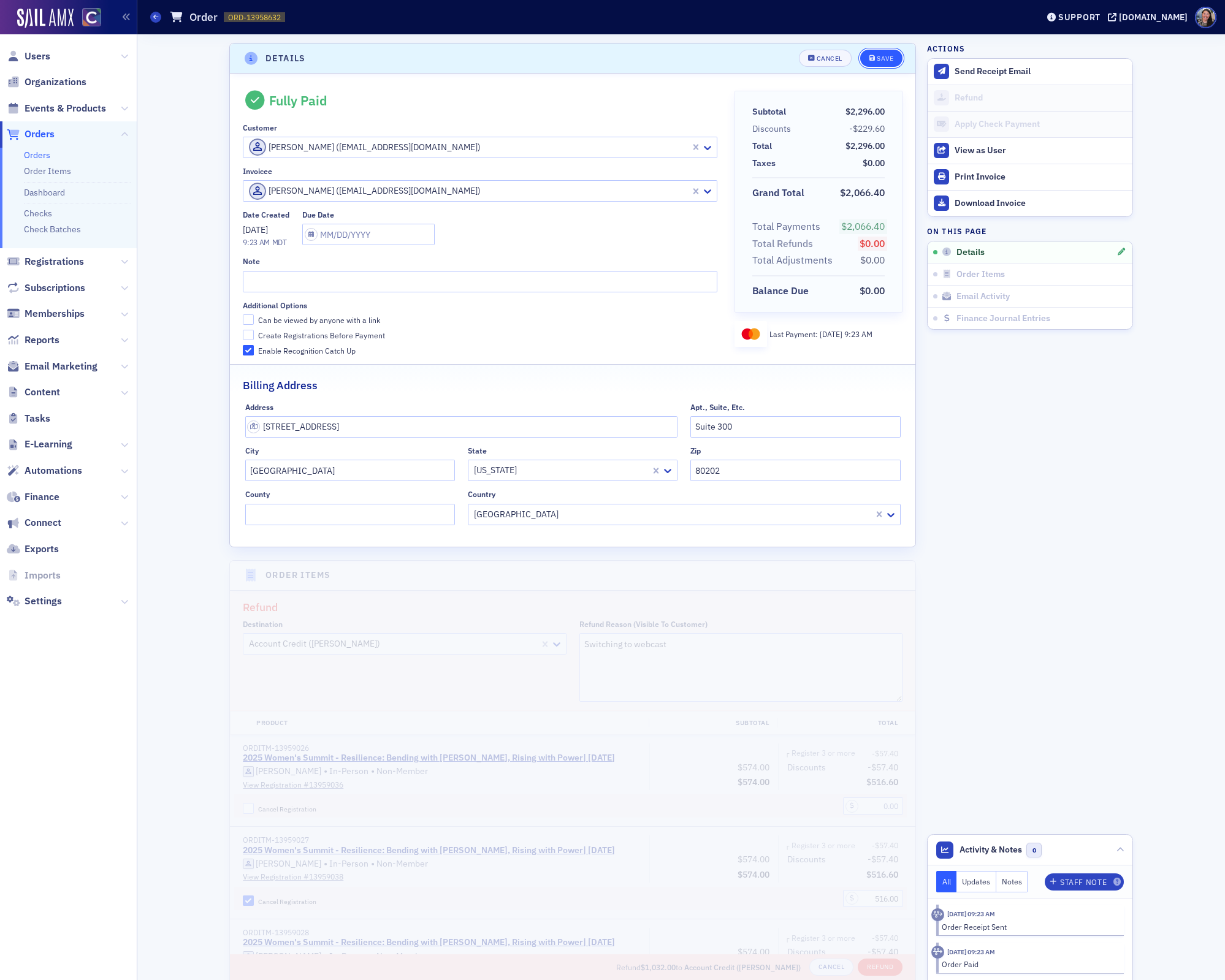
click at [878, 62] on button "Save" at bounding box center [881, 58] width 42 height 17
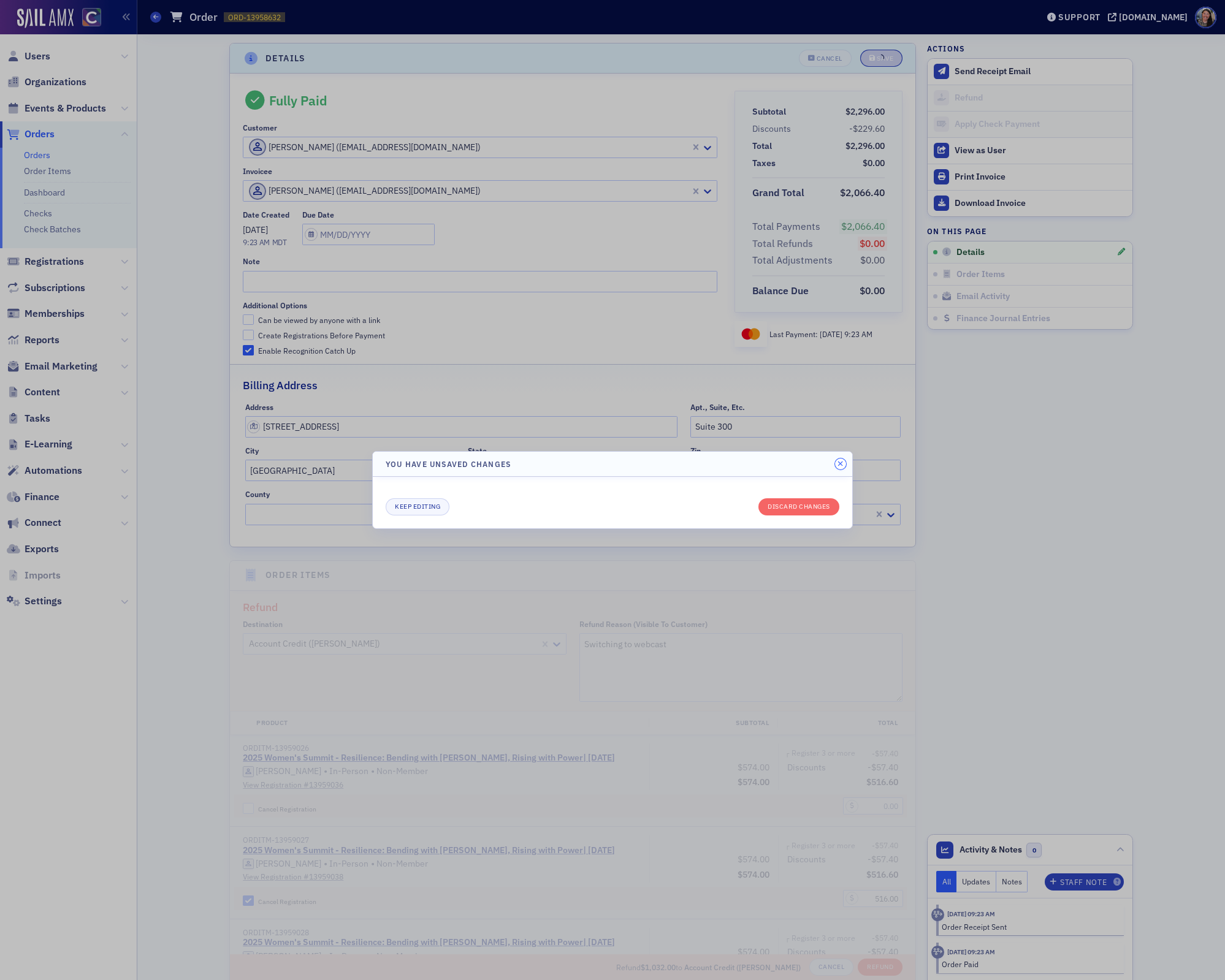
click at [840, 464] on icon "button" at bounding box center [840, 464] width 5 height 7
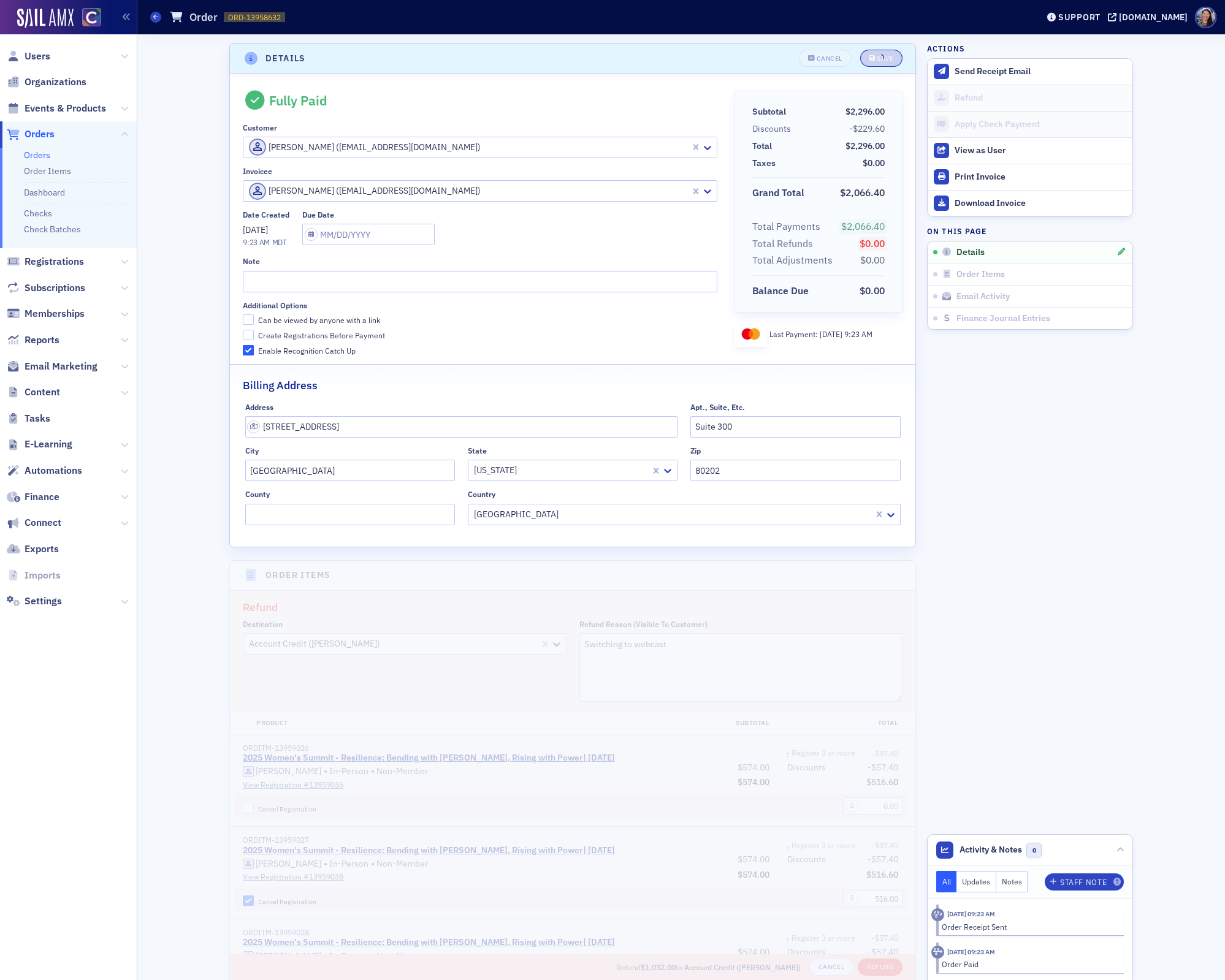
click at [167, 114] on div "Scroll to Details Details Cancel Save Fully Paid Customer Loren Brandon (lbrand…" at bounding box center [682, 843] width 1071 height 1617
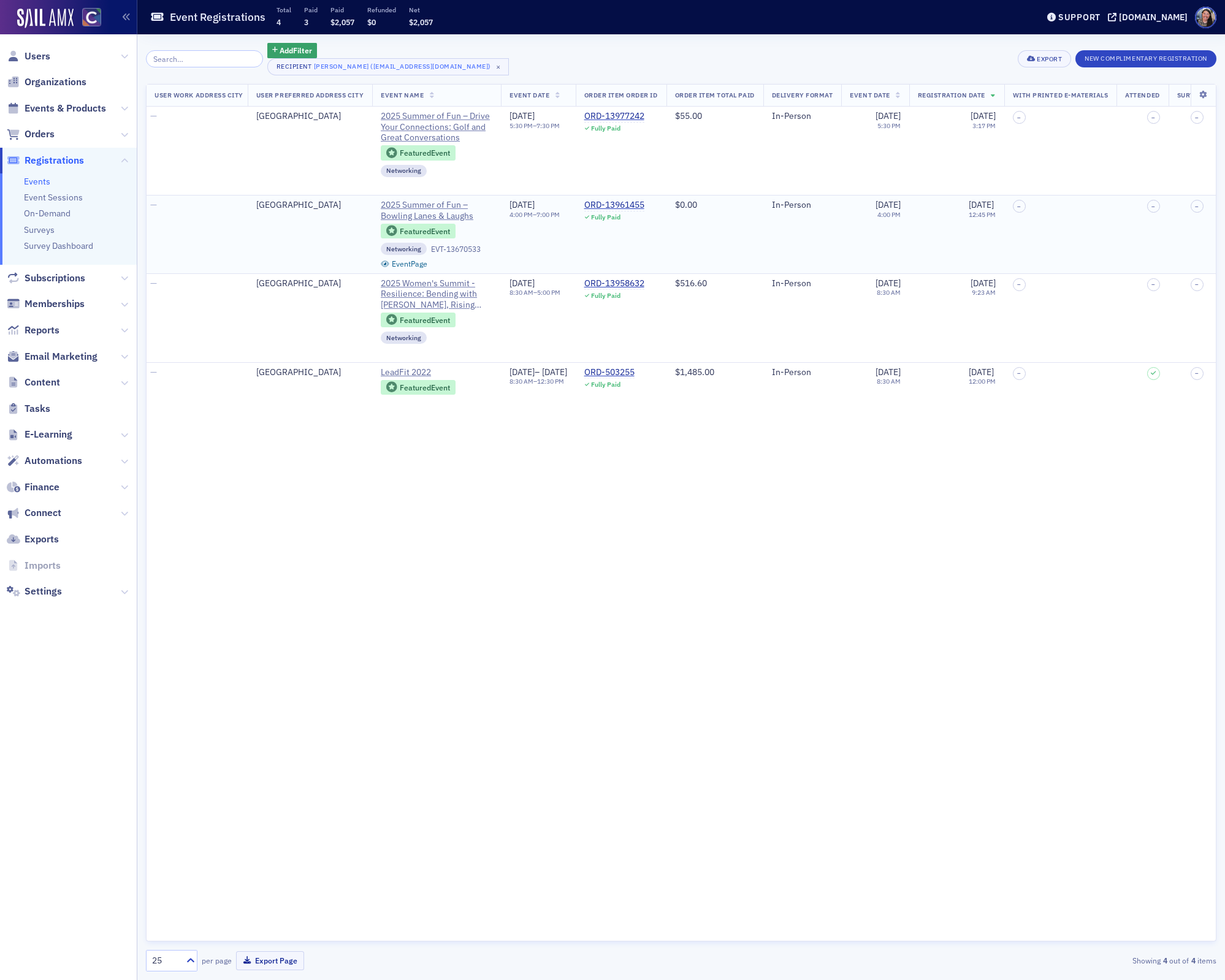
scroll to position [0, 946]
click at [640, 284] on div "ORD-13958632" at bounding box center [610, 283] width 60 height 11
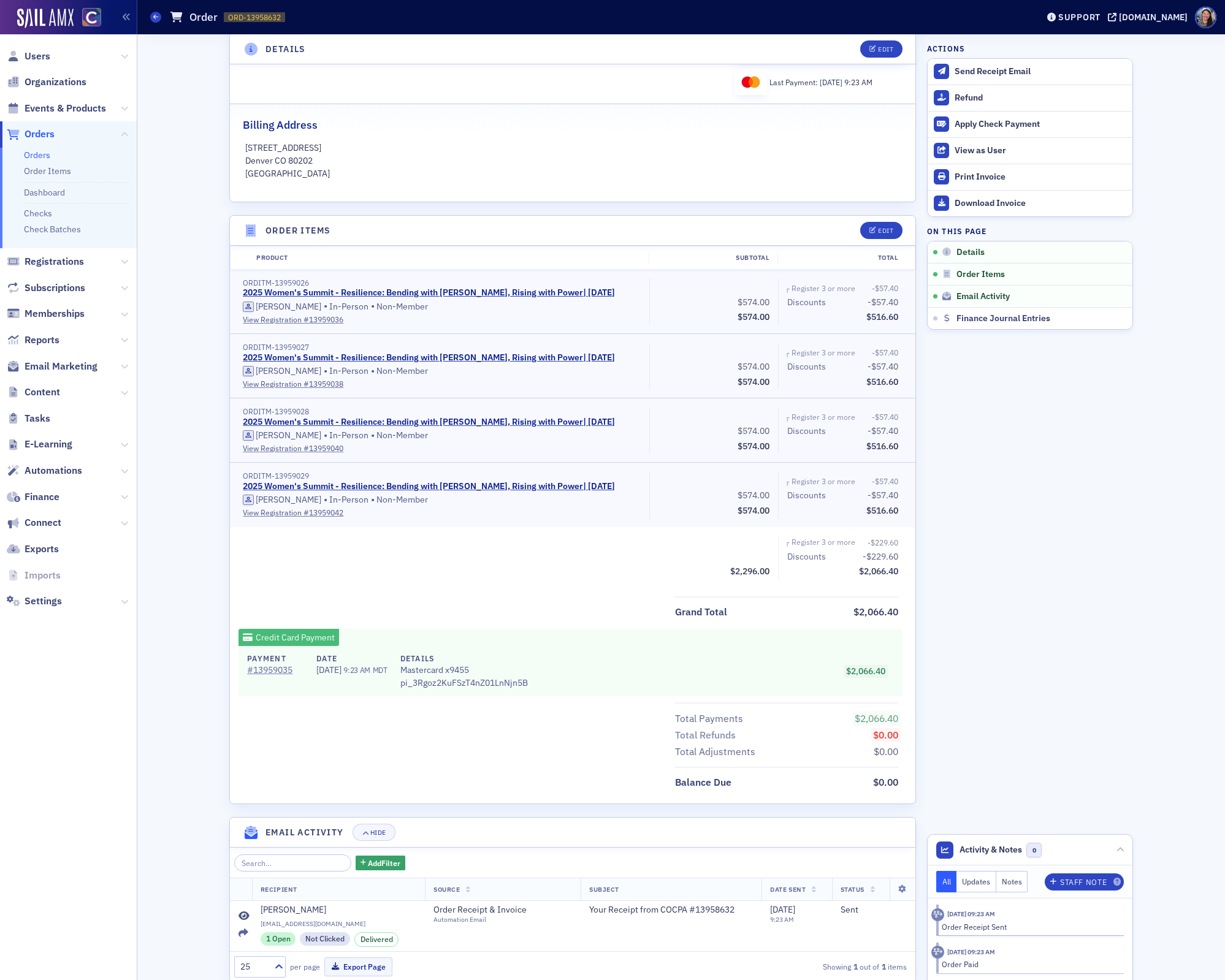
scroll to position [250, 0]
click at [966, 102] on div "Refund" at bounding box center [1041, 98] width 172 height 11
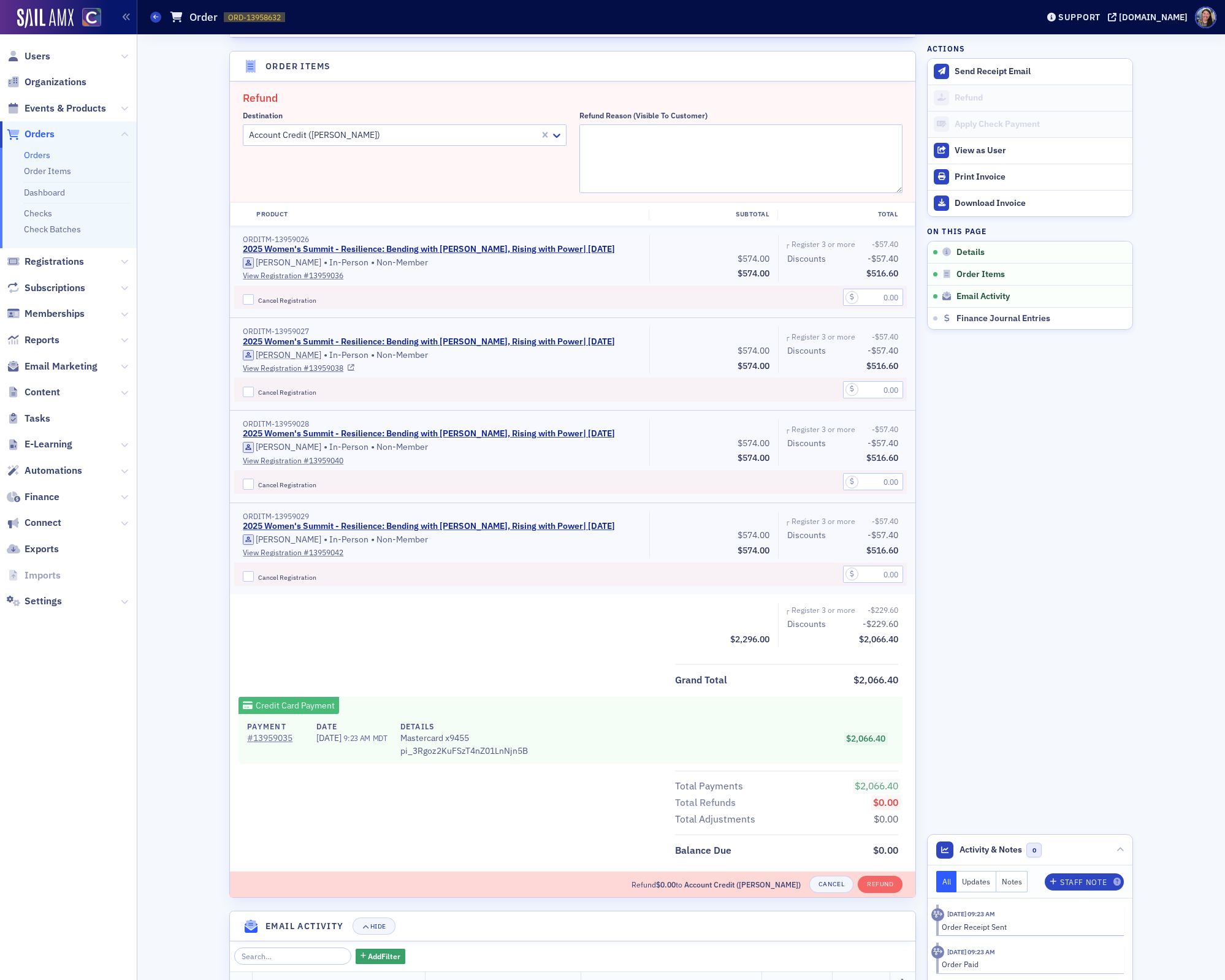
scroll to position [425, 0]
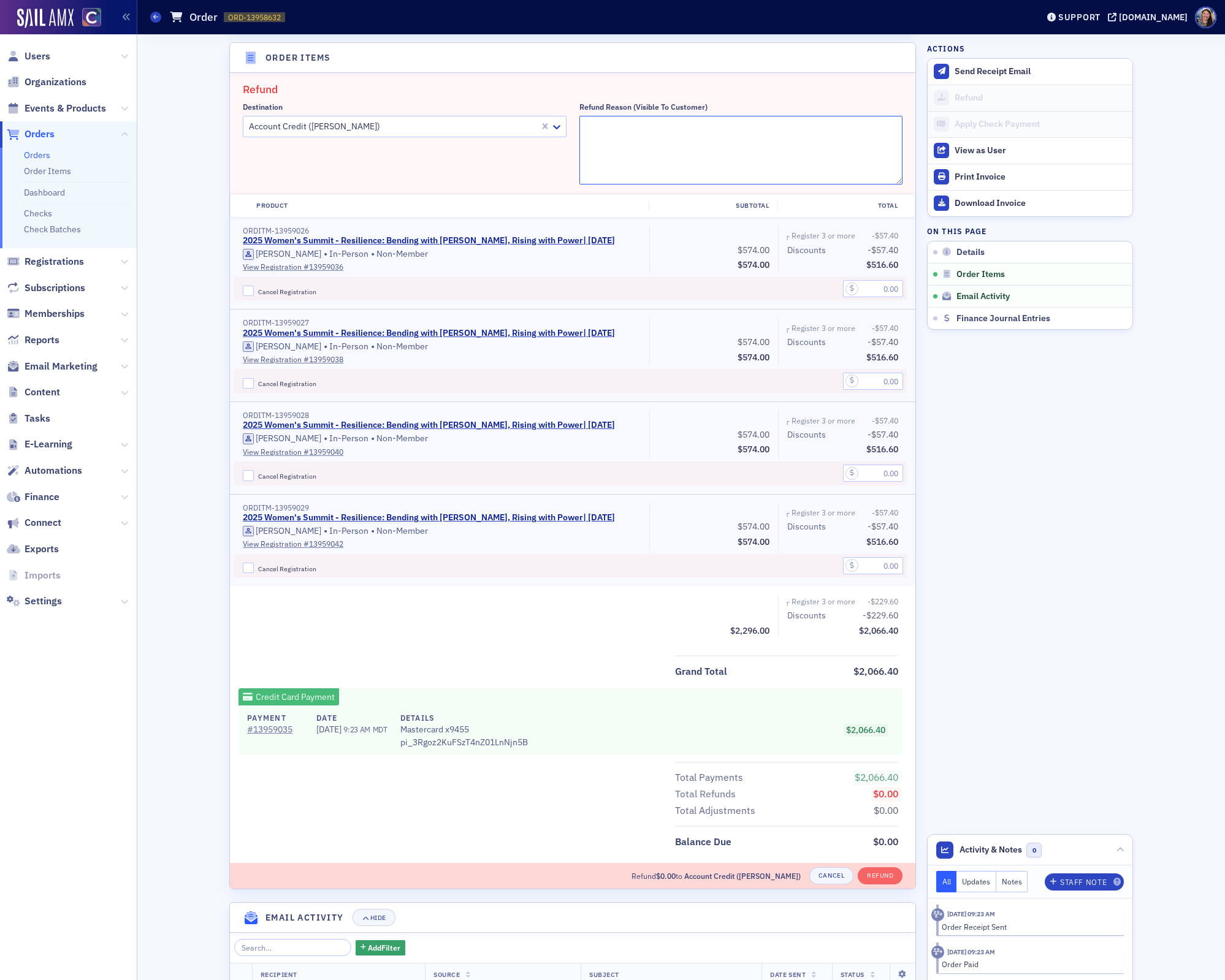
click at [645, 135] on textarea "Refund Reason (Visible to Customer)" at bounding box center [741, 150] width 324 height 69
type textarea "T"
type textarea "Transferring to webcast at noon"
click at [830, 356] on div "$516.60" at bounding box center [842, 357] width 111 height 15
click at [282, 476] on span "Cancel Registration" at bounding box center [287, 476] width 59 height 9
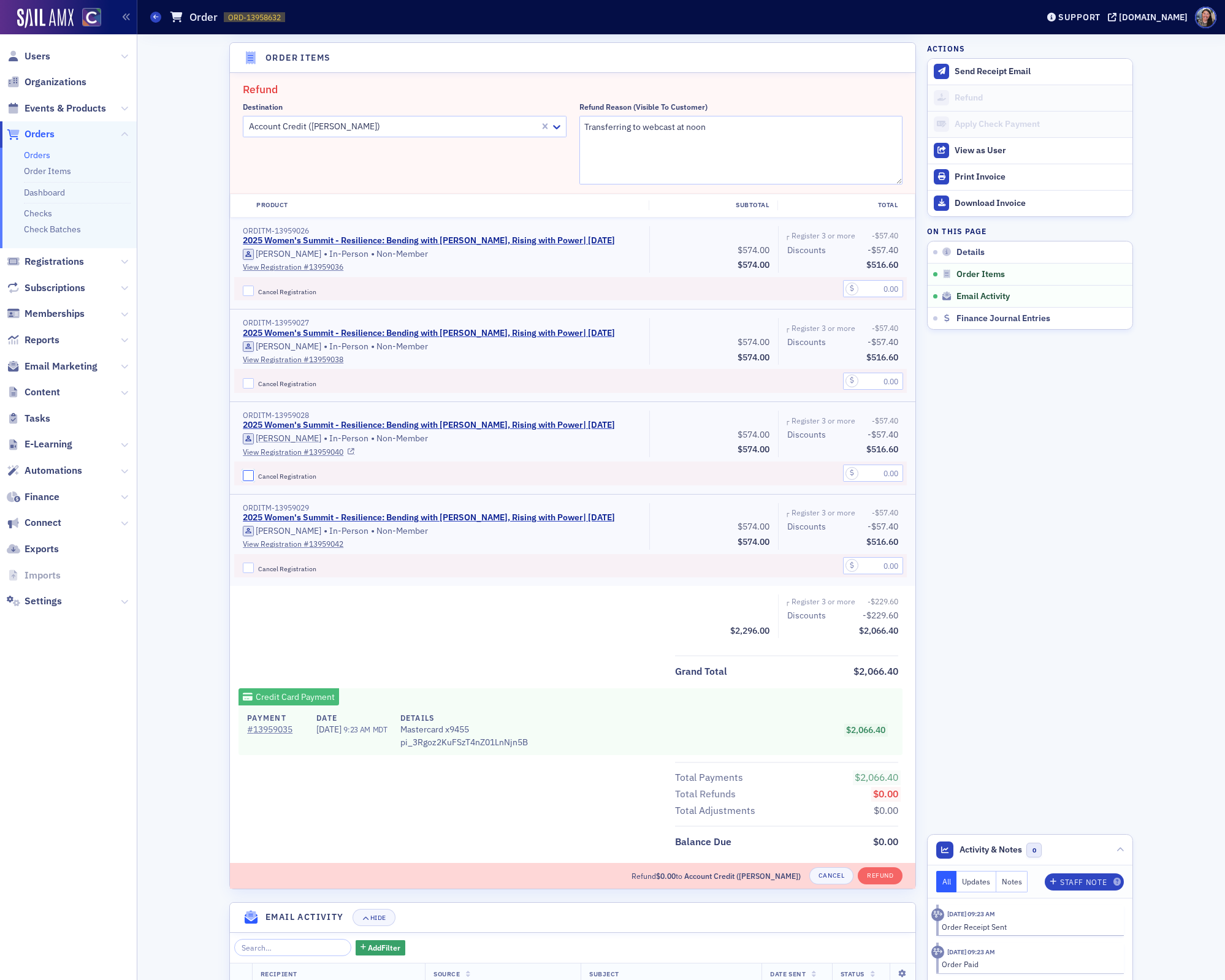
click at [254, 476] on input "Cancel Registration" at bounding box center [248, 476] width 11 height 11
checkbox input "true"
click at [288, 384] on span "Cancel Registration" at bounding box center [287, 384] width 59 height 9
click at [254, 384] on input "Cancel Registration" at bounding box center [248, 384] width 11 height 11
checkbox input "true"
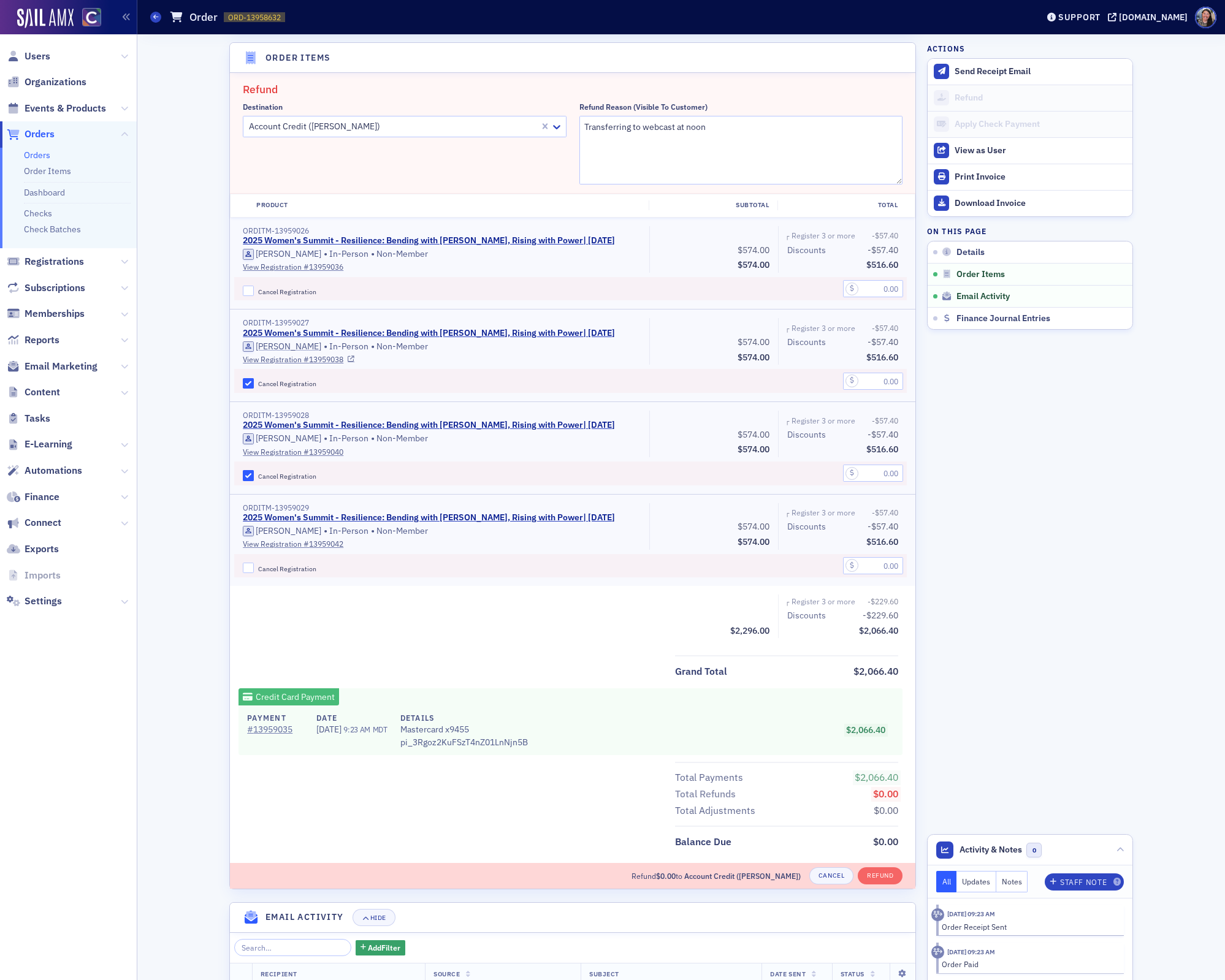
click at [885, 387] on div at bounding box center [842, 381] width 129 height 23
click at [885, 378] on input "text" at bounding box center [873, 381] width 60 height 17
type input "516.00"
click at [889, 469] on input "text" at bounding box center [873, 473] width 60 height 17
type input "516.00"
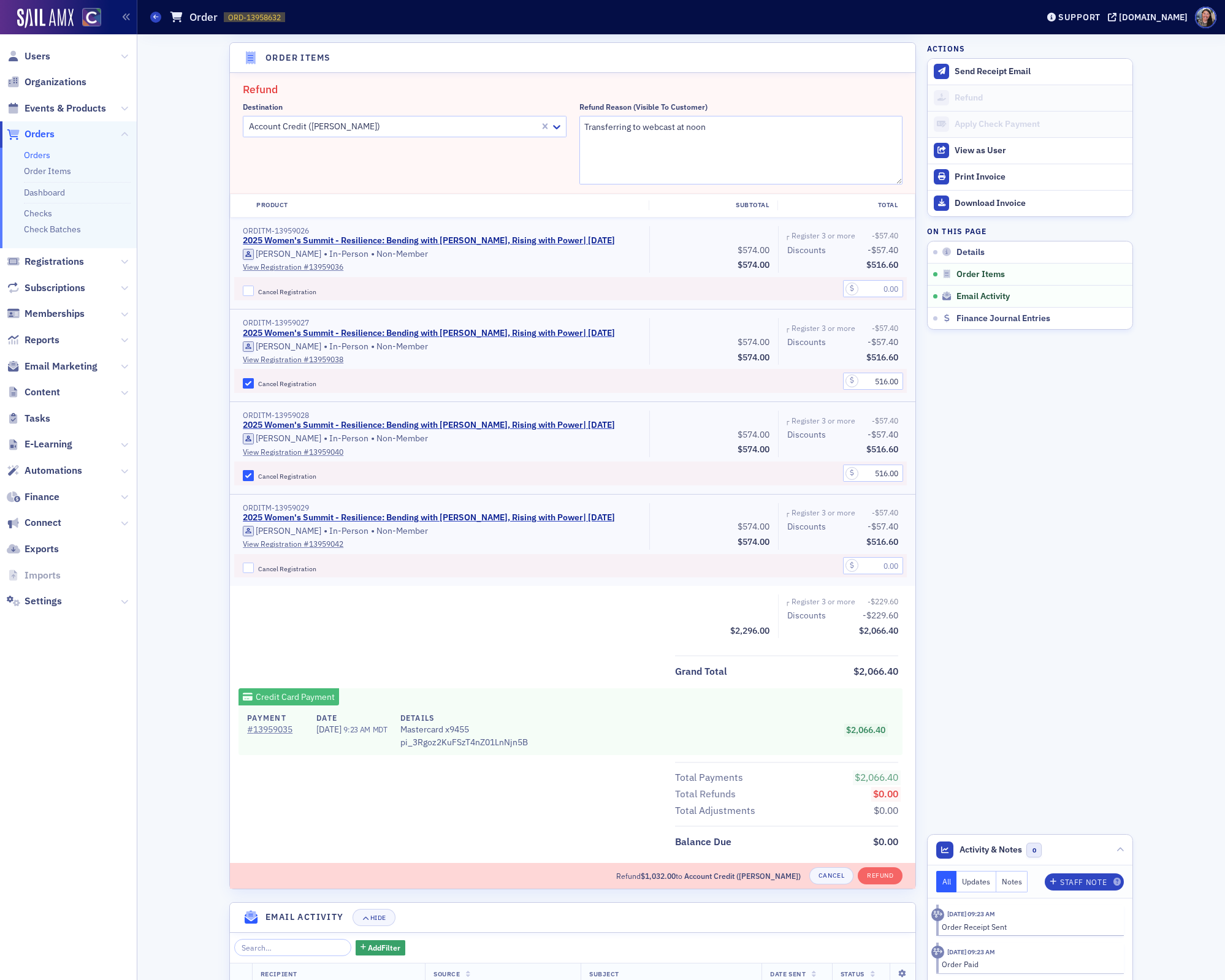
click at [543, 630] on div "Subtotal $2,296.00 ┌ Register 3 or more people for Women's Summit and receive a…" at bounding box center [573, 616] width 686 height 43
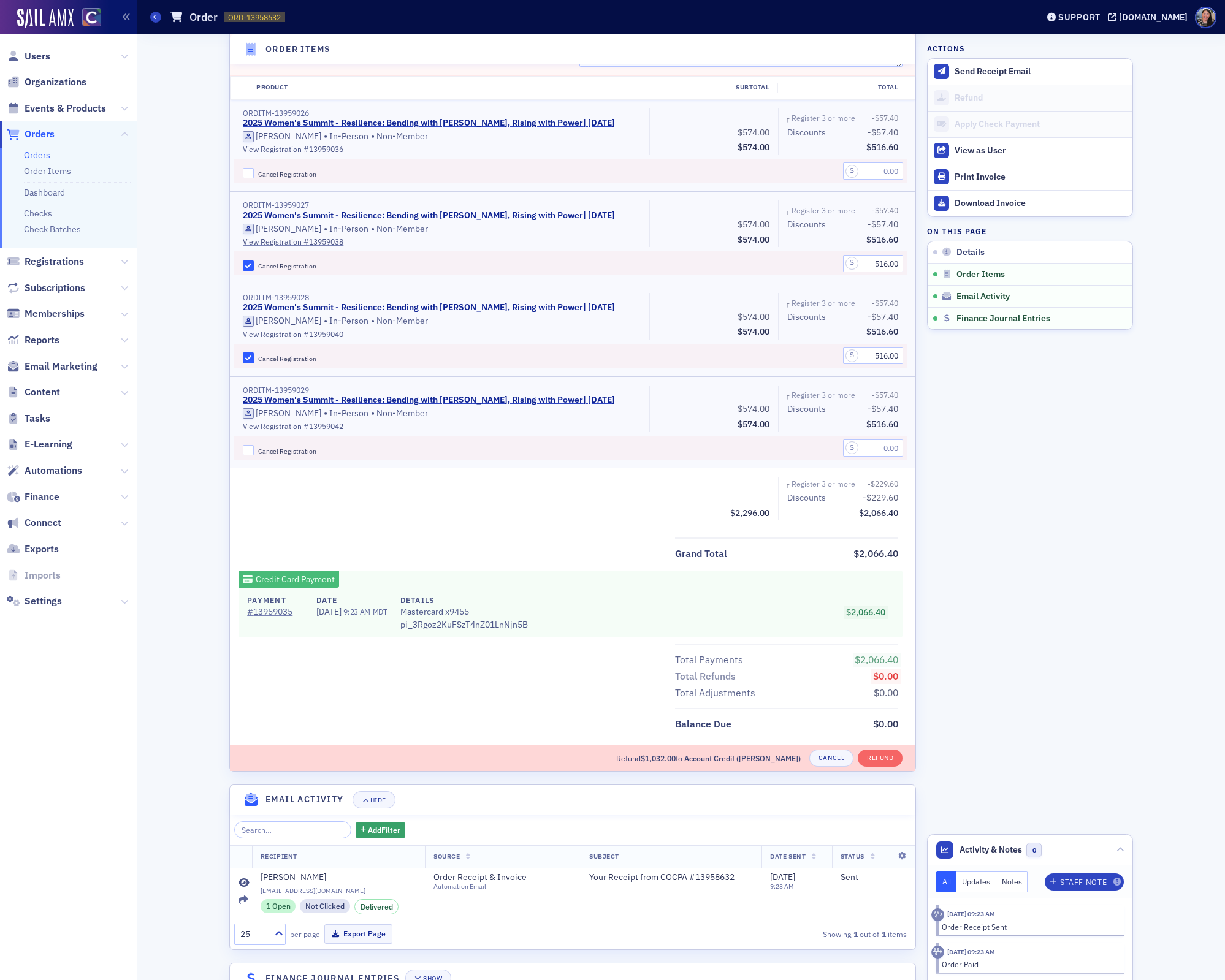
scroll to position [556, 0]
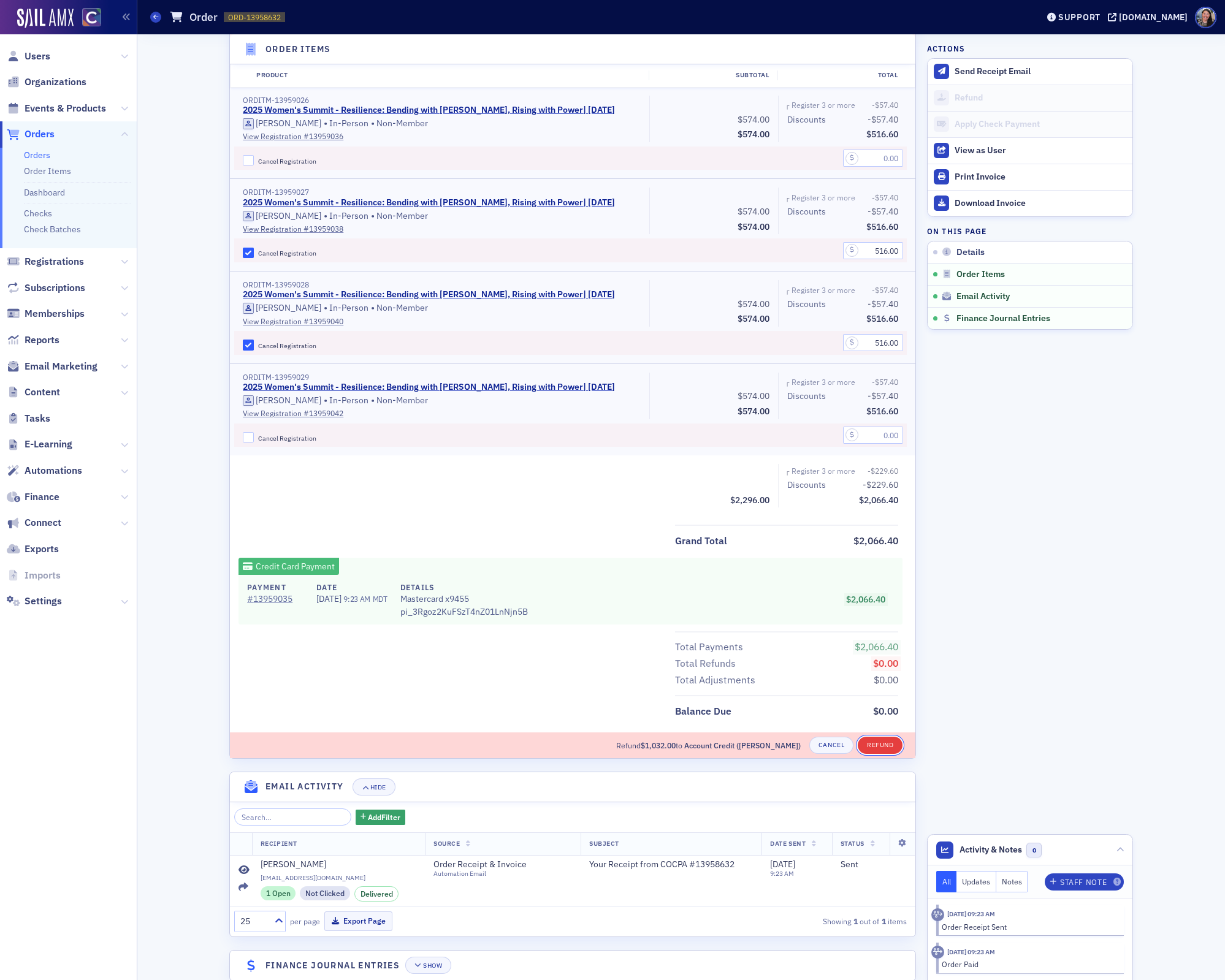
click at [876, 737] on button "Refund" at bounding box center [880, 745] width 45 height 17
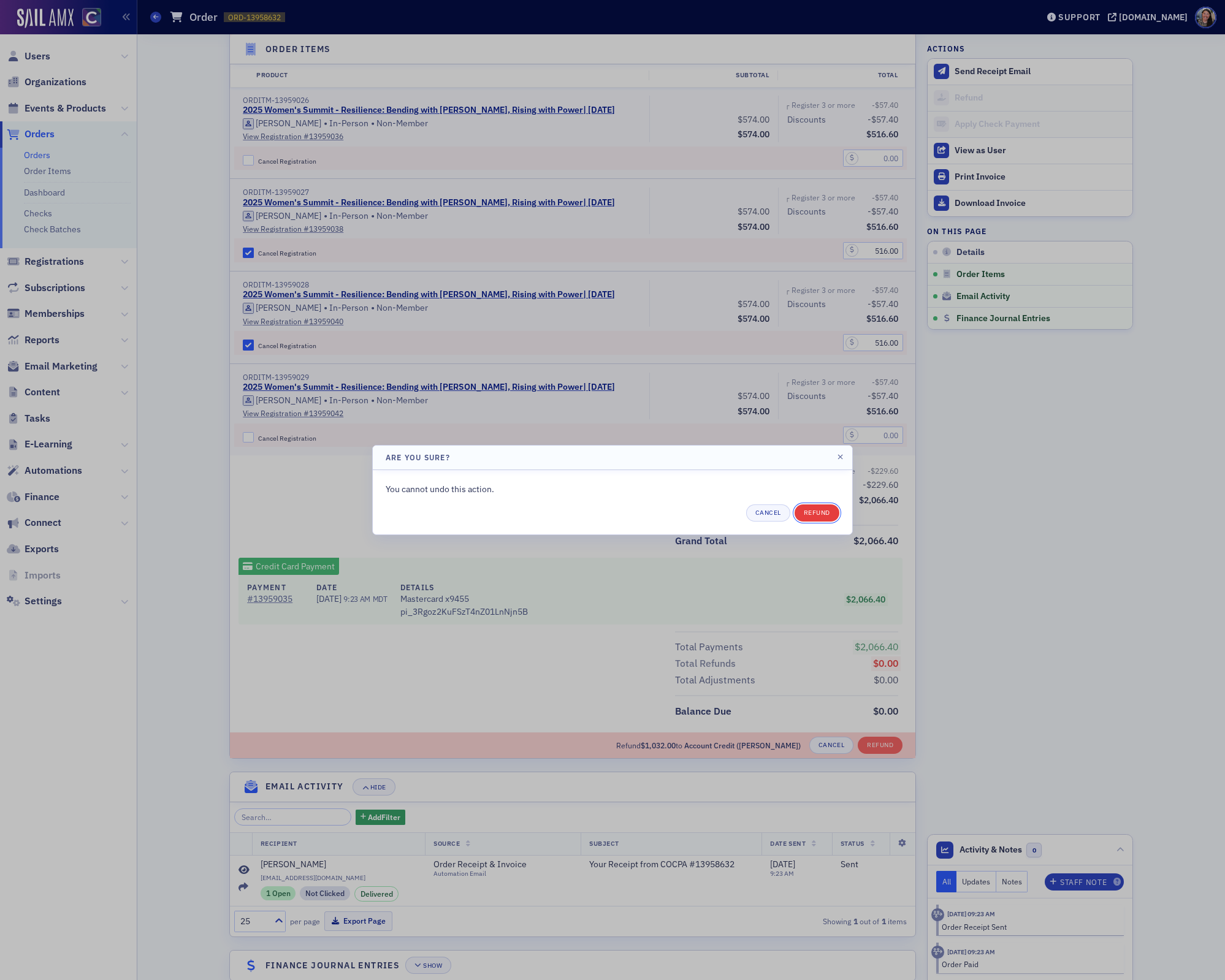
click at [810, 512] on button "Refund" at bounding box center [817, 513] width 45 height 17
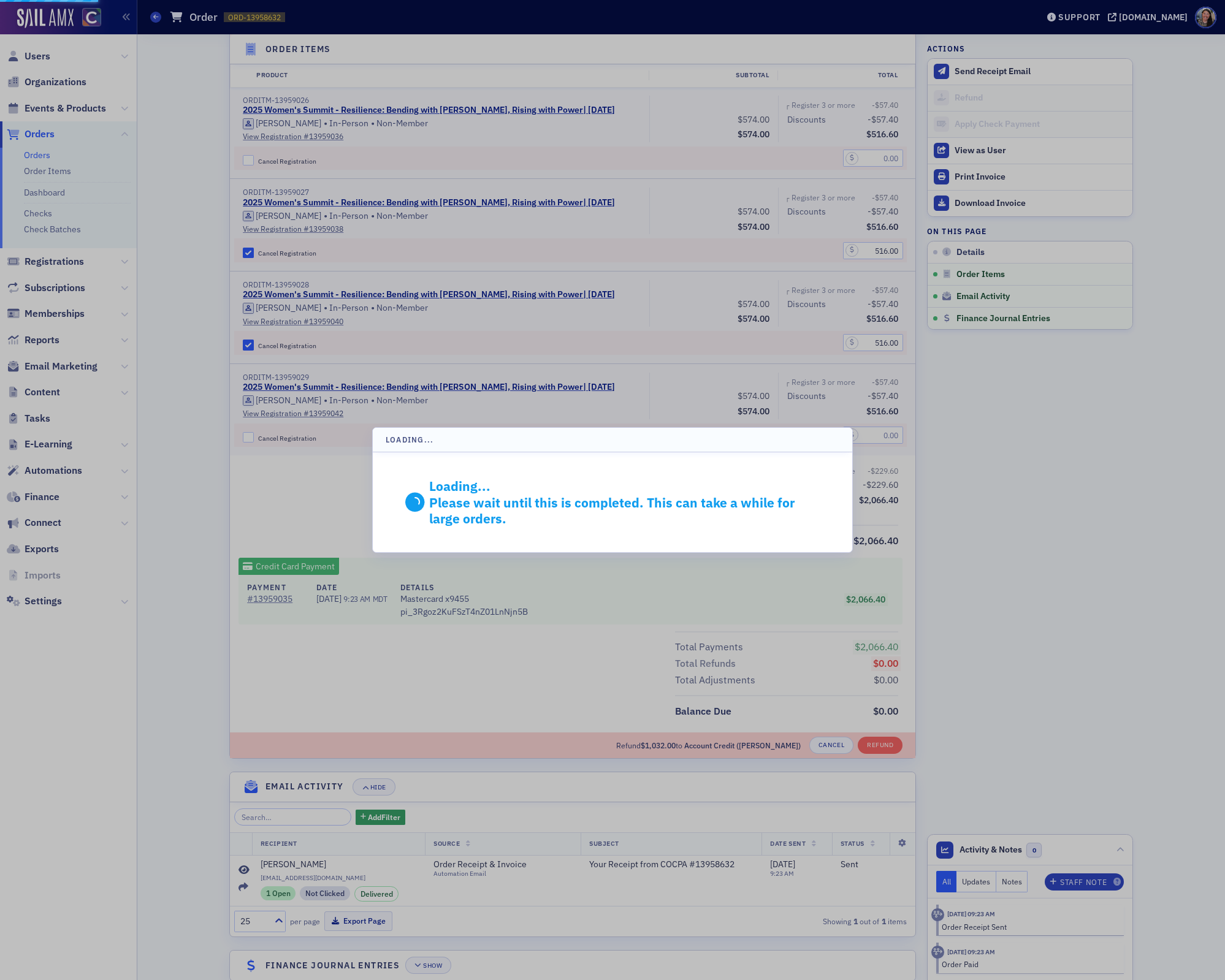
scroll to position [315, 0]
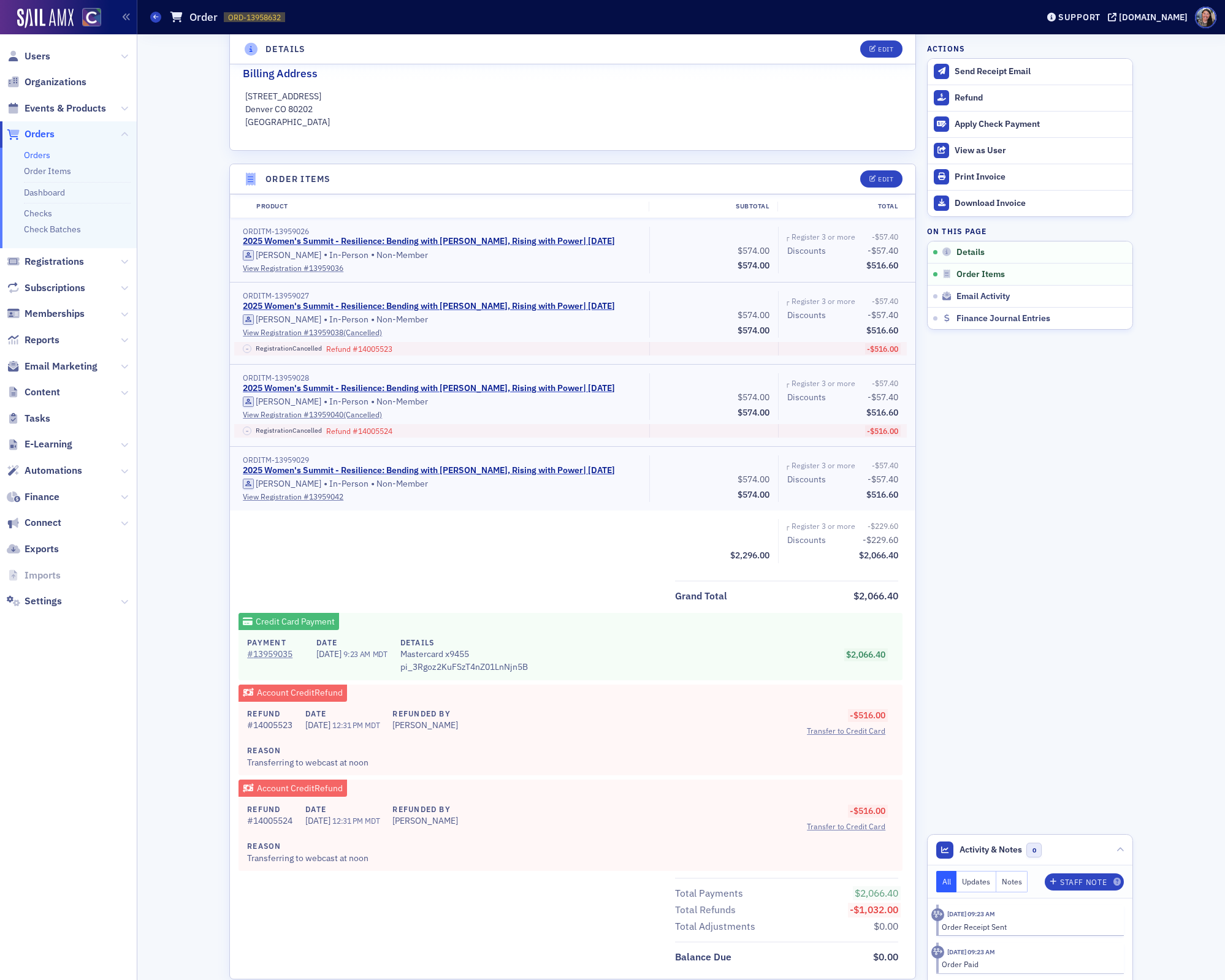
scroll to position [295, 0]
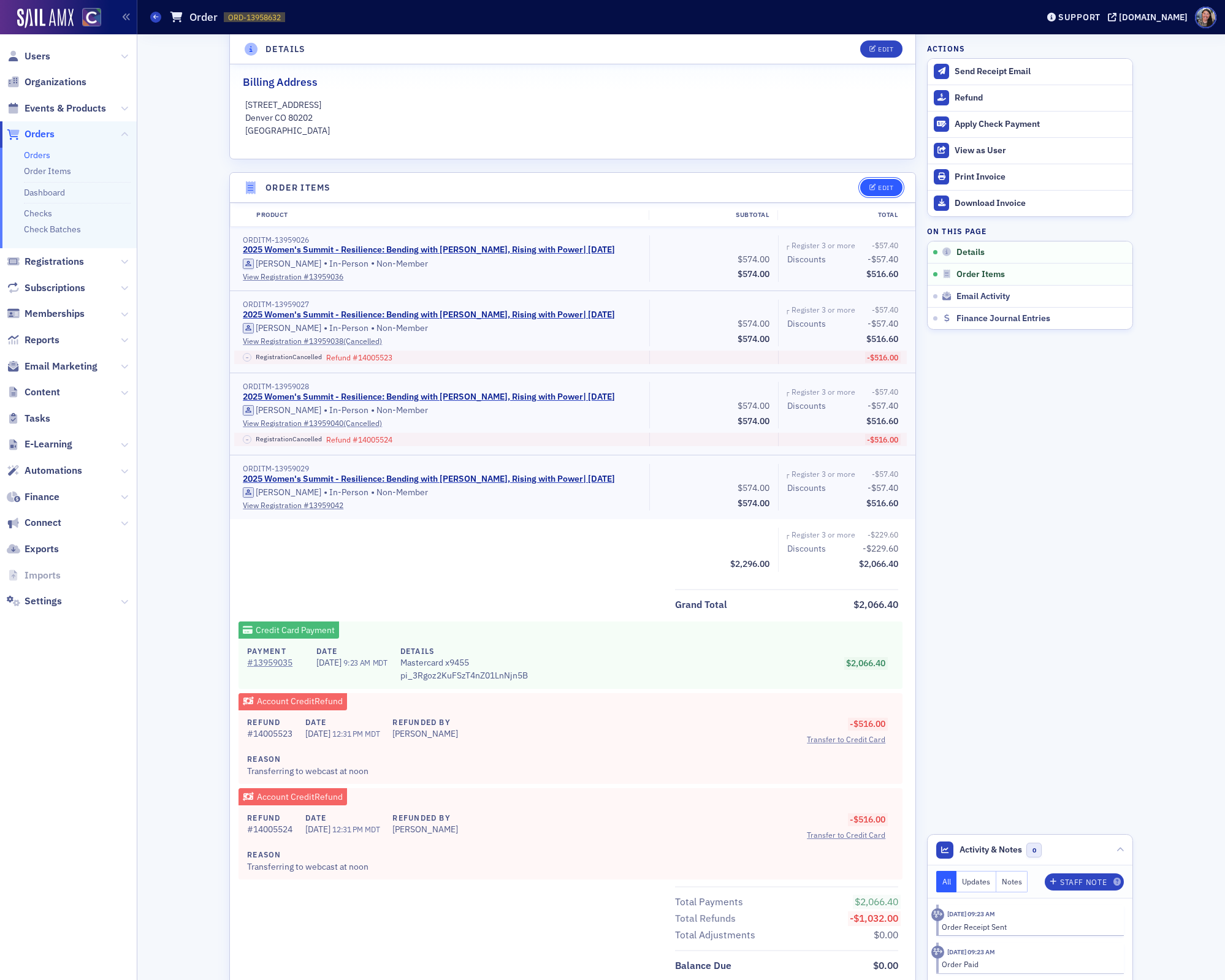
click at [890, 180] on button "Edit" at bounding box center [881, 187] width 42 height 17
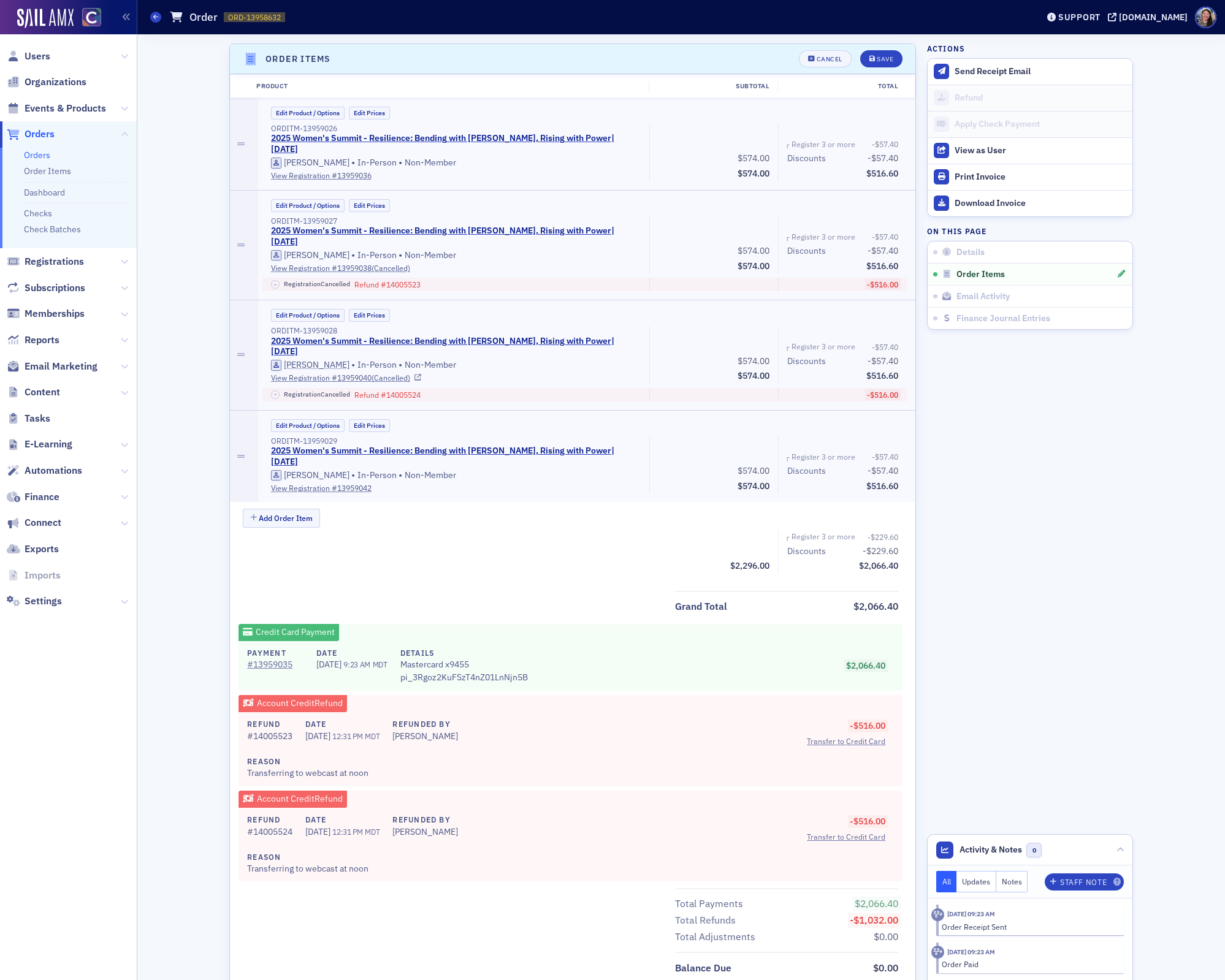
scroll to position [425, 0]
click at [286, 508] on button "Add Order Item" at bounding box center [282, 517] width 78 height 19
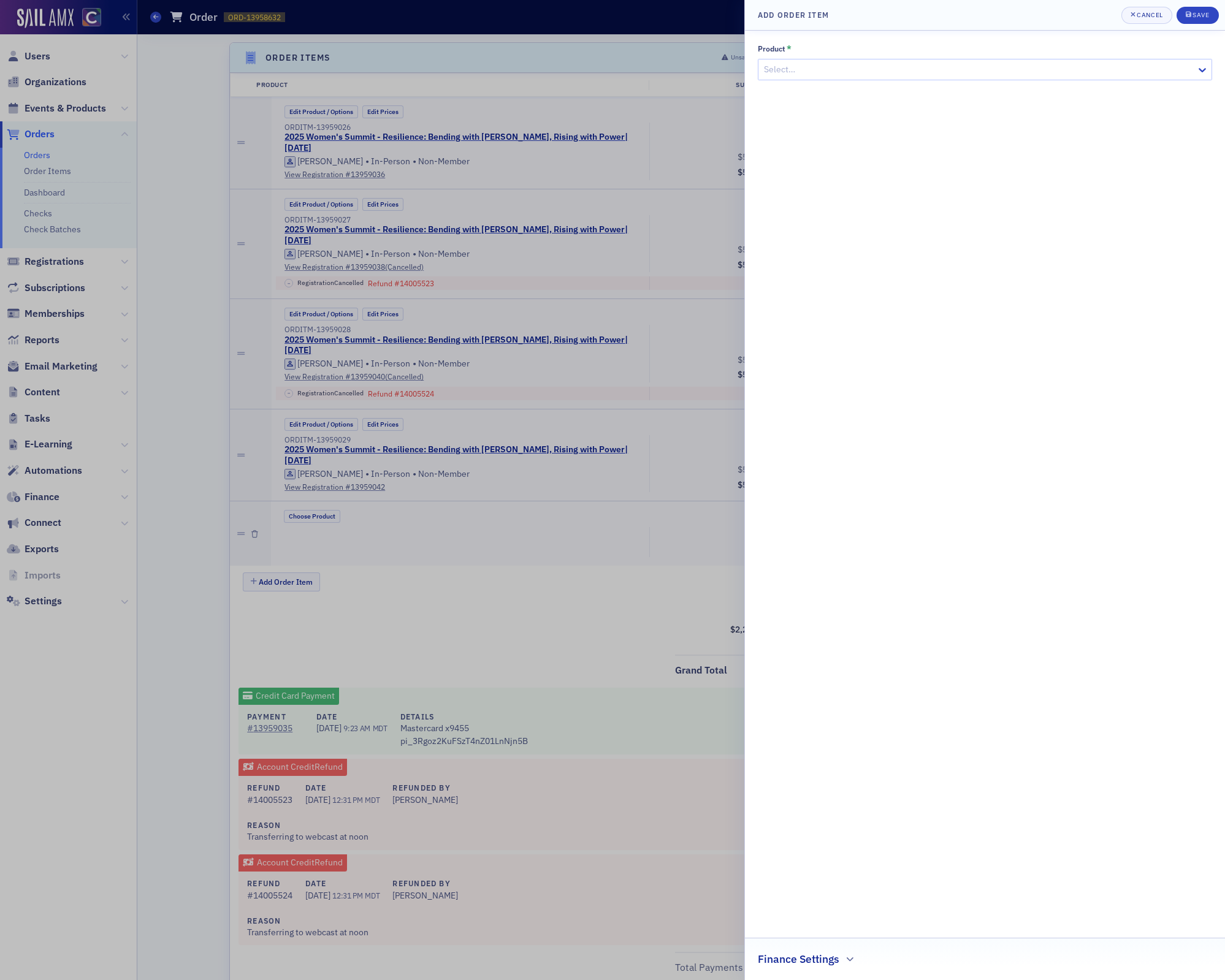
click at [829, 66] on div at bounding box center [979, 69] width 432 height 15
type input "women'"
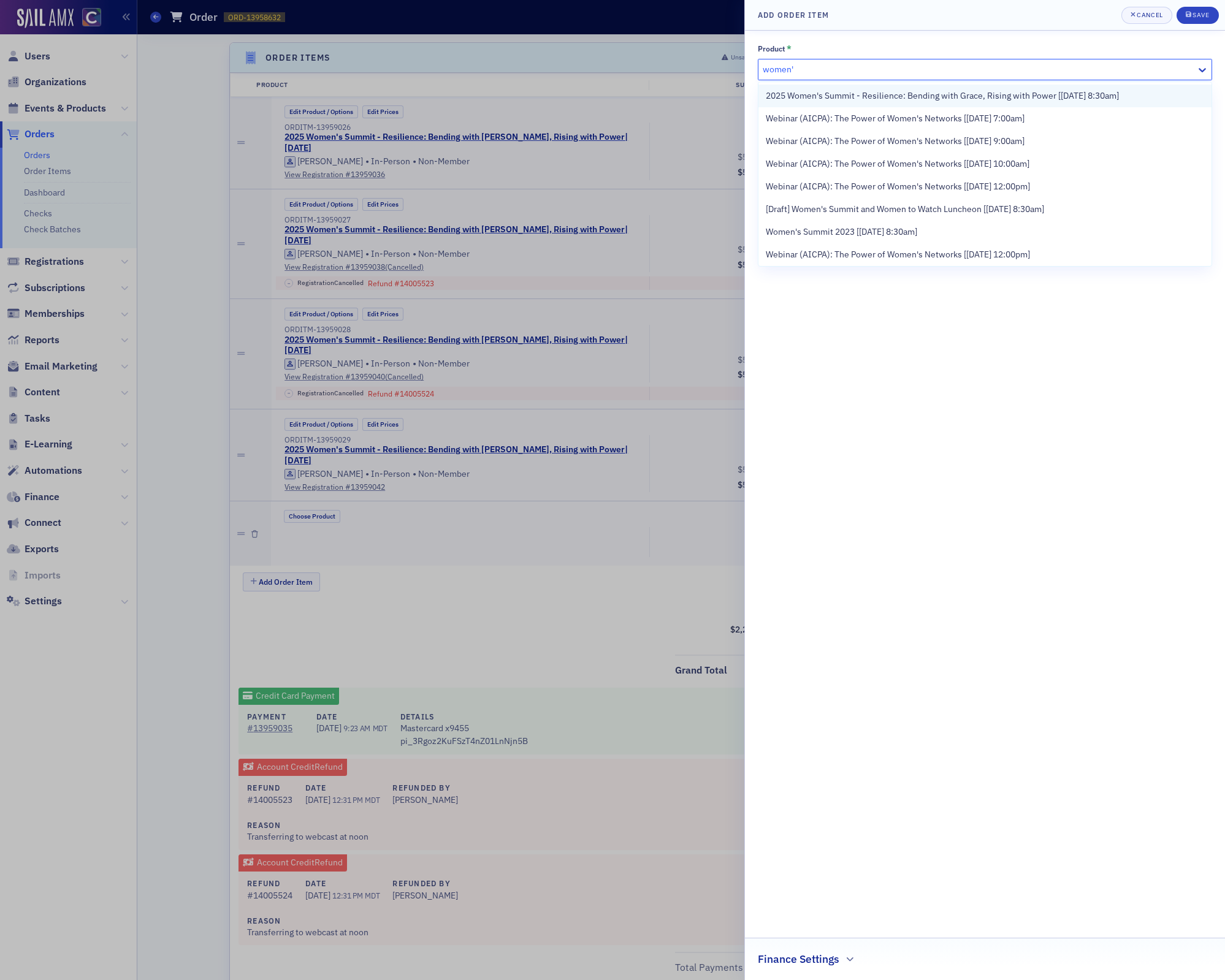
click at [877, 97] on span "2025 Women's Summit - Resilience: Bending with Grace, Rising with Power [[DATE]…" at bounding box center [942, 96] width 353 height 13
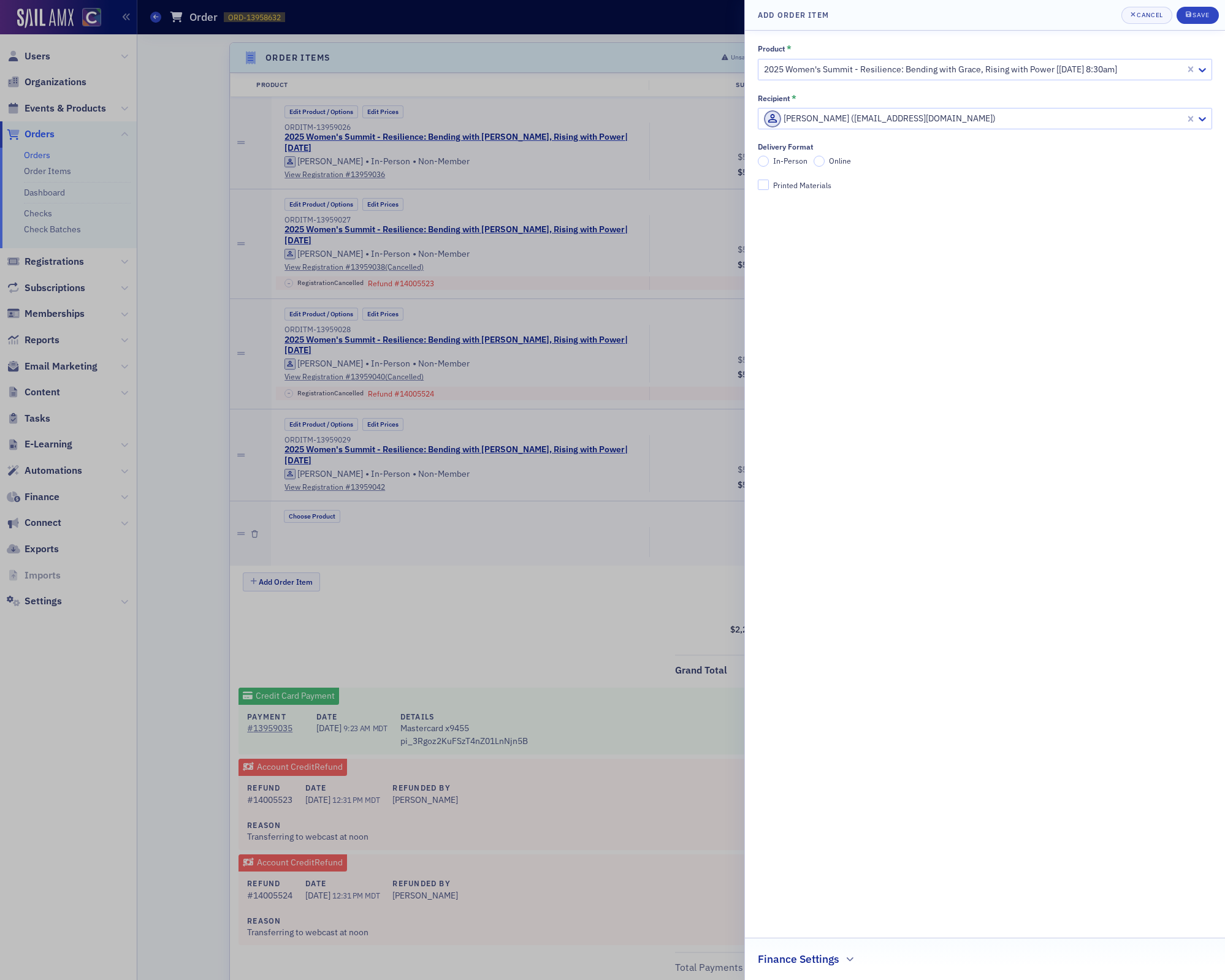
click at [834, 162] on span "Online" at bounding box center [840, 161] width 22 height 10
click at [825, 162] on input "Online" at bounding box center [820, 162] width 11 height 11
click at [801, 187] on div "Printed Materials" at bounding box center [803, 186] width 59 height 11
click at [769, 187] on input "Printed Materials" at bounding box center [764, 185] width 11 height 11
click at [812, 182] on div "Printed Materials" at bounding box center [803, 186] width 59 height 11
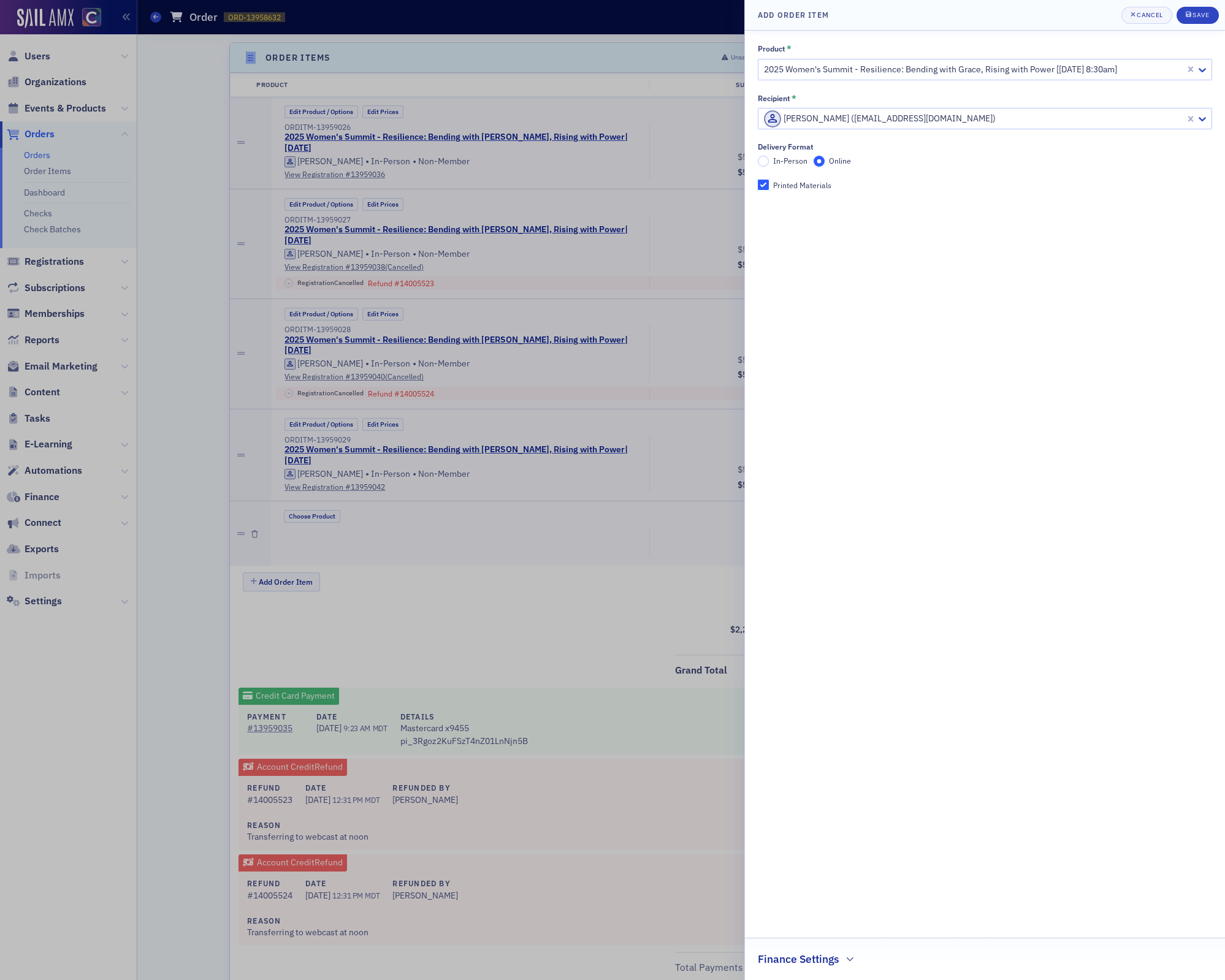
click at [769, 182] on input "Printed Materials" at bounding box center [764, 185] width 11 height 11
checkbox input "false"
click at [1197, 13] on div "Save" at bounding box center [1201, 14] width 16 height 6
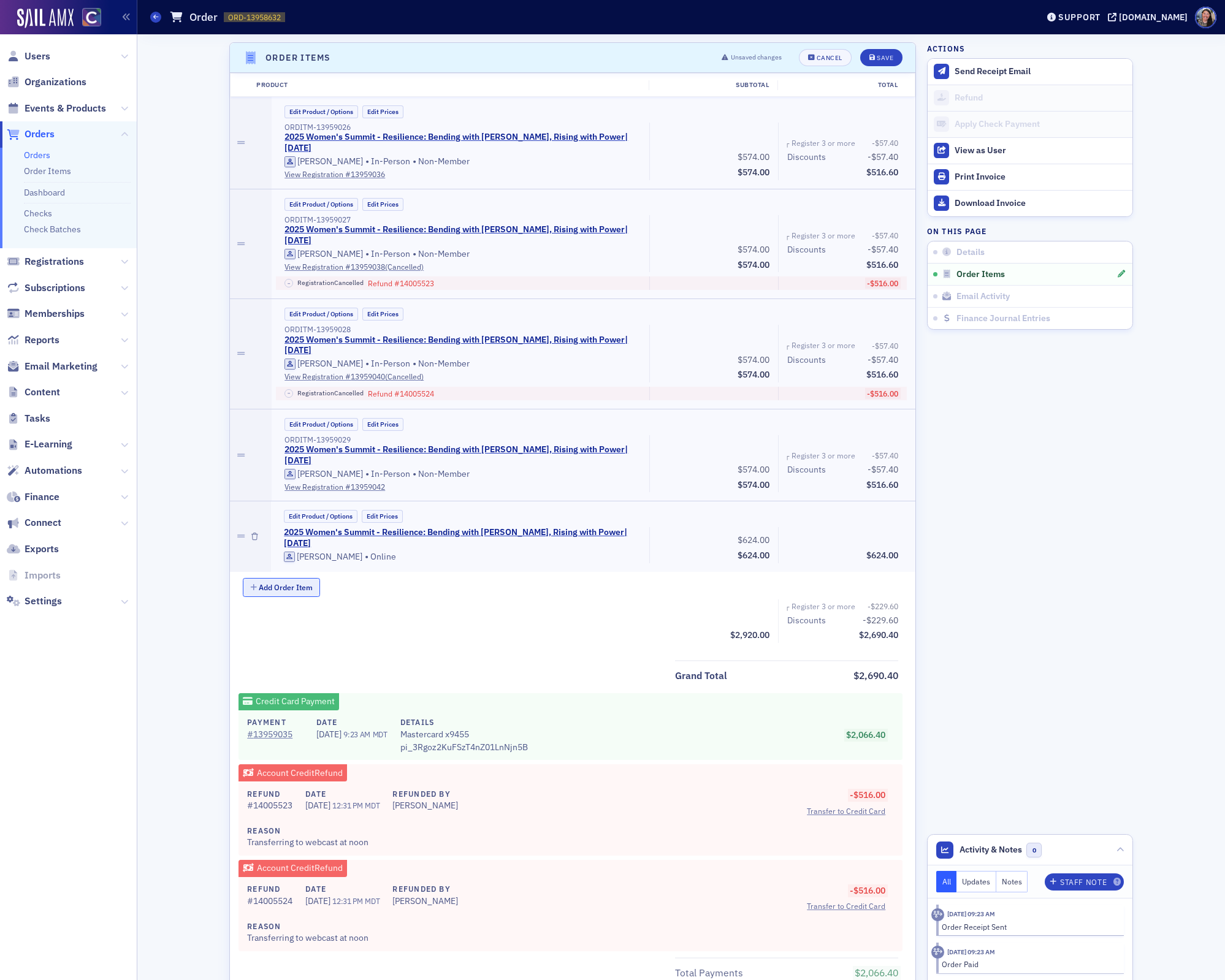
click at [303, 578] on button "Add Order Item" at bounding box center [282, 587] width 78 height 19
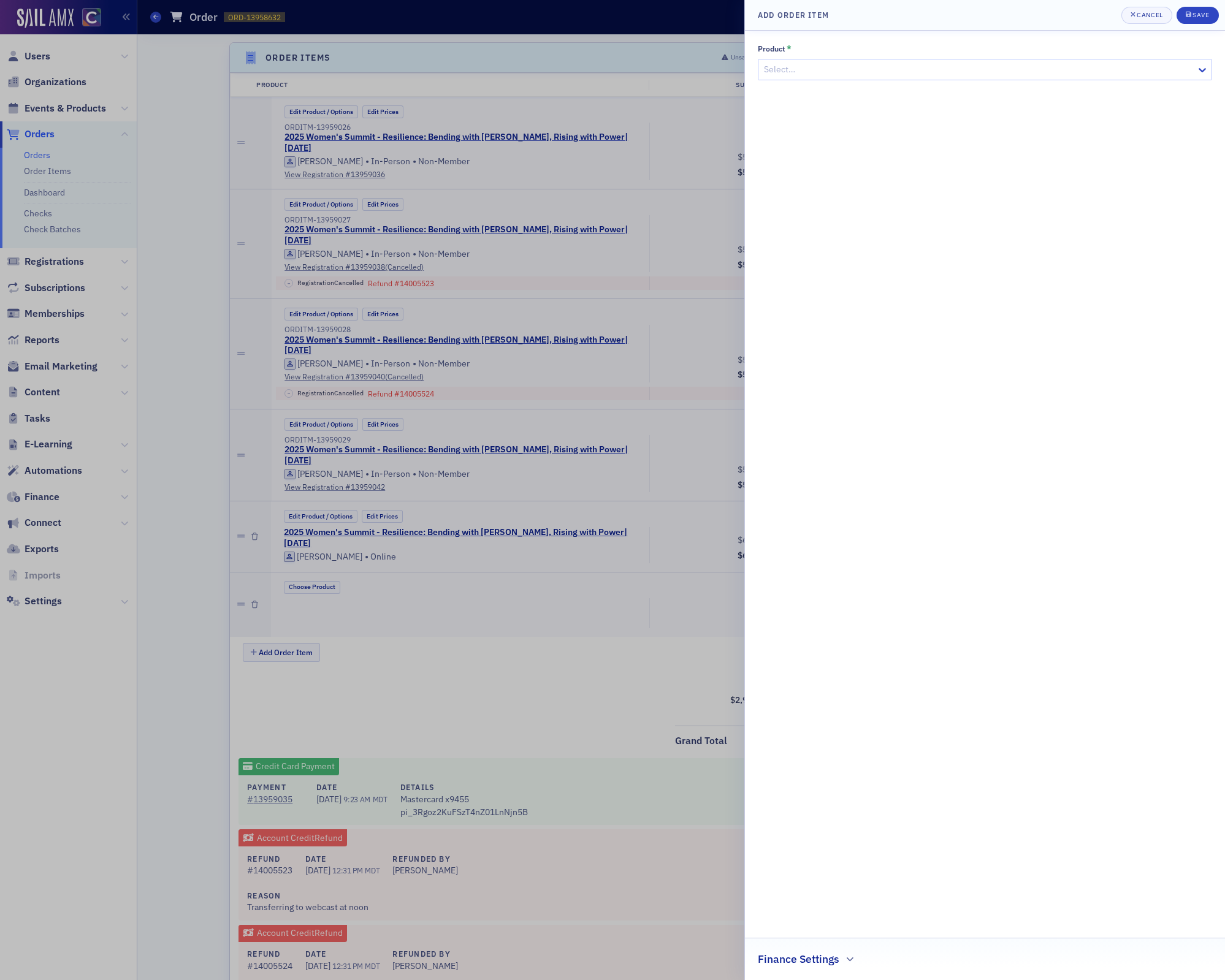
click at [561, 545] on div at bounding box center [612, 490] width 1225 height 980
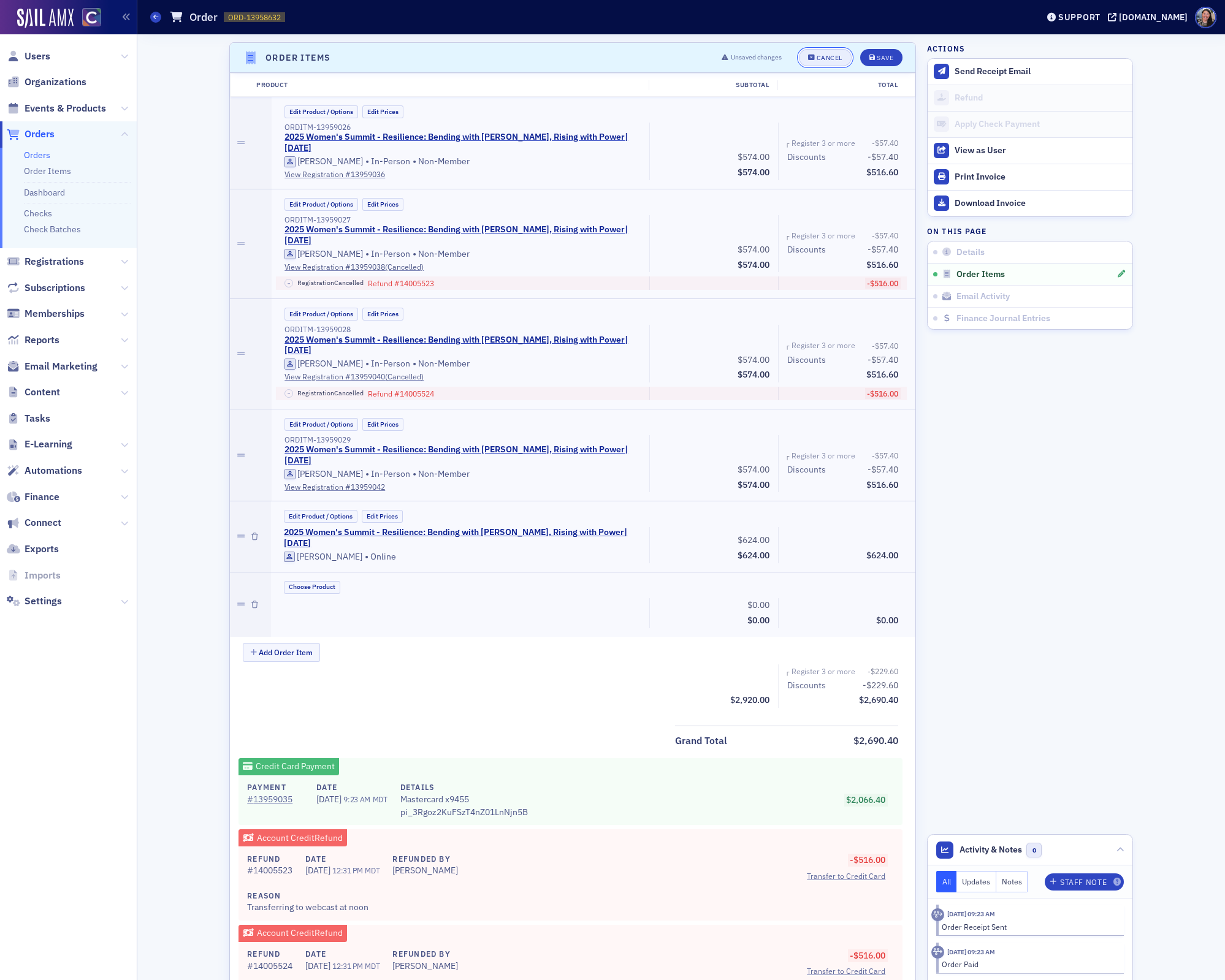
click at [834, 60] on button "Cancel" at bounding box center [825, 57] width 52 height 17
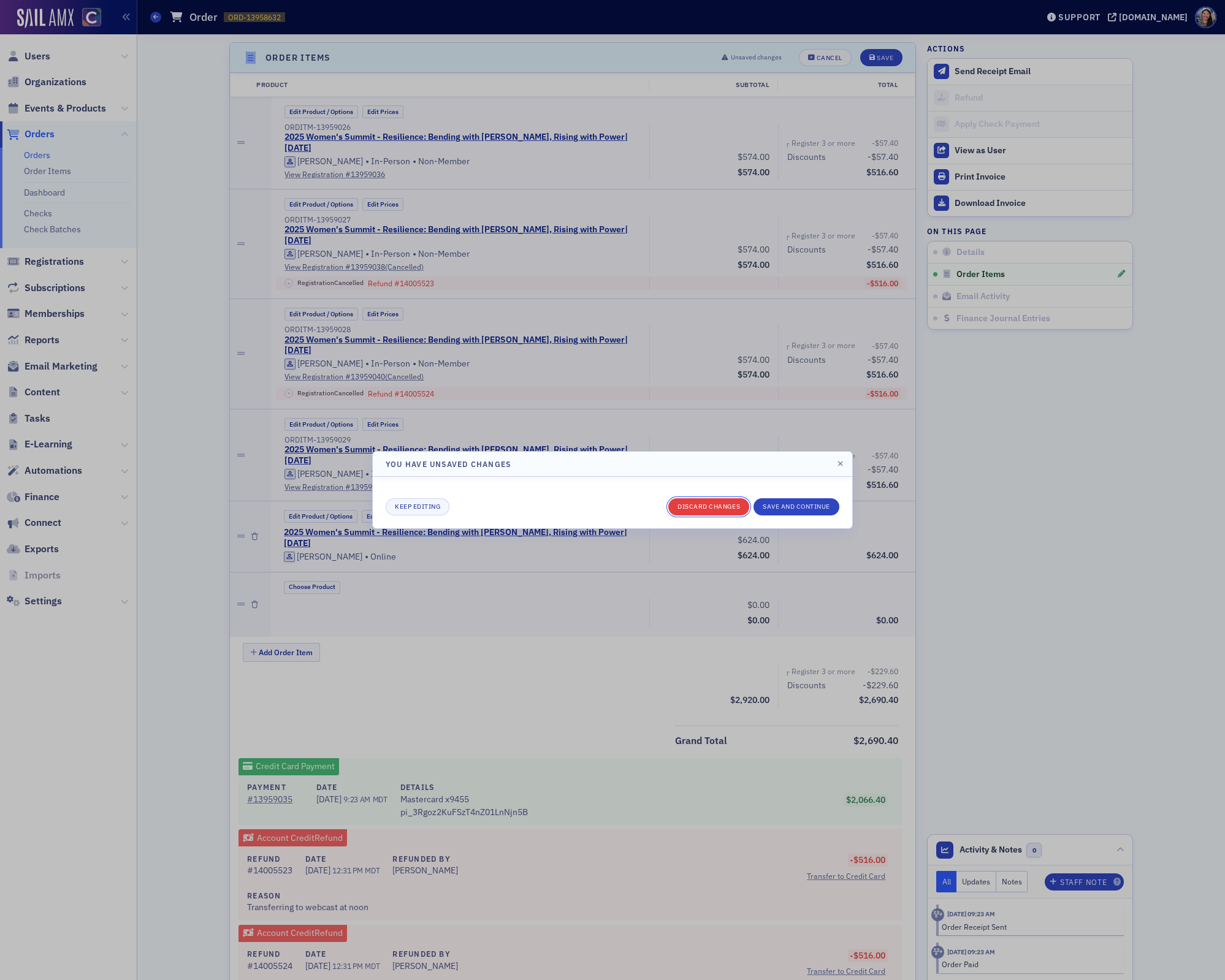
click at [710, 505] on button "Discard changes" at bounding box center [710, 506] width 81 height 17
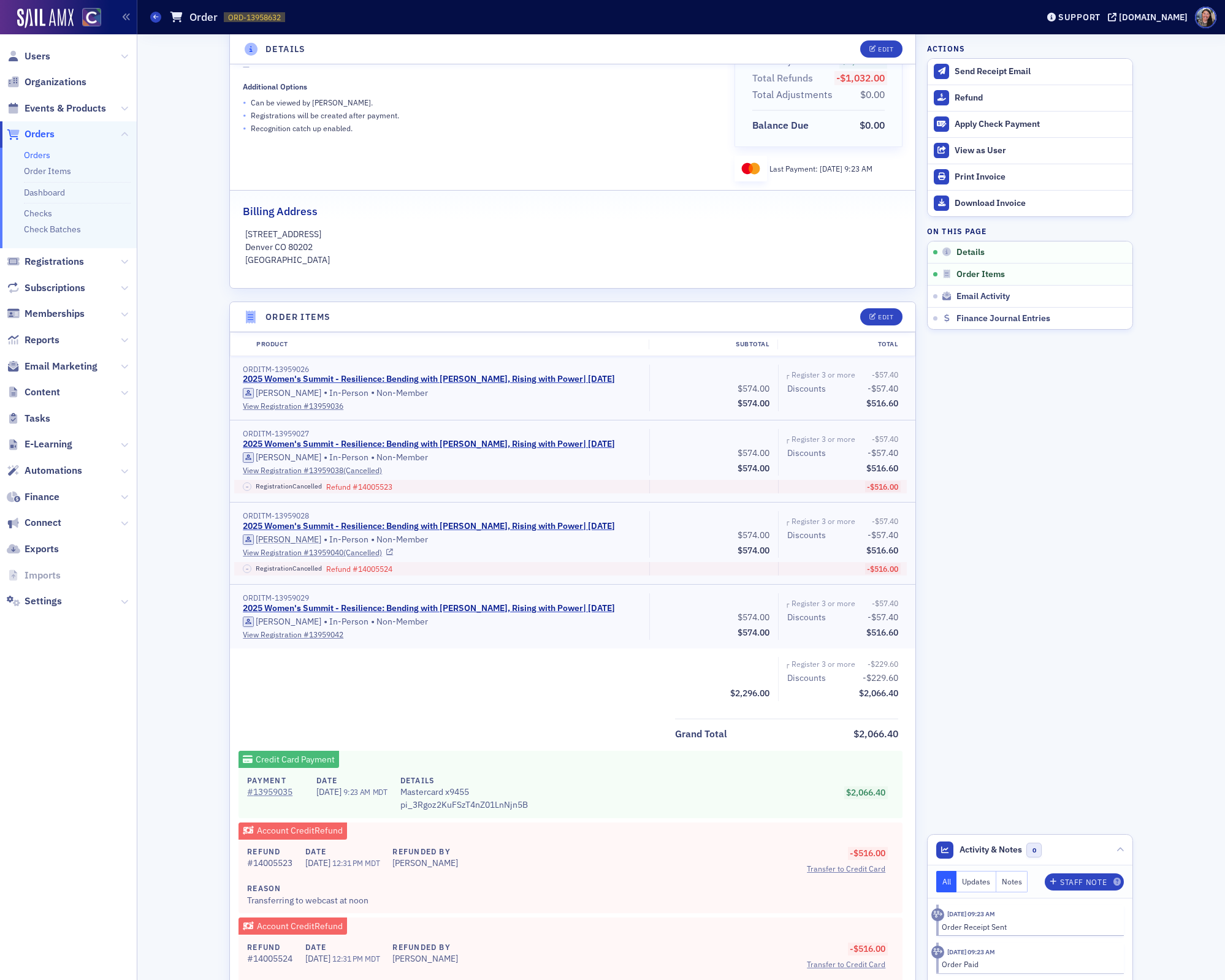
scroll to position [0, 0]
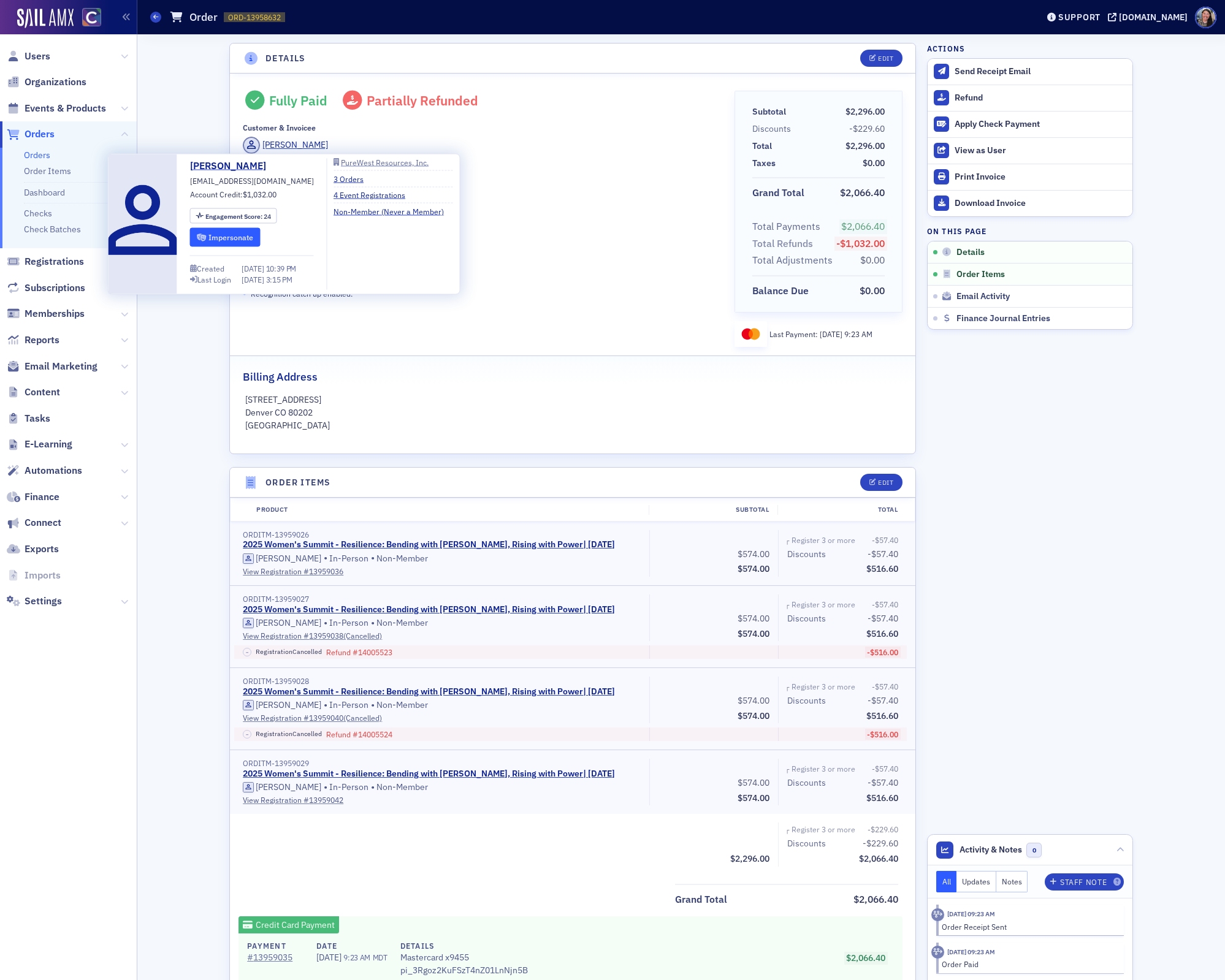
click at [232, 238] on button "Impersonate" at bounding box center [226, 237] width 70 height 19
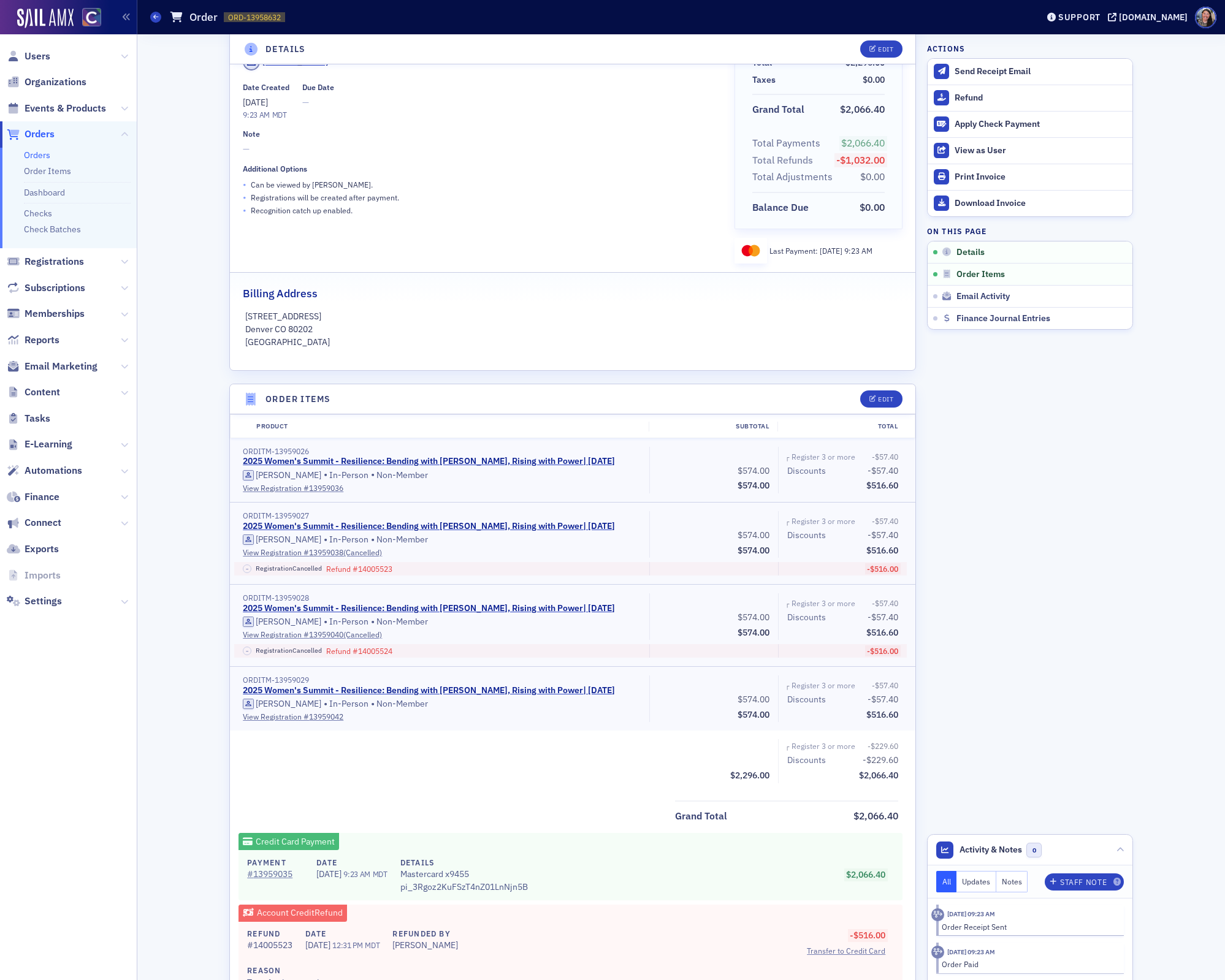
scroll to position [78, 0]
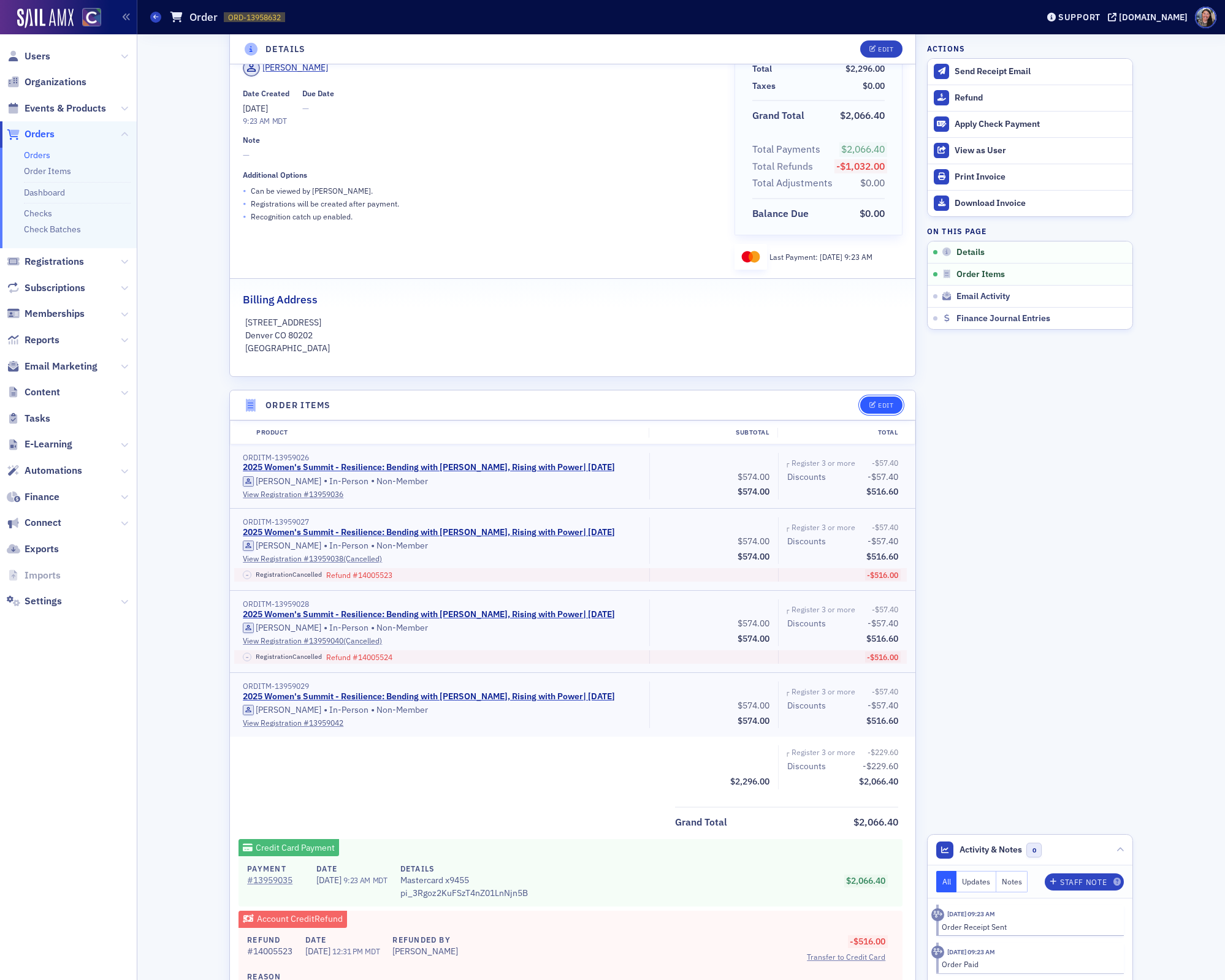
click at [879, 398] on button "Edit" at bounding box center [881, 405] width 42 height 17
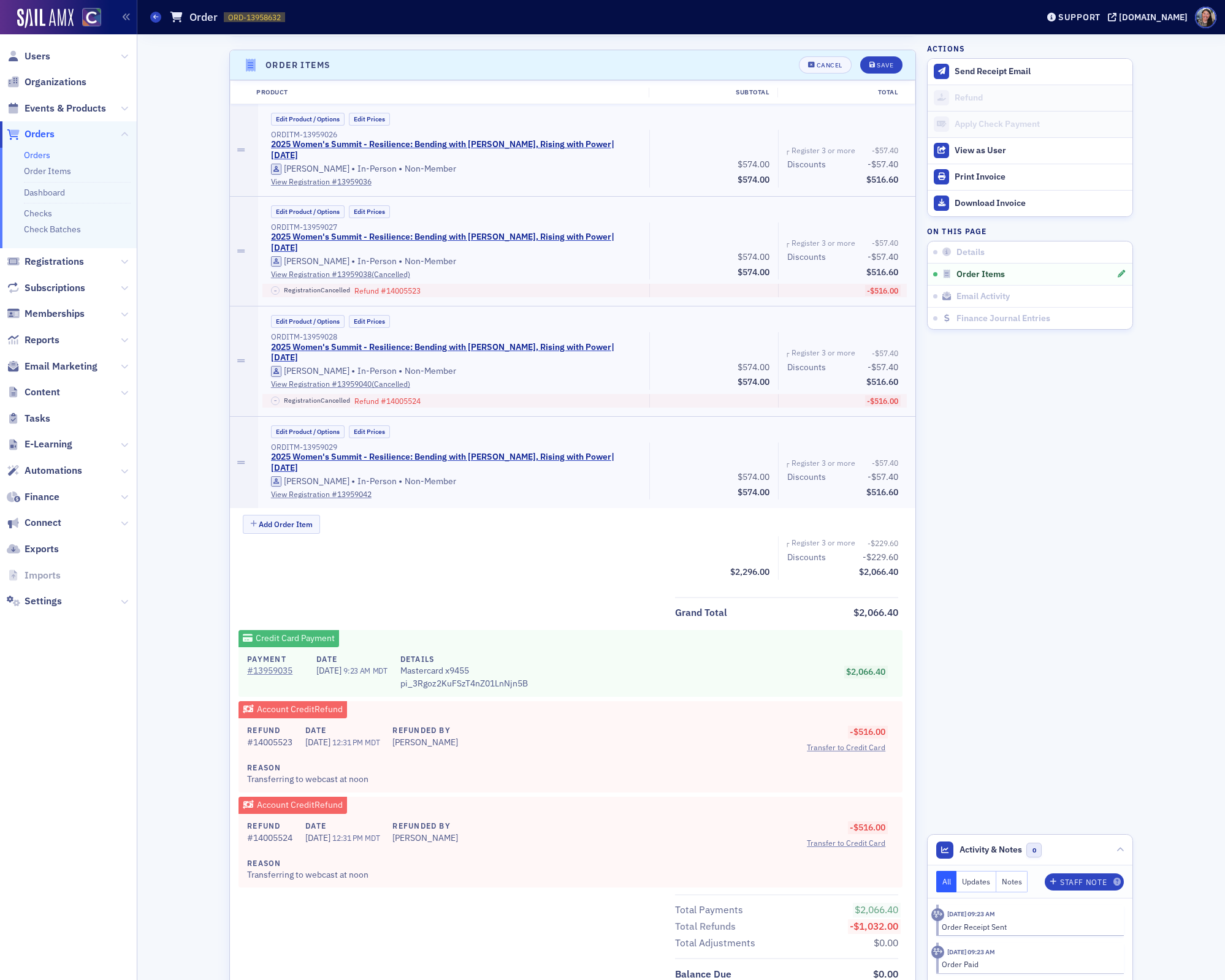
scroll to position [425, 0]
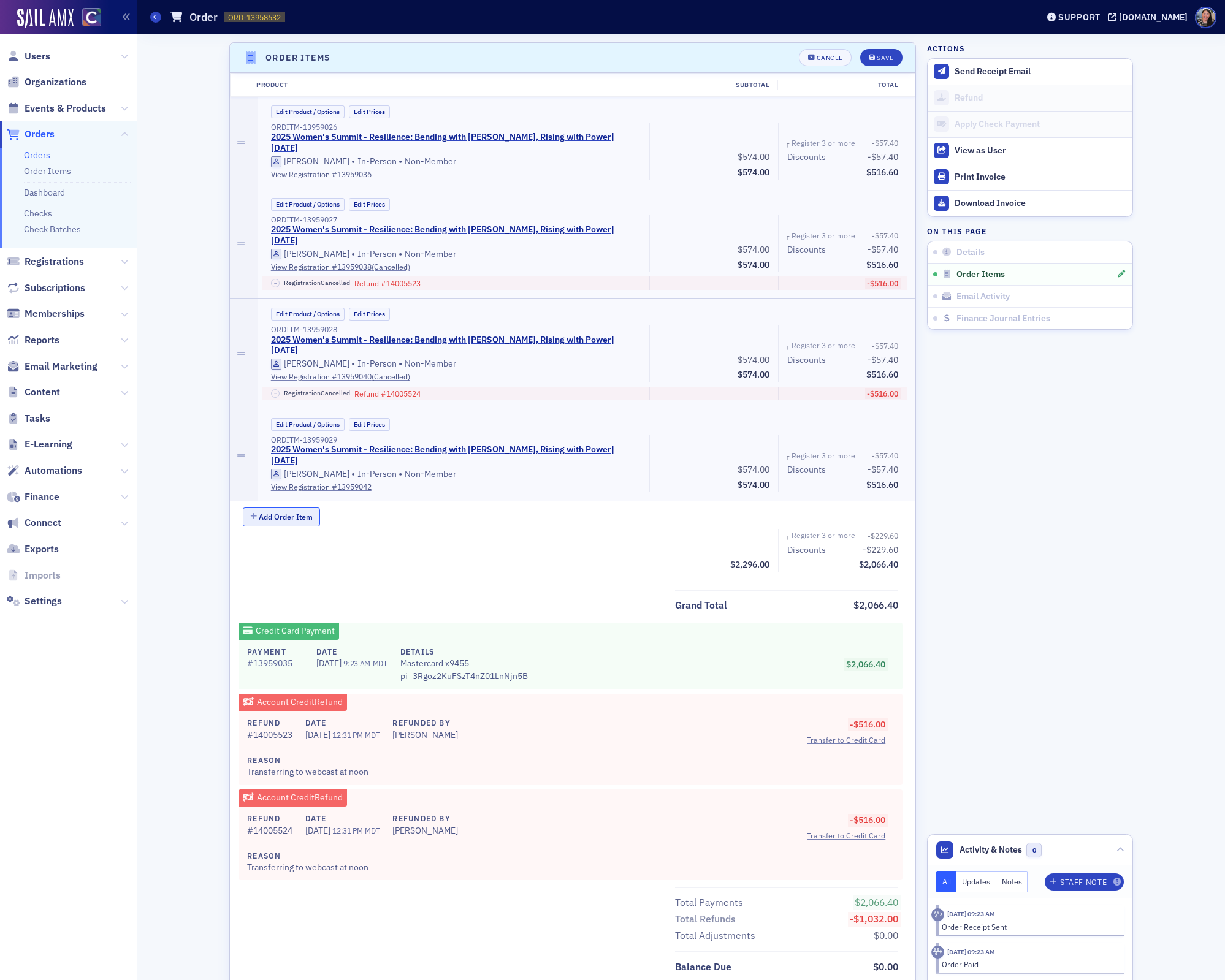
click at [292, 508] on button "Add Order Item" at bounding box center [282, 517] width 78 height 19
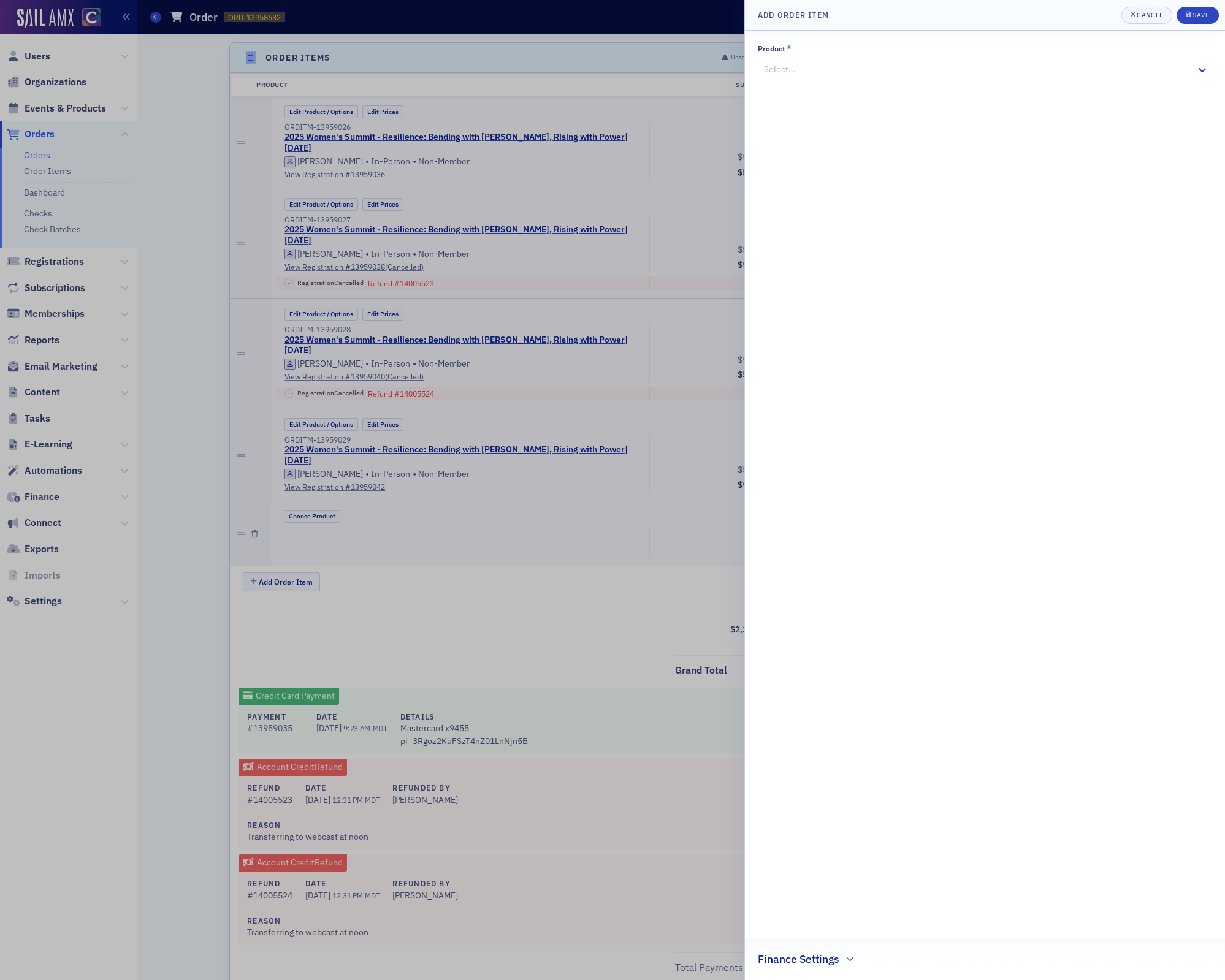
click at [799, 66] on div at bounding box center [979, 69] width 432 height 15
type input "women's summit"
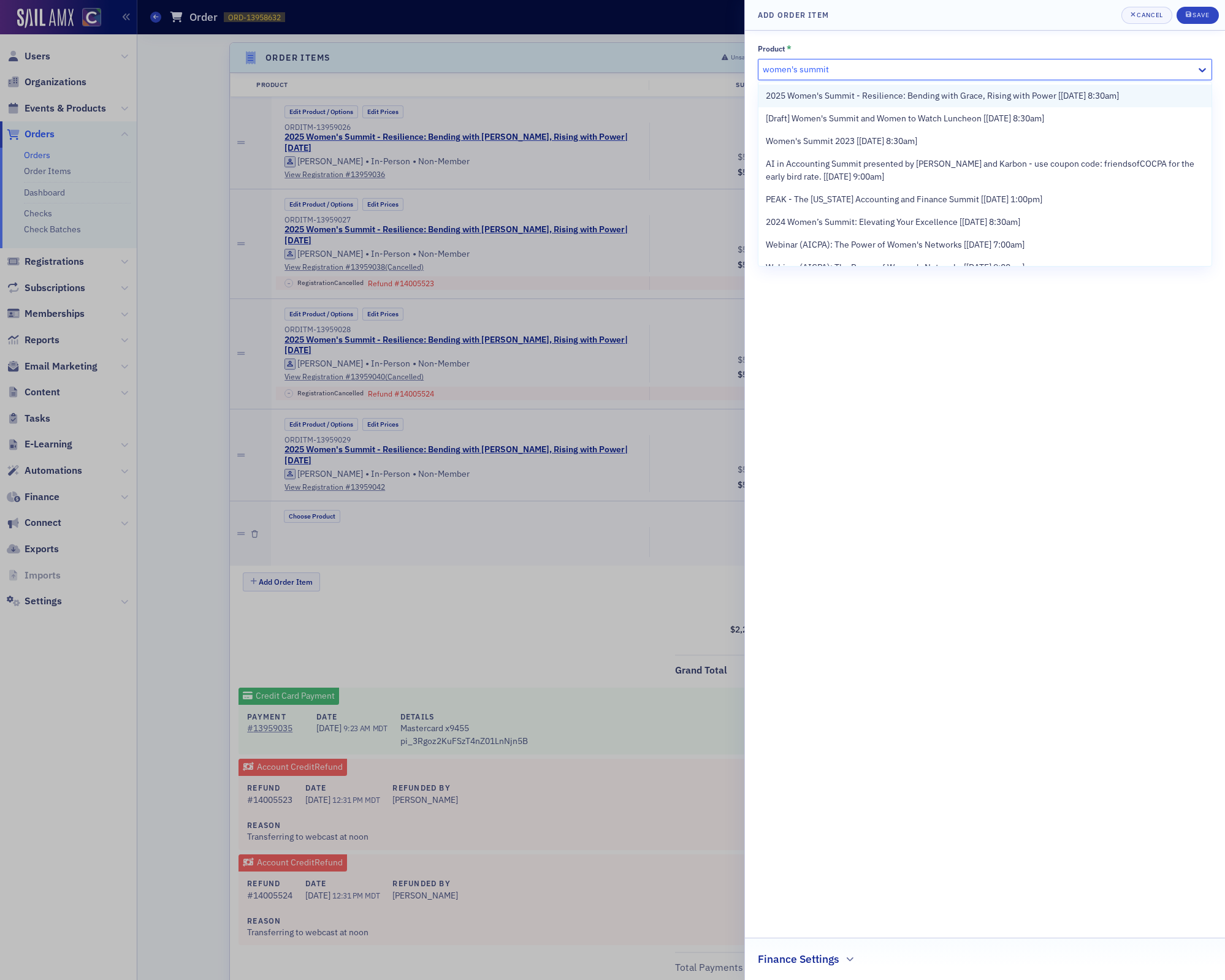
click at [845, 97] on span "2025 Women's Summit - Resilience: Bending with Grace, Rising with Power [[DATE]…" at bounding box center [942, 96] width 353 height 13
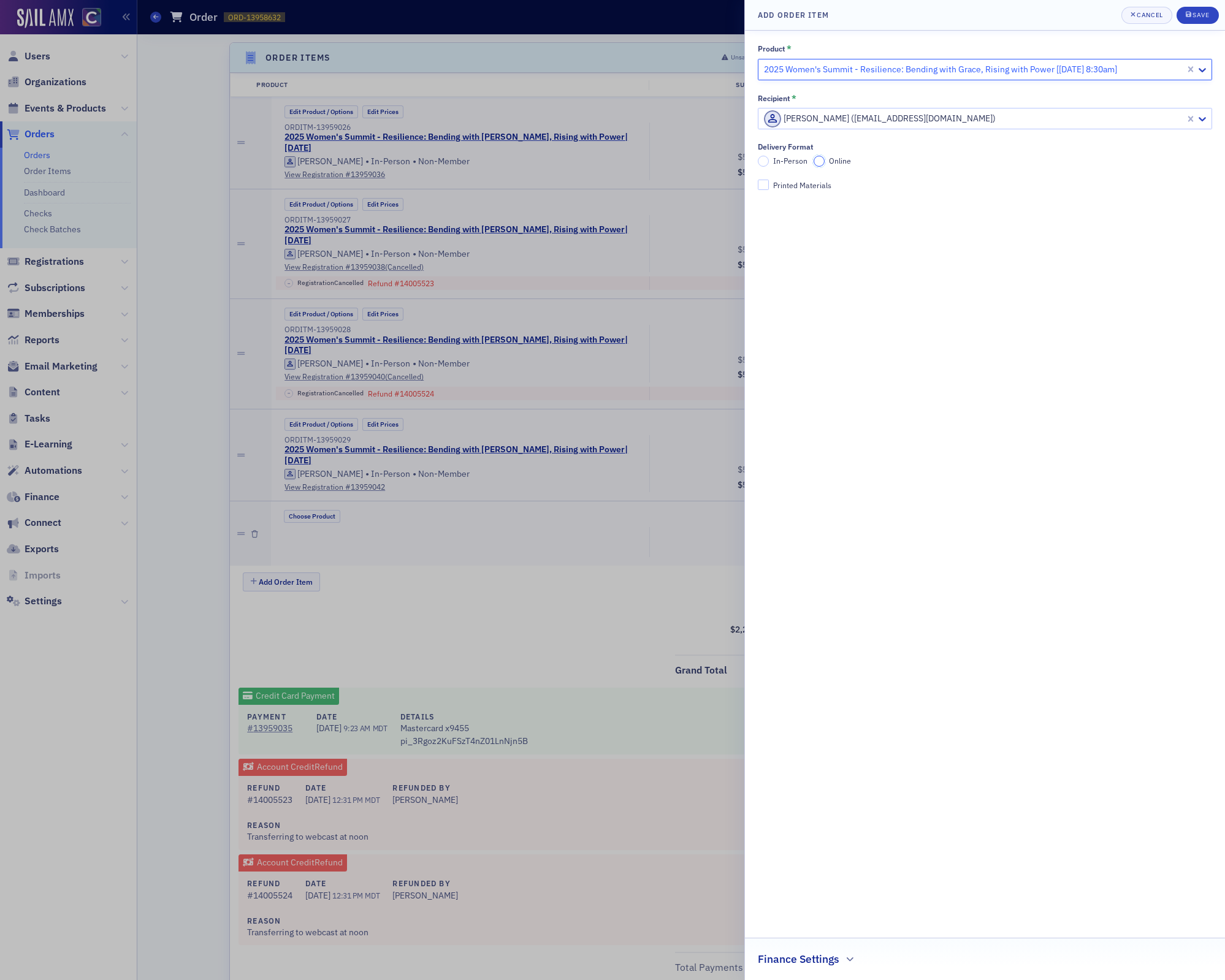
click at [820, 160] on input "Online" at bounding box center [820, 162] width 11 height 11
click at [1199, 18] on div "Save" at bounding box center [1201, 14] width 16 height 6
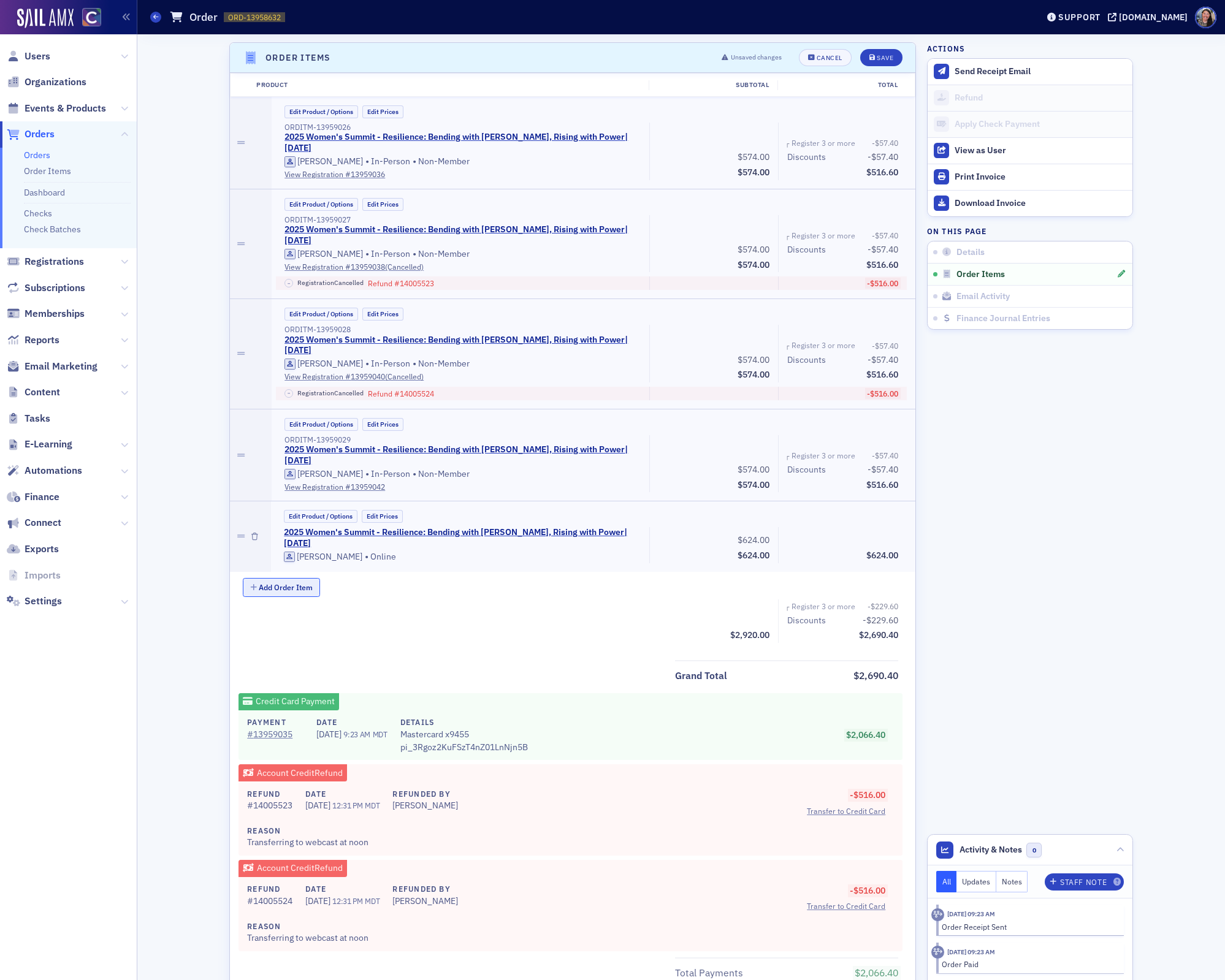
click at [265, 578] on button "Add Order Item" at bounding box center [282, 587] width 78 height 19
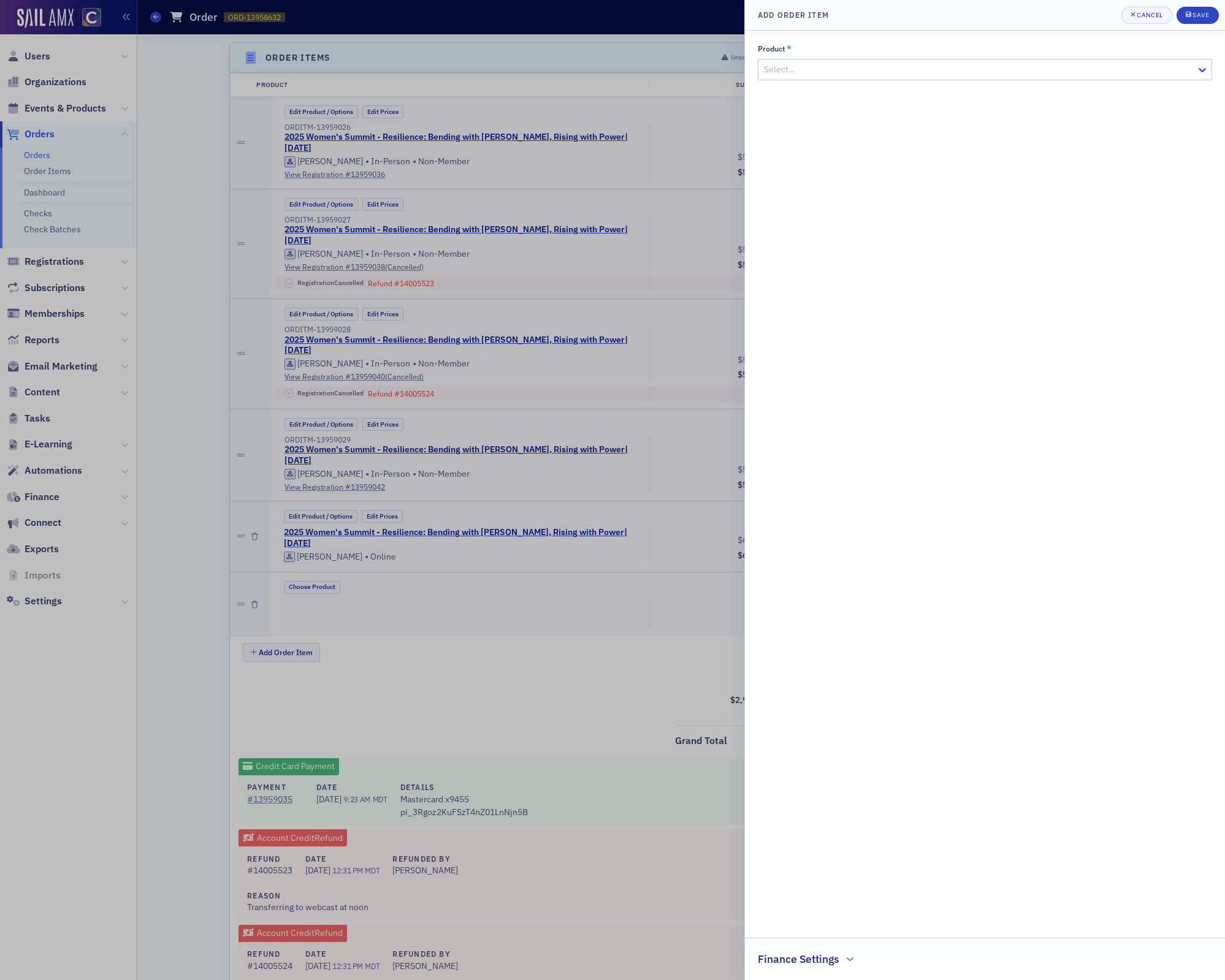
click at [852, 69] on div at bounding box center [979, 69] width 432 height 15
type input "women"
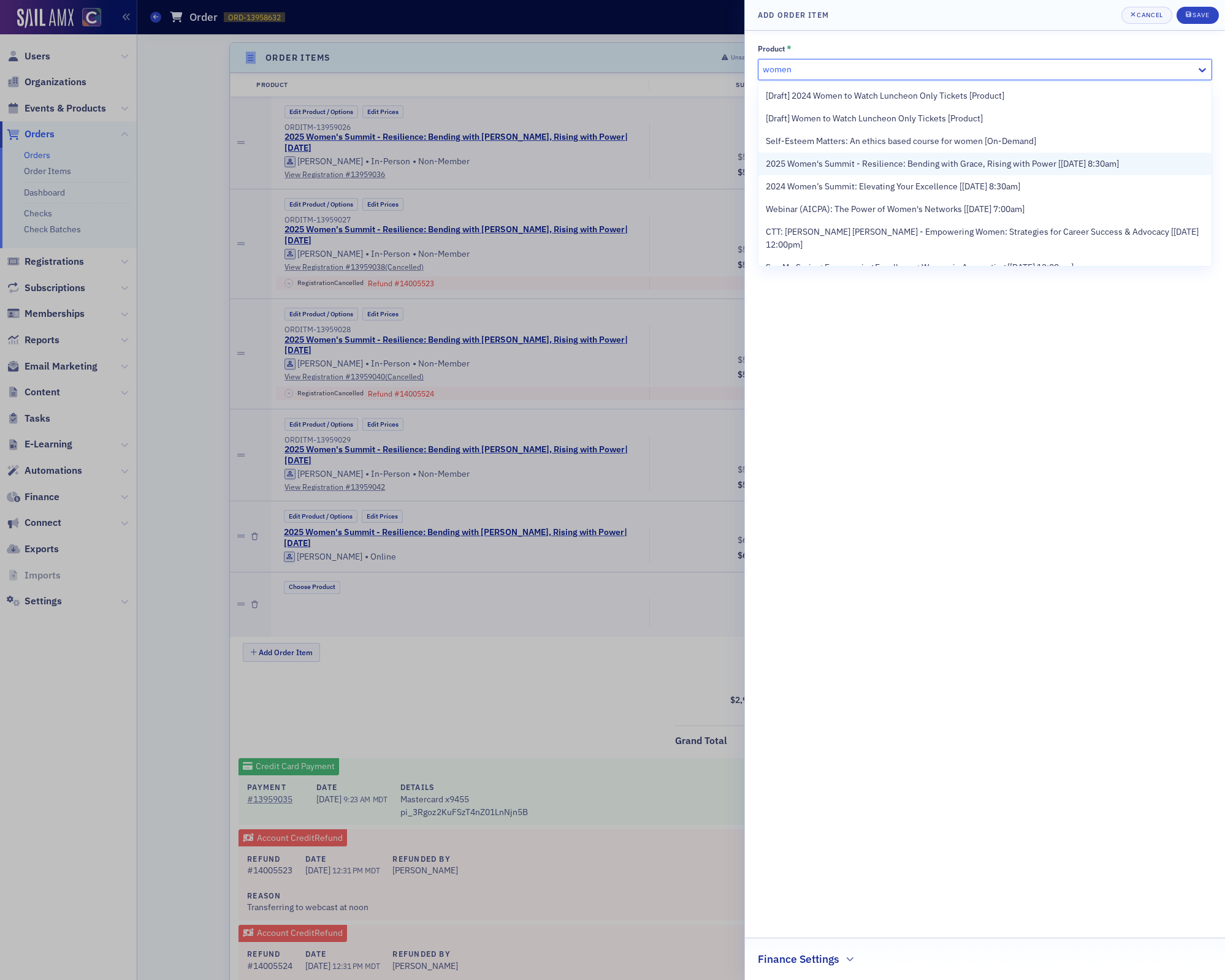
click at [827, 160] on span "2025 Women's Summit - Resilience: Bending with Grace, Rising with Power [[DATE]…" at bounding box center [942, 164] width 353 height 13
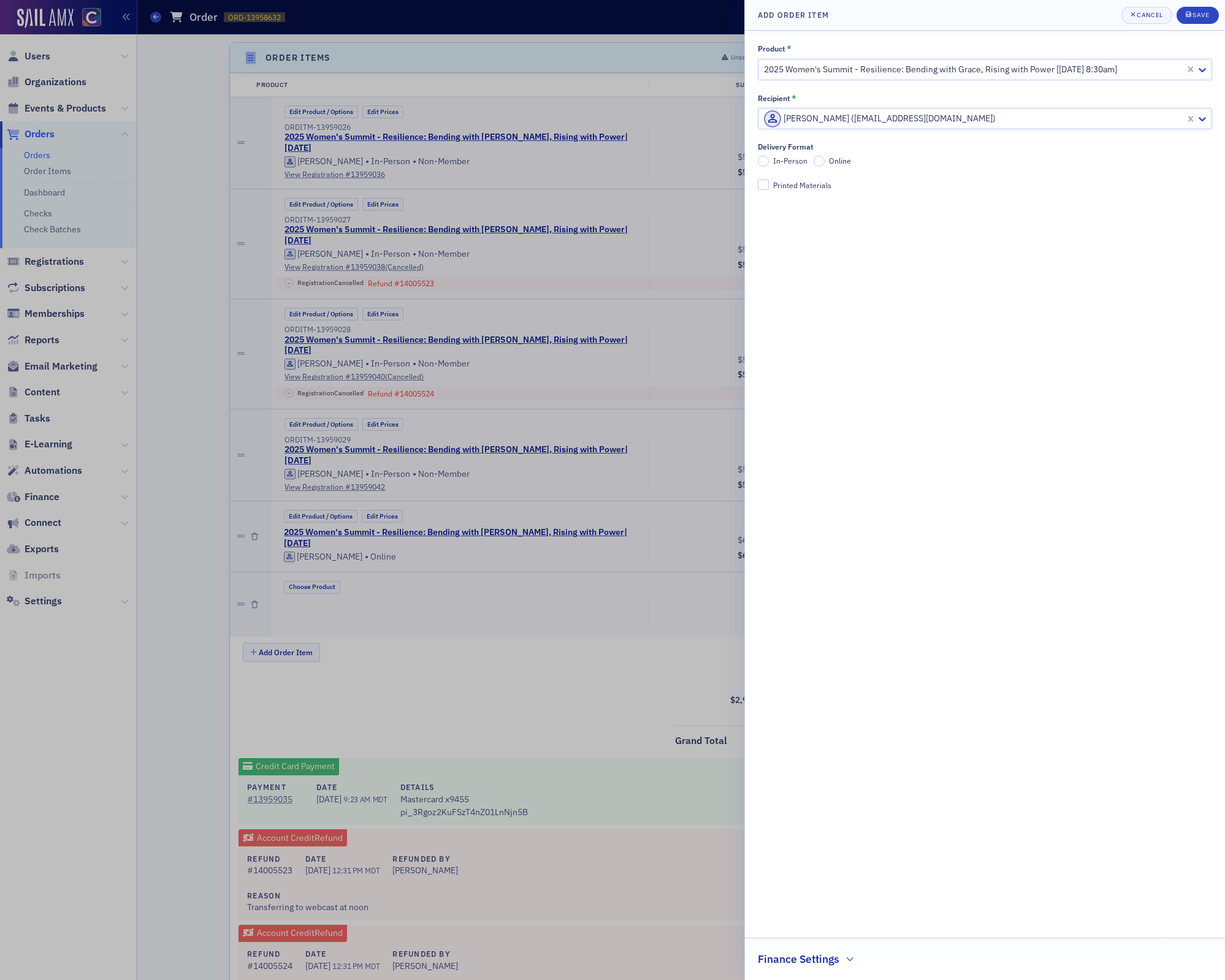
click at [827, 163] on label "Online" at bounding box center [832, 162] width 37 height 11
click at [825, 163] on input "Online" at bounding box center [820, 162] width 11 height 11
click at [890, 122] on div at bounding box center [973, 118] width 422 height 15
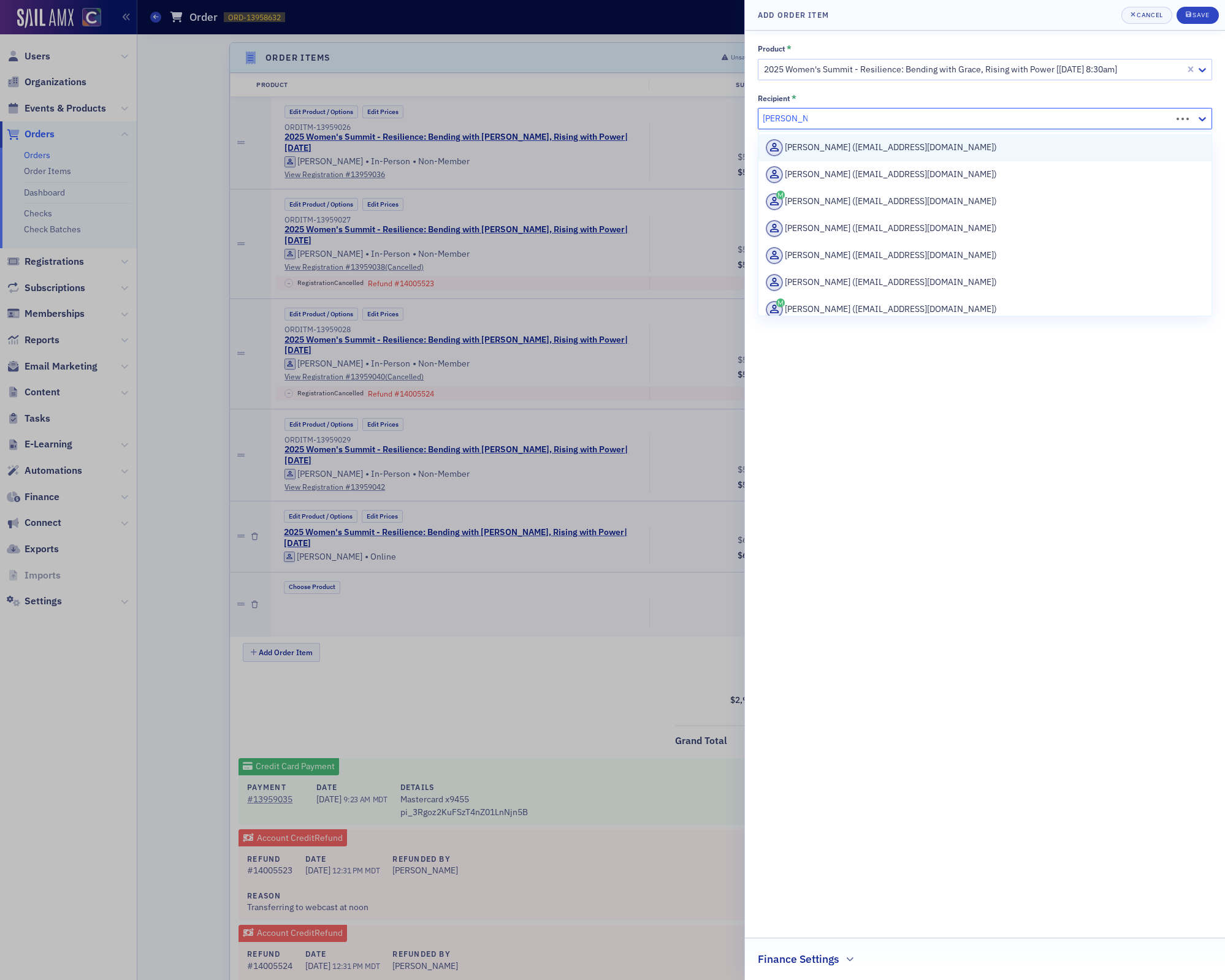
type input "ginger smith"
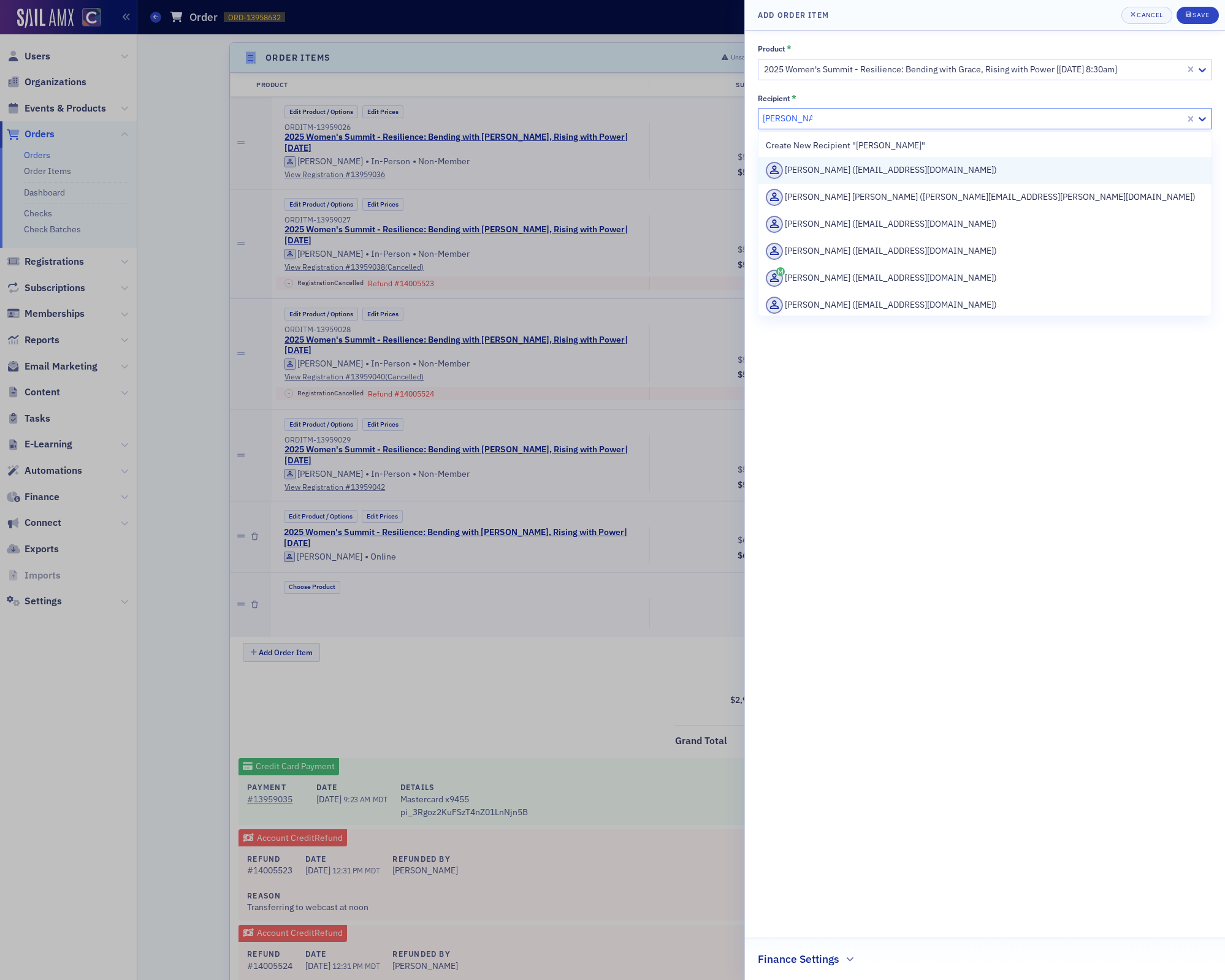
click at [973, 173] on div "Ginger Smith (gesmith@purewest.com)" at bounding box center [986, 170] width 439 height 17
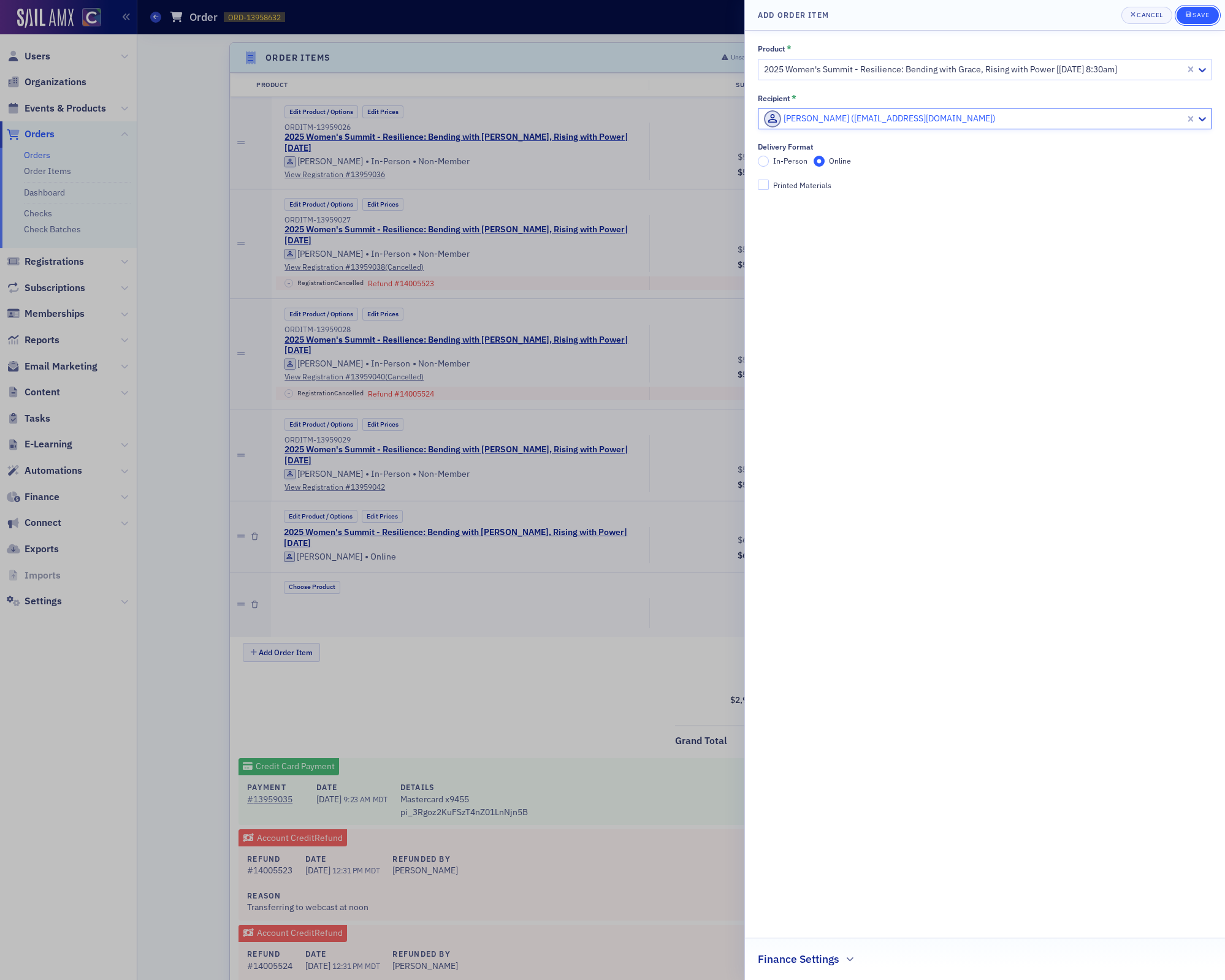
click at [1199, 14] on div "Save" at bounding box center [1201, 14] width 16 height 6
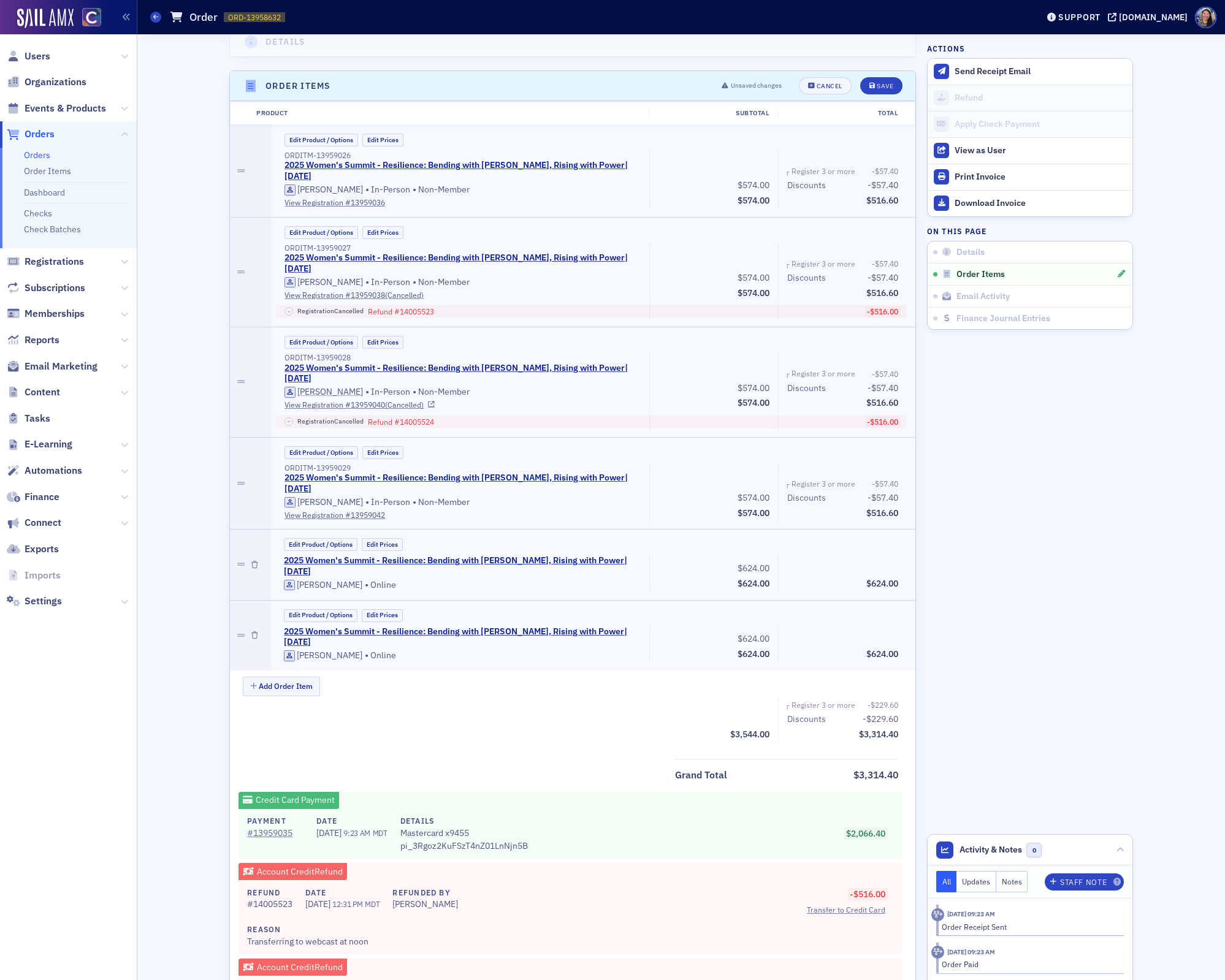
scroll to position [399, 0]
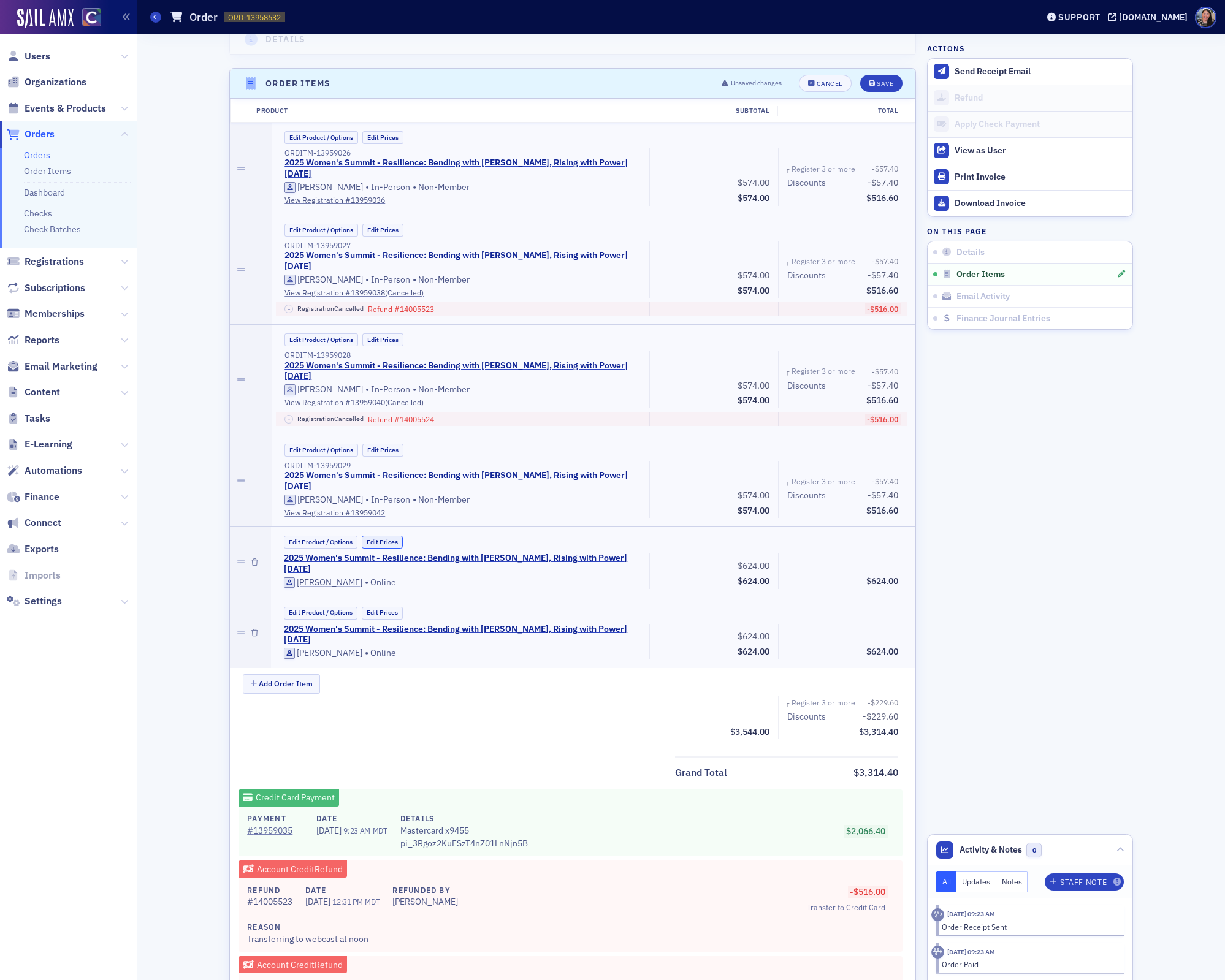
click at [385, 536] on button "Edit Prices" at bounding box center [383, 542] width 42 height 13
click at [884, 556] on input "0.00" at bounding box center [873, 564] width 60 height 17
click at [758, 556] on input "624.00" at bounding box center [744, 564] width 60 height 17
type input "516.00"
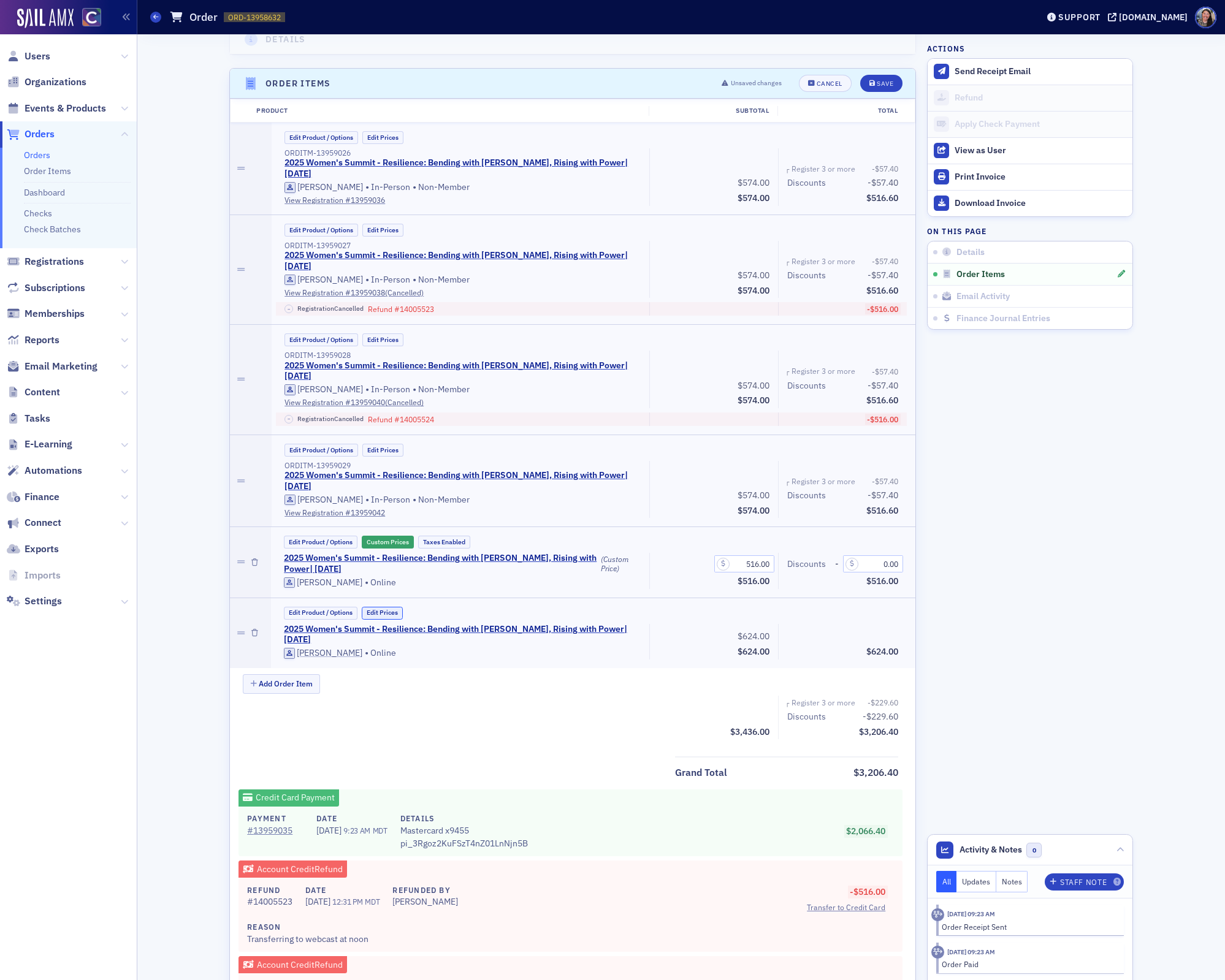
click at [376, 607] on button "Edit Prices" at bounding box center [383, 614] width 42 height 13
click at [756, 626] on input "624.00" at bounding box center [744, 634] width 60 height 17
type input "516.00"
click at [1110, 615] on aside "Actions Send Receipt Email Refund Apply Check Payment View as User Print Invoic…" at bounding box center [1030, 517] width 206 height 1764
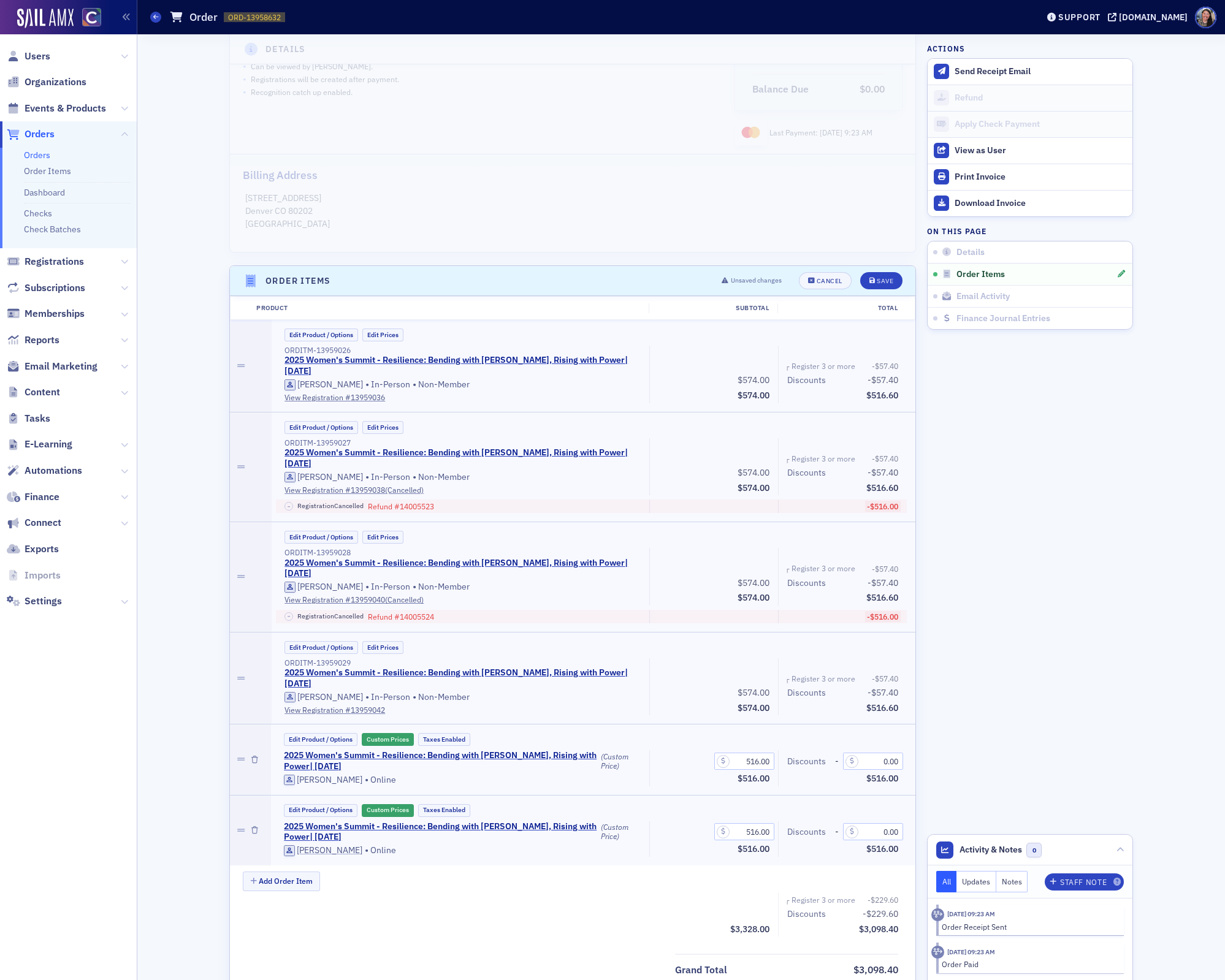
scroll to position [160, 0]
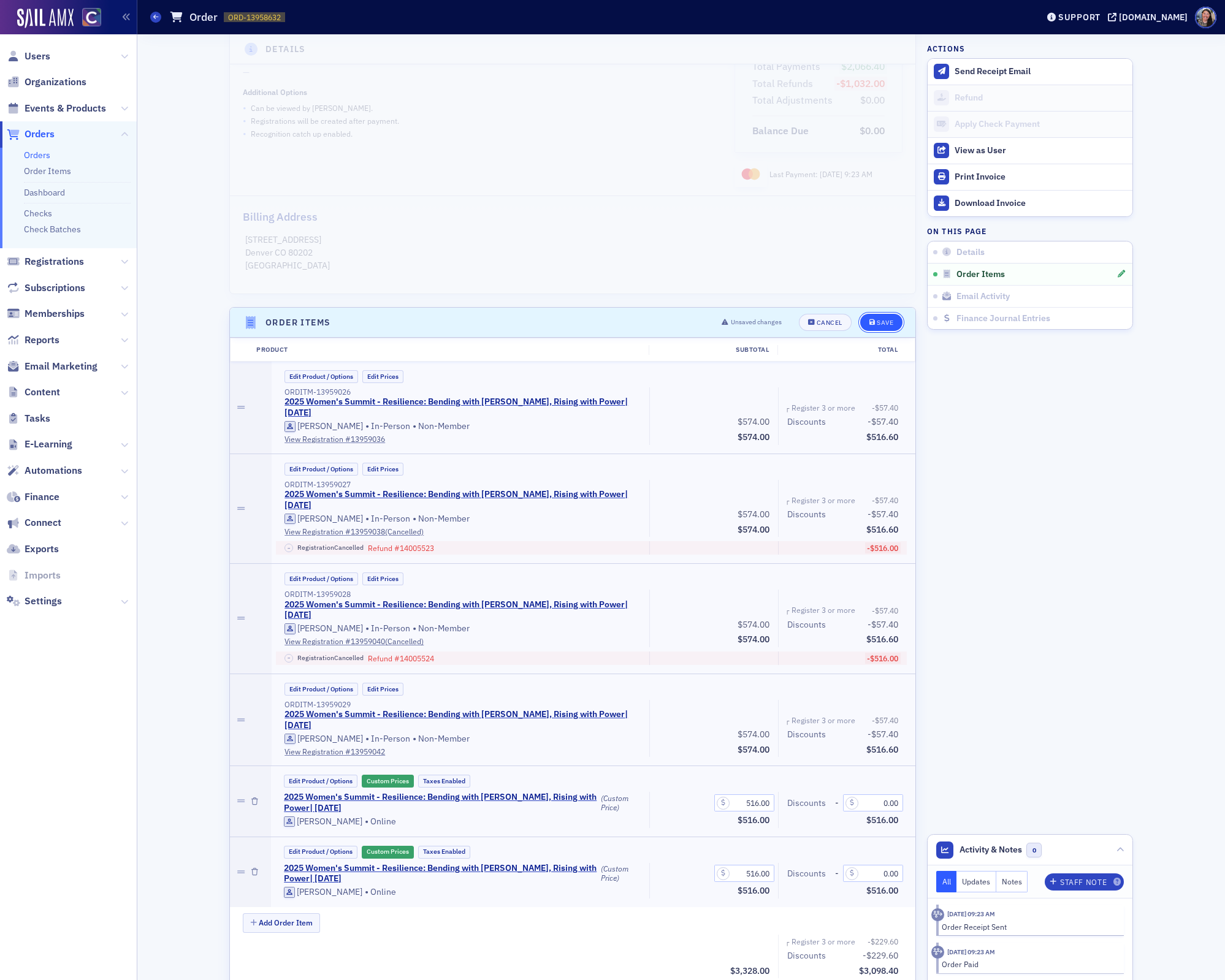
click at [883, 319] on div "Save" at bounding box center [886, 322] width 16 height 6
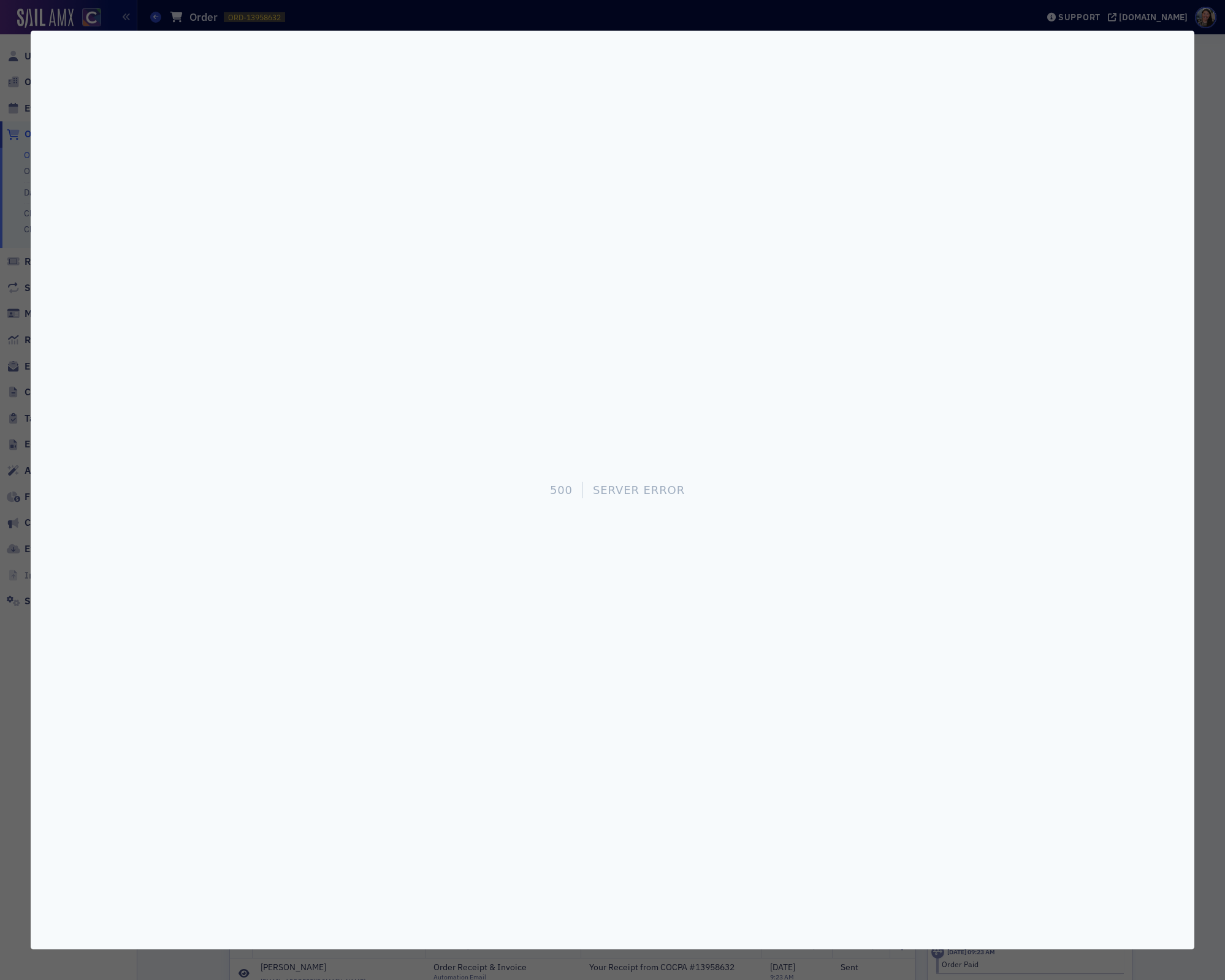
scroll to position [425, 0]
drag, startPoint x: 816, startPoint y: 156, endPoint x: 816, endPoint y: 165, distance: 9.0
click at [816, 160] on div "500 Server Error" at bounding box center [612, 490] width 1164 height 919
click at [234, 208] on div "500 Server Error" at bounding box center [612, 490] width 1164 height 919
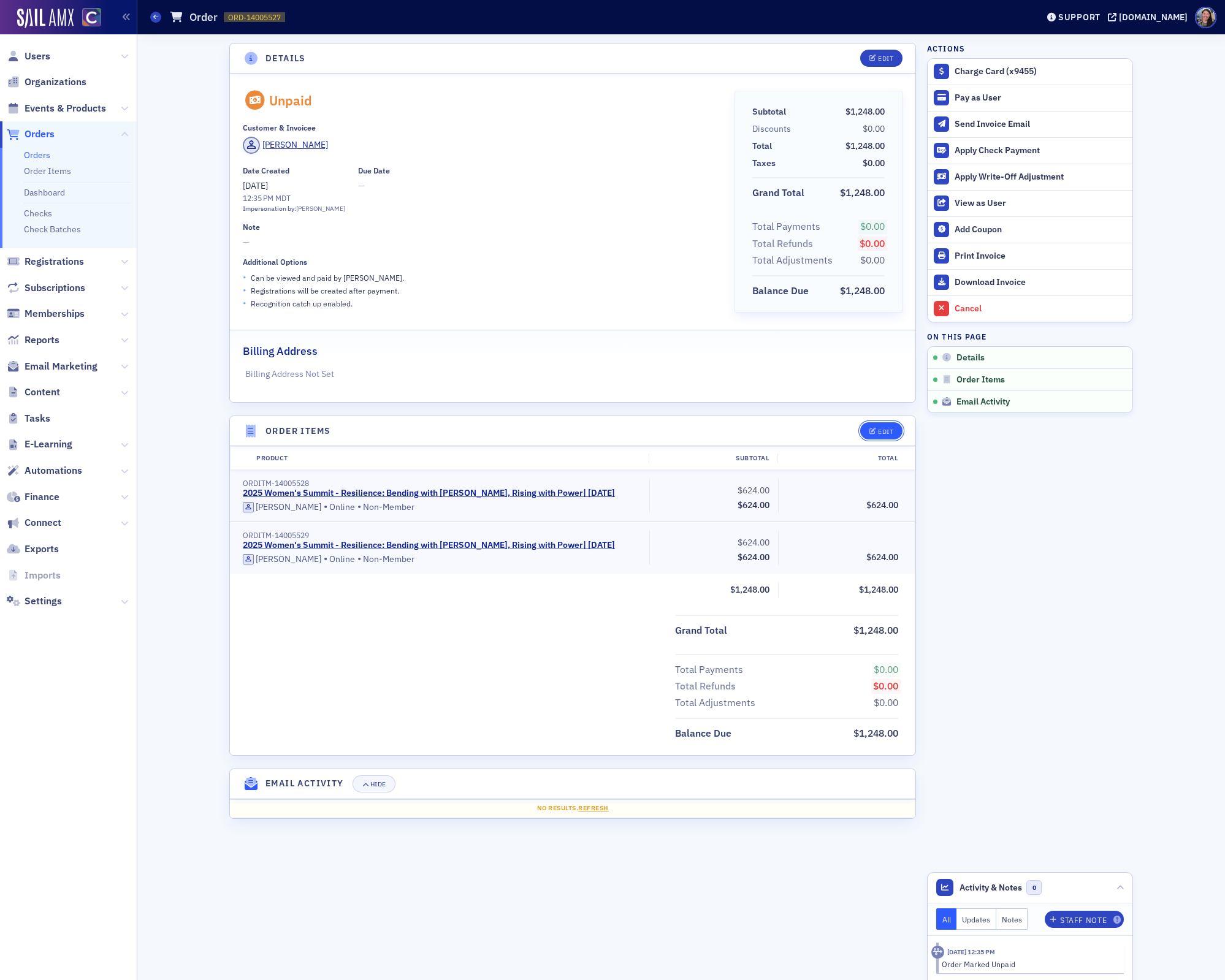
click at [885, 429] on div "Edit" at bounding box center [886, 431] width 15 height 6
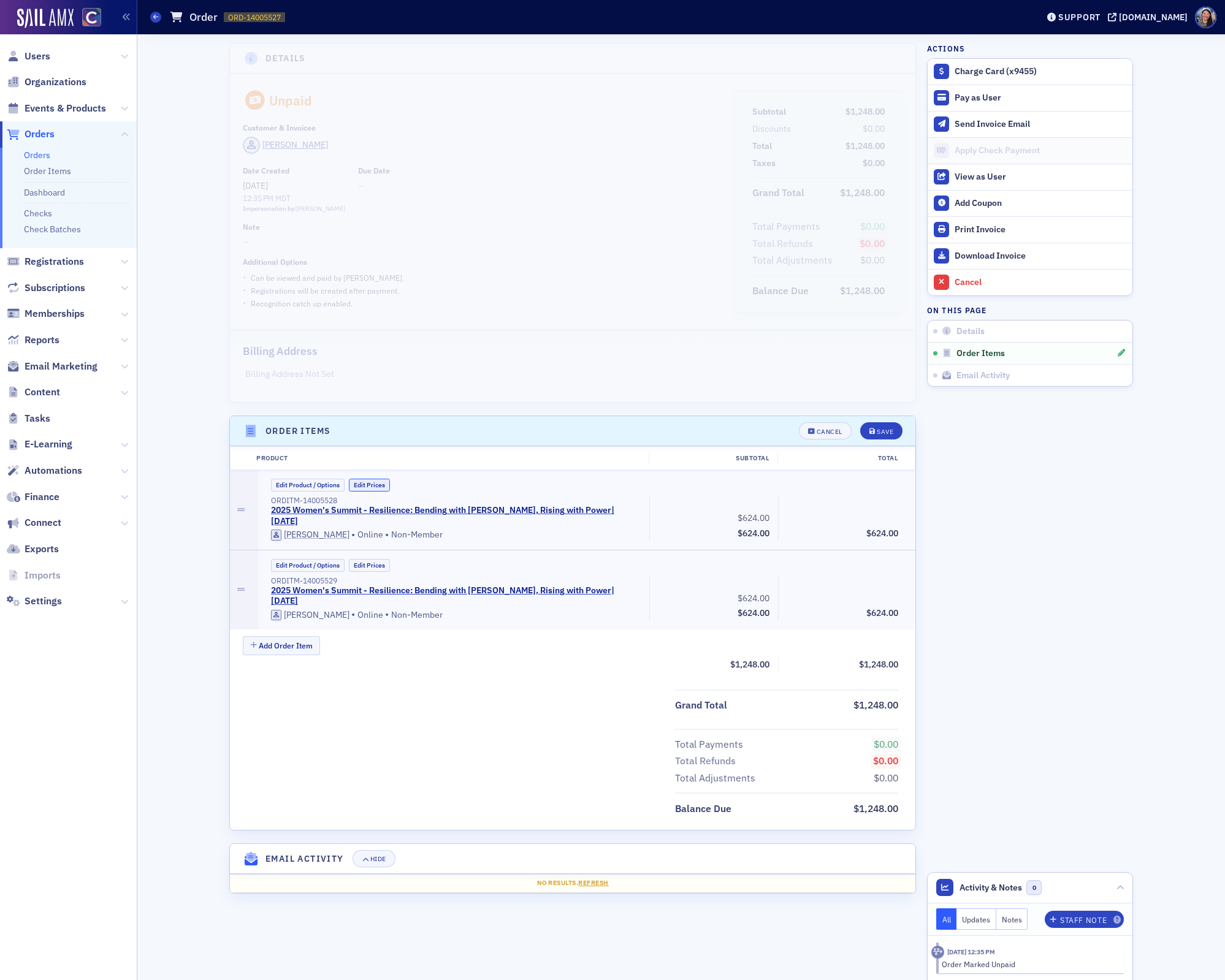
click at [376, 485] on button "Edit Prices" at bounding box center [370, 485] width 42 height 13
drag, startPoint x: 743, startPoint y: 514, endPoint x: 868, endPoint y: 511, distance: 125.0
click at [868, 511] on div "ORDITM-14005528 2025 Women's Summit - Resilience: Bending with Grace, Rising wi…" at bounding box center [585, 519] width 645 height 45
type input "516.00"
click at [362, 562] on button "Edit Prices" at bounding box center [370, 566] width 42 height 13
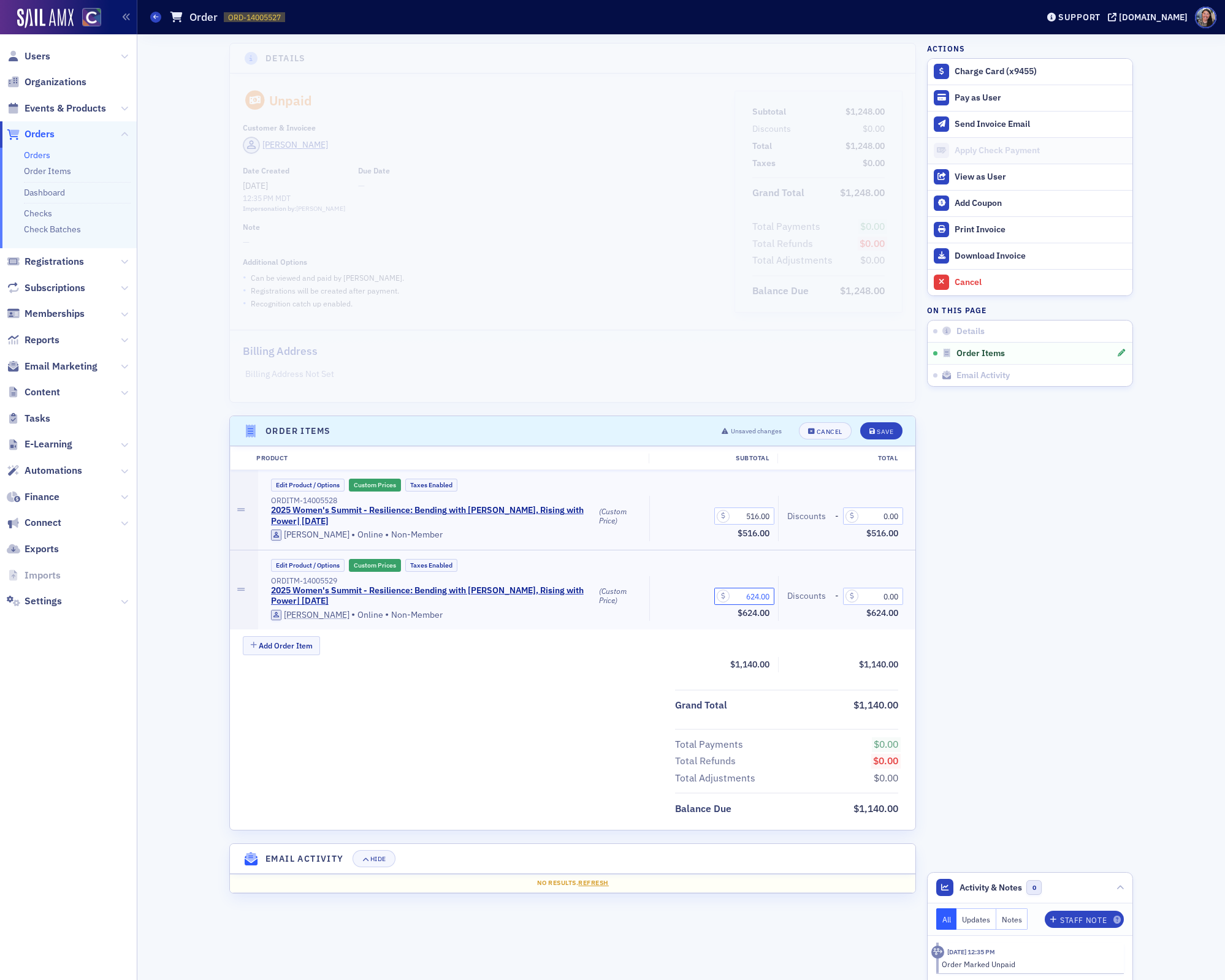
drag, startPoint x: 737, startPoint y: 596, endPoint x: 825, endPoint y: 602, distance: 88.2
click at [820, 600] on div "ORDITM-14005529 2025 Women's Summit - Resilience: Bending with Grace, Rising wi…" at bounding box center [585, 599] width 645 height 45
type input "516.00"
click at [875, 429] on icon "submit" at bounding box center [872, 431] width 6 height 6
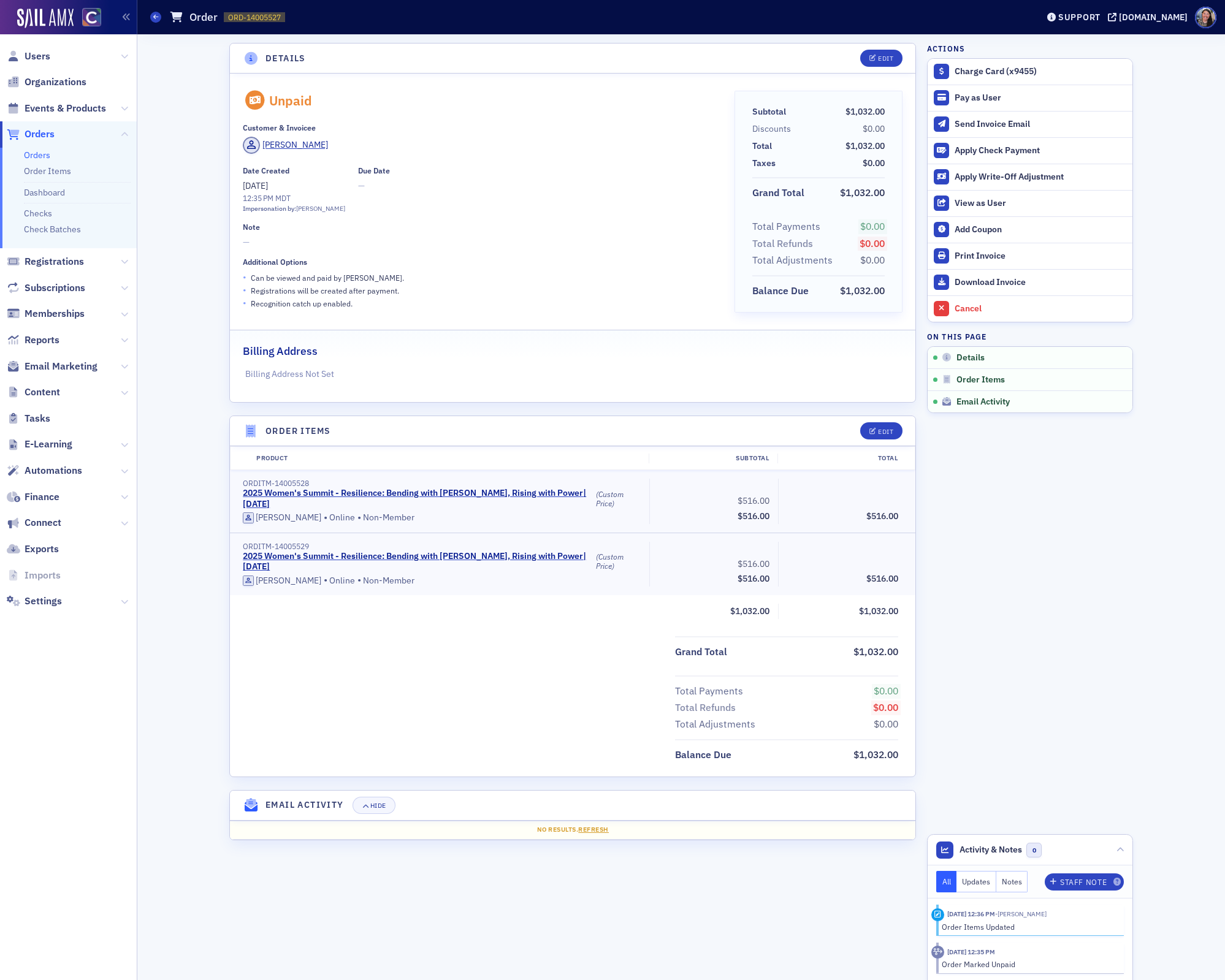
click at [1030, 632] on aside "Actions Charge Card (x9455) Pay as User Send Invoice Email Apply Check Payment …" at bounding box center [1030, 507] width 206 height 946
click at [970, 97] on div "Pay as User" at bounding box center [1041, 98] width 172 height 11
